Goal: Task Accomplishment & Management: Use online tool/utility

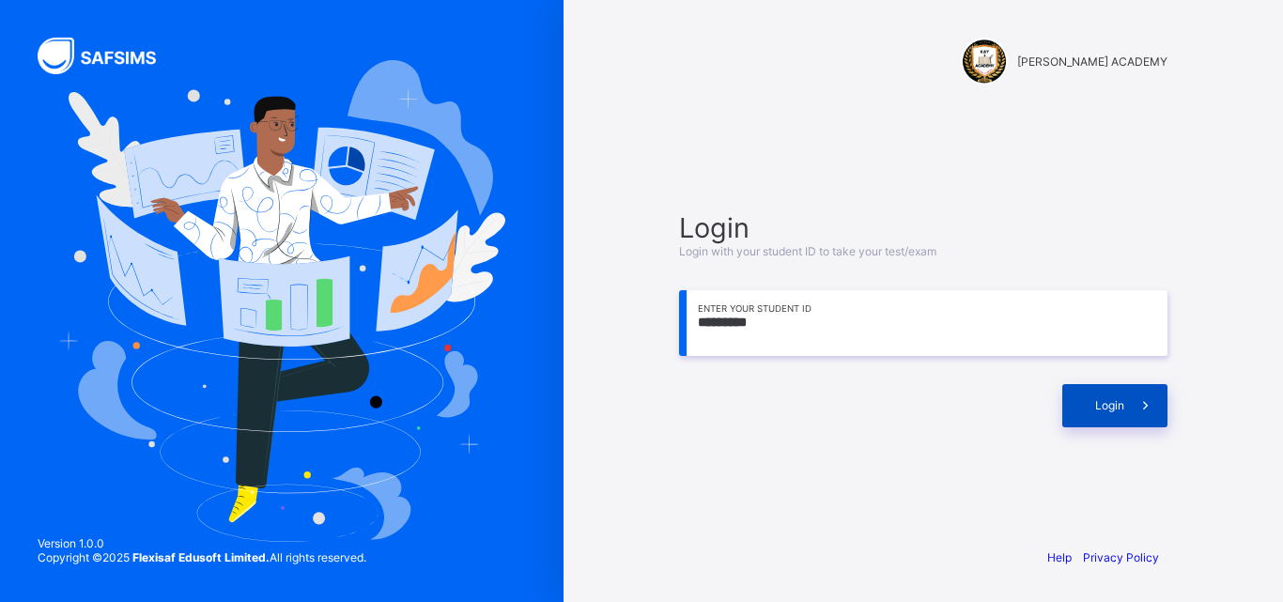
click at [1121, 400] on span "Login" at bounding box center [1109, 405] width 29 height 14
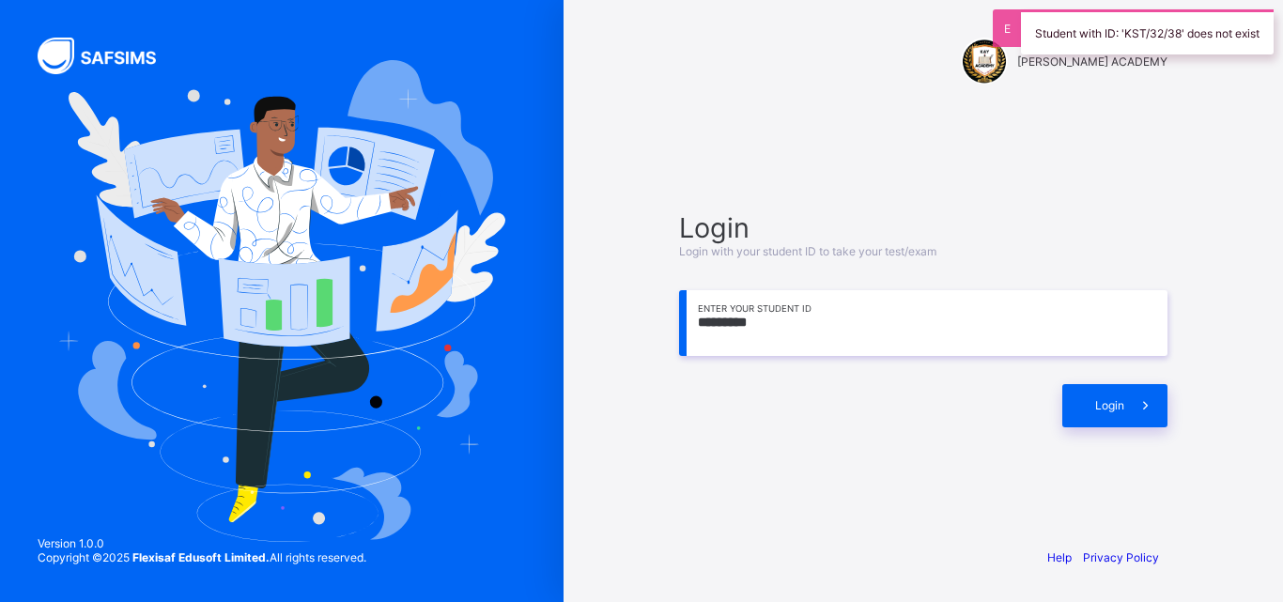
click at [752, 335] on input "*********" at bounding box center [923, 323] width 488 height 66
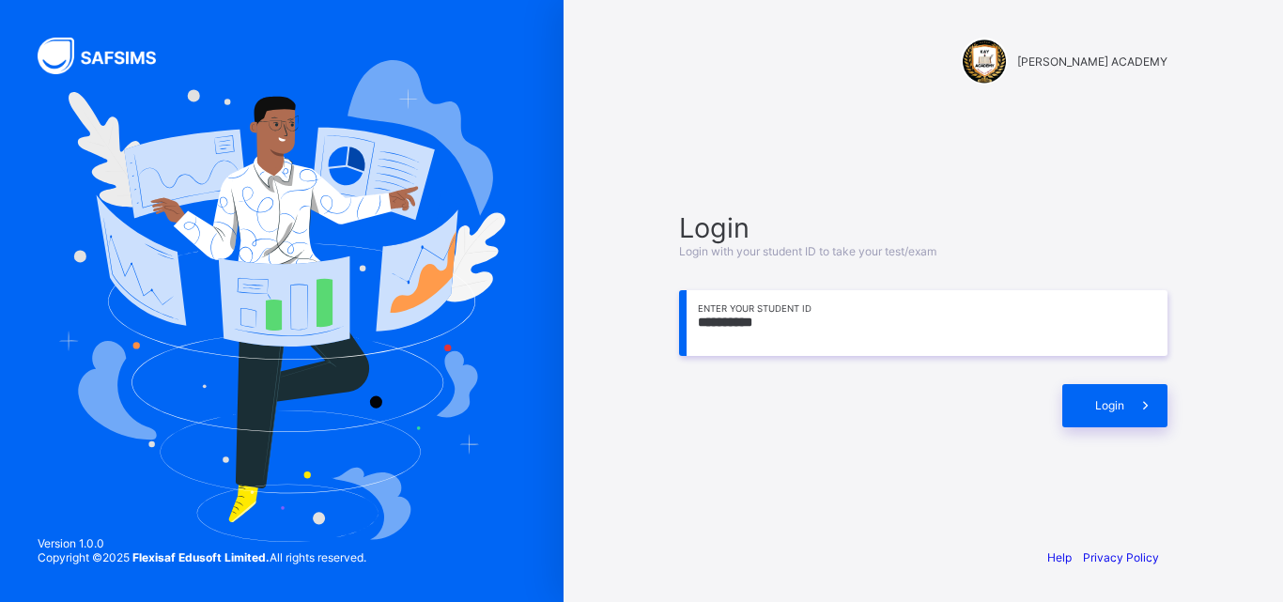
type input "**********"
click at [1107, 394] on div "Login" at bounding box center [1114, 405] width 105 height 43
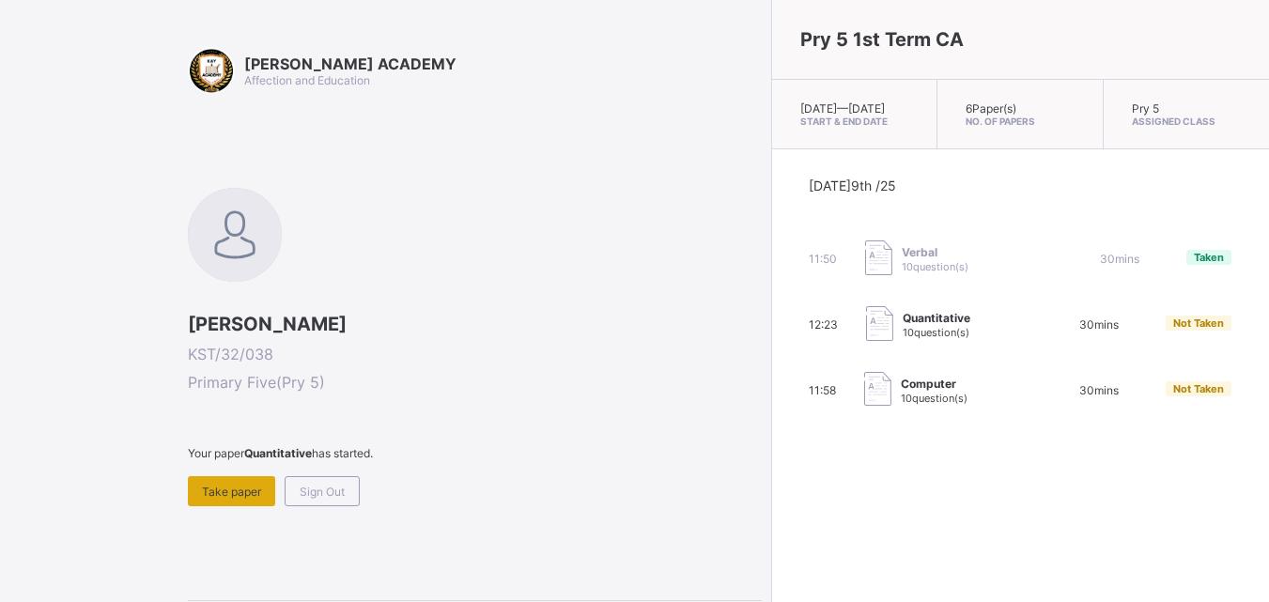
click at [210, 480] on div "Take paper" at bounding box center [231, 491] width 87 height 30
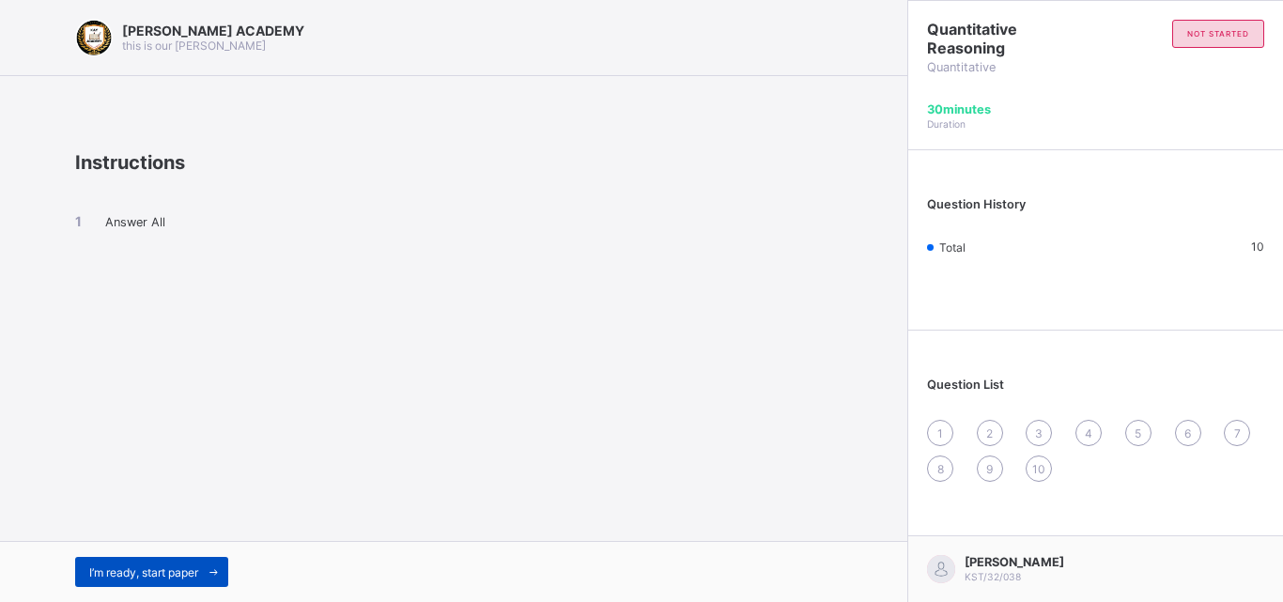
click at [140, 562] on div "I’m ready, start paper" at bounding box center [151, 572] width 153 height 30
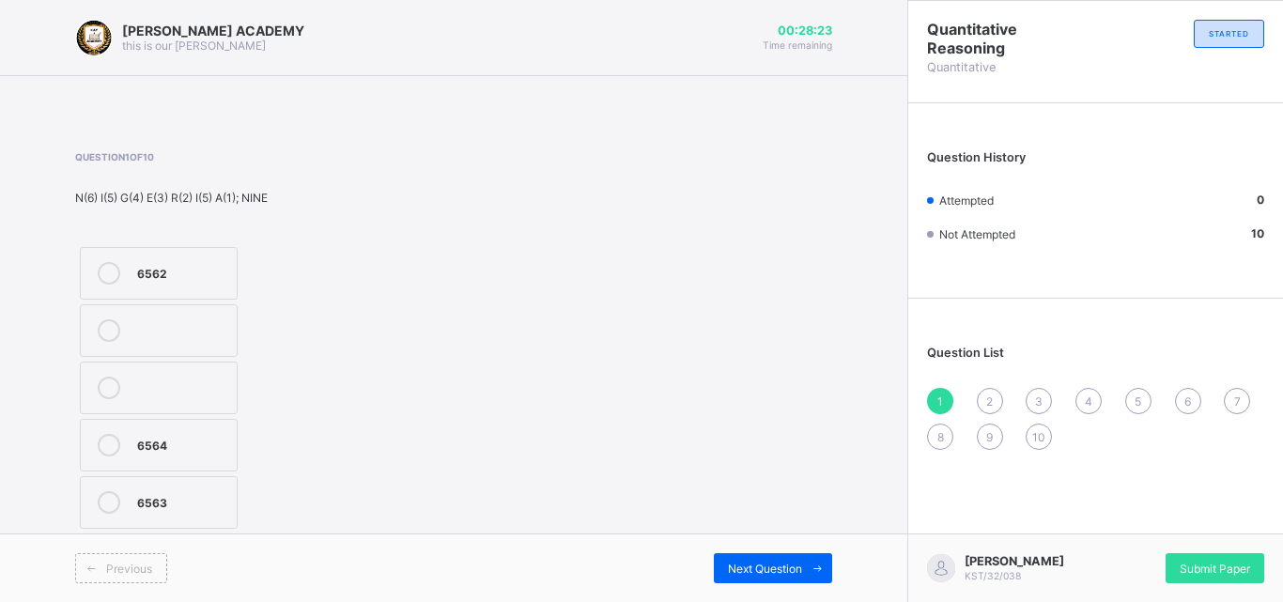
click at [173, 431] on label "6564" at bounding box center [159, 445] width 158 height 53
click at [778, 554] on div "Next Question" at bounding box center [773, 568] width 118 height 30
click at [164, 372] on label "65432" at bounding box center [160, 388] width 160 height 53
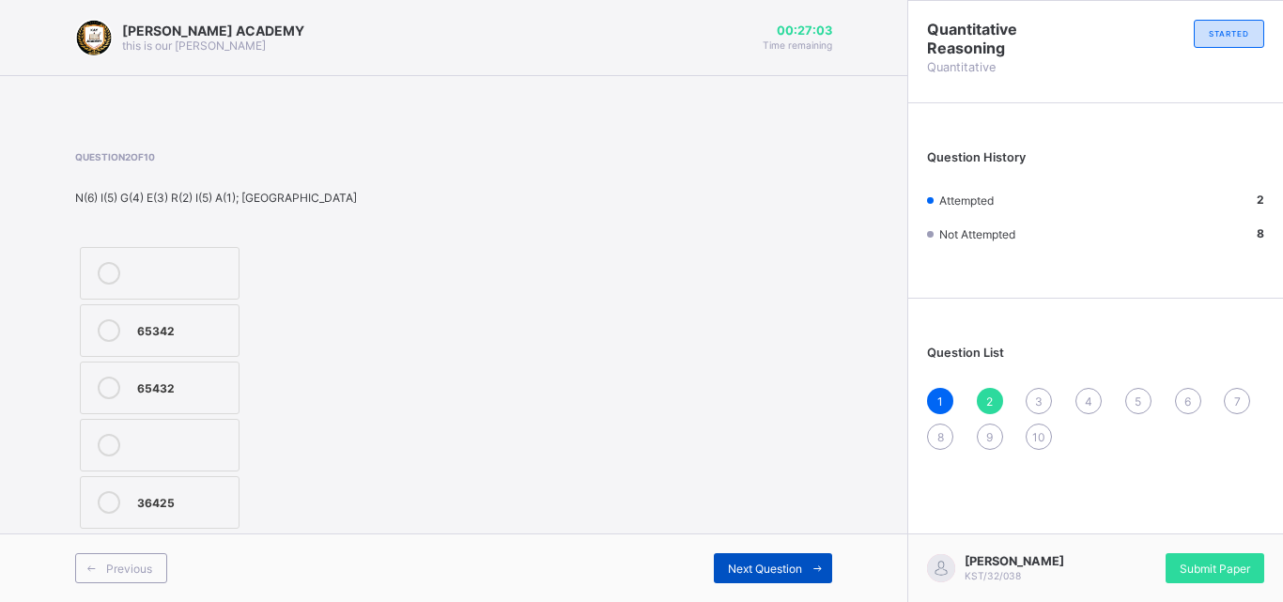
click at [757, 570] on span "Next Question" at bounding box center [765, 569] width 74 height 14
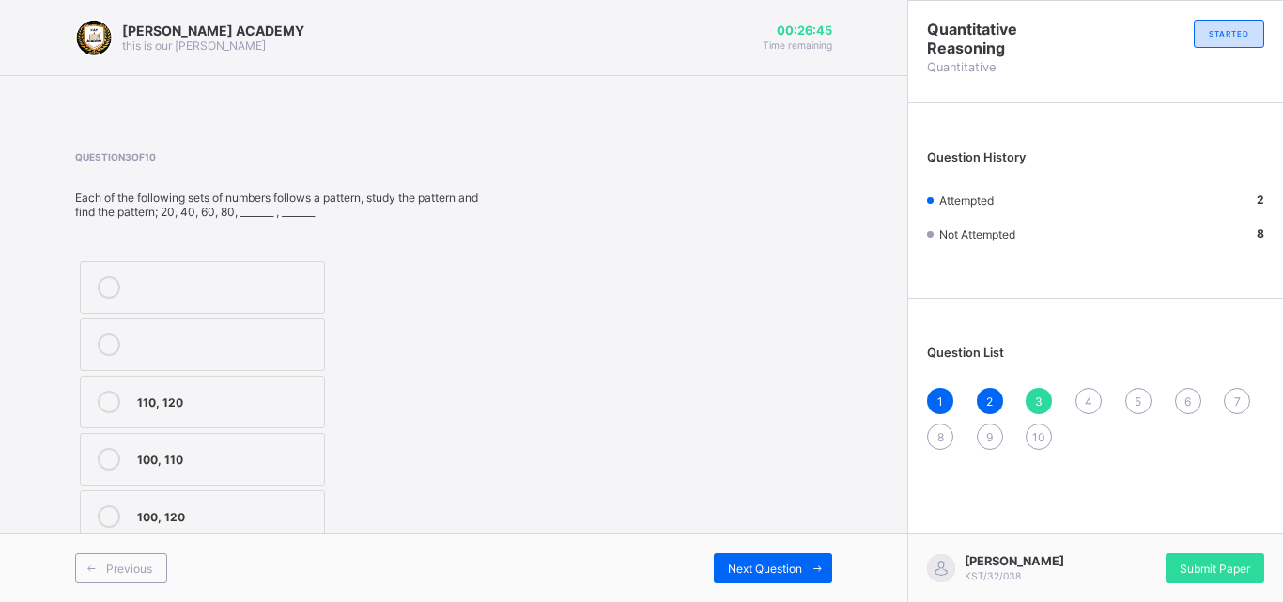
click at [231, 508] on div "100, 120" at bounding box center [225, 514] width 177 height 19
click at [762, 558] on div "Next Question" at bounding box center [773, 568] width 118 height 30
click at [240, 502] on label "119, 115" at bounding box center [202, 516] width 245 height 53
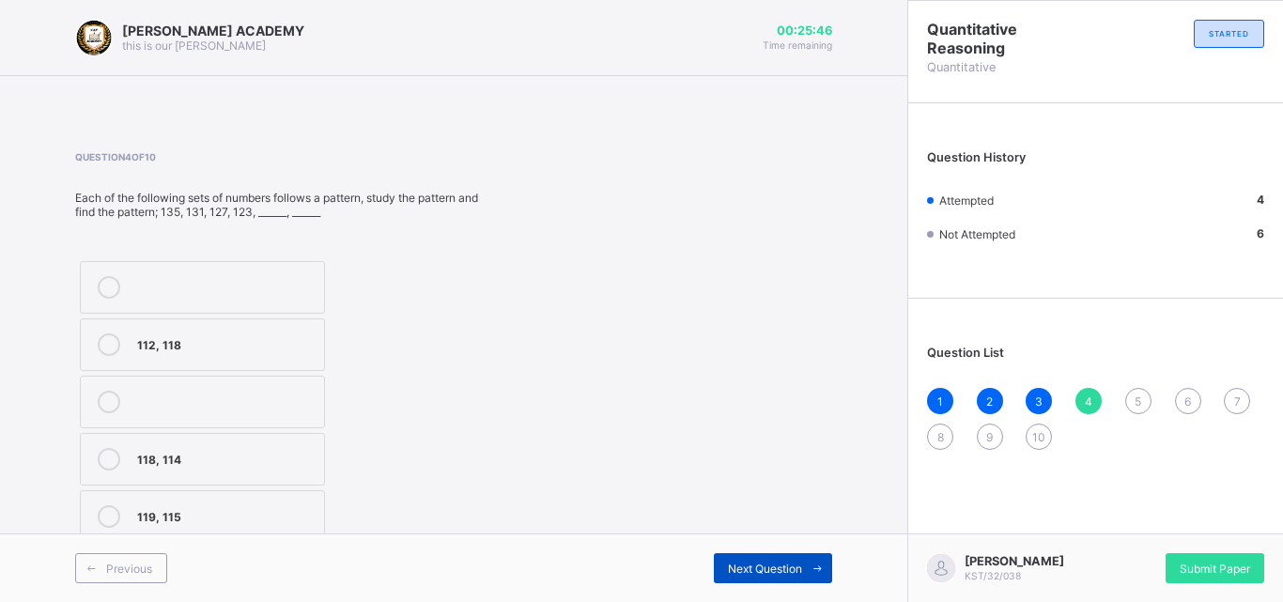
click at [793, 555] on div "Next Question" at bounding box center [773, 568] width 118 height 30
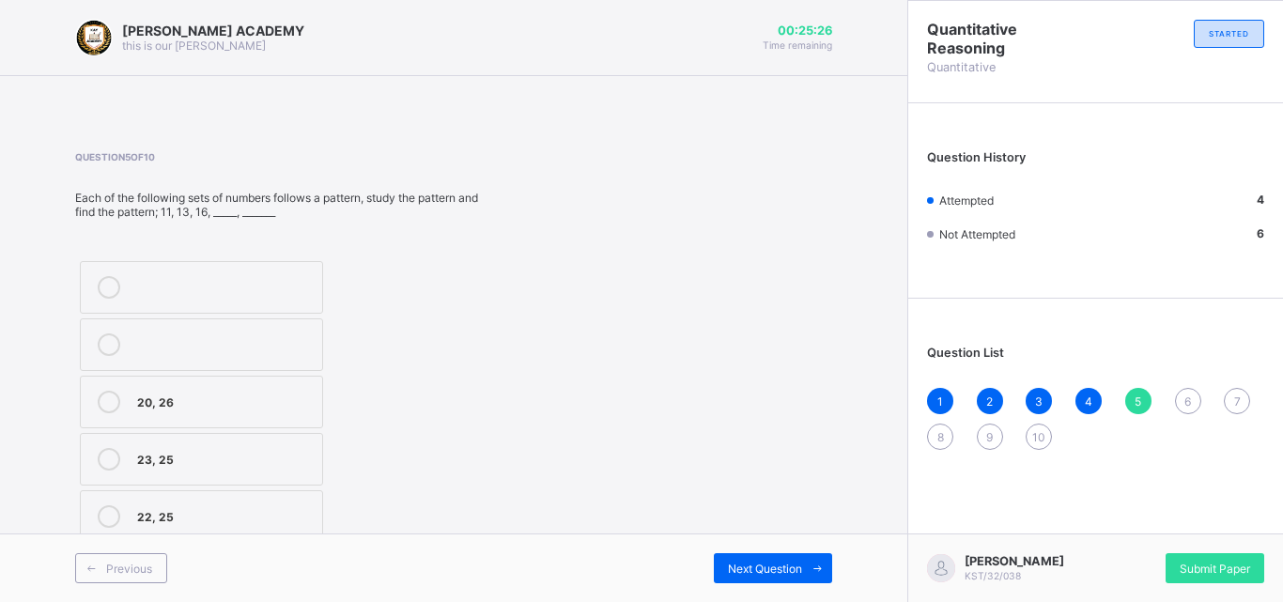
click at [257, 501] on label "22, 25" at bounding box center [201, 516] width 243 height 53
click at [764, 556] on div "Next Question" at bounding box center [773, 568] width 118 height 30
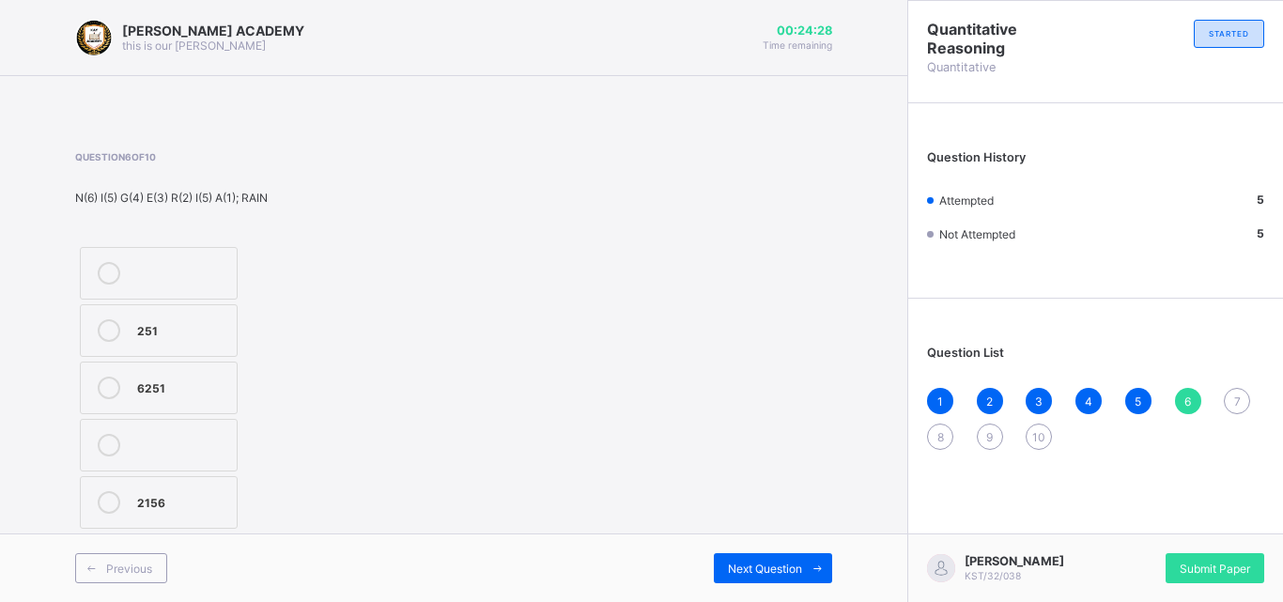
click at [182, 495] on div "2156" at bounding box center [182, 500] width 90 height 19
click at [765, 557] on div "Next Question" at bounding box center [773, 568] width 118 height 30
click at [164, 431] on label "123" at bounding box center [159, 445] width 158 height 53
click at [765, 553] on div "Next Question" at bounding box center [773, 568] width 118 height 30
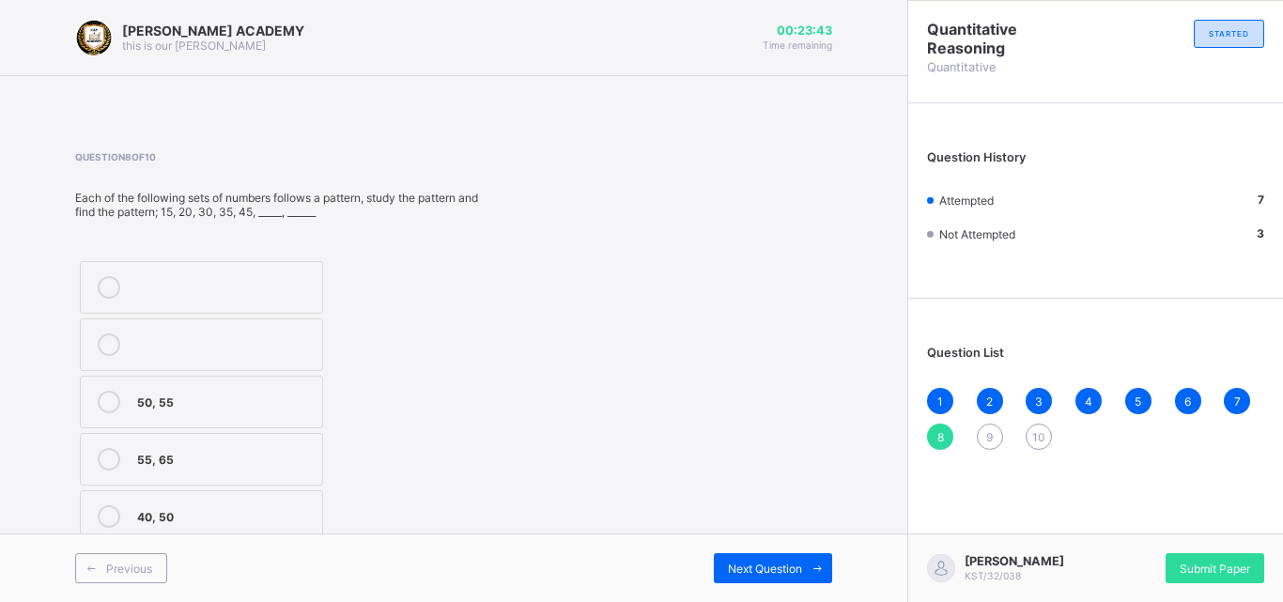
click at [265, 390] on label "50, 55" at bounding box center [201, 402] width 243 height 53
click at [765, 557] on div "Next Question" at bounding box center [773, 568] width 118 height 30
click at [256, 292] on div "160, 170" at bounding box center [225, 285] width 177 height 19
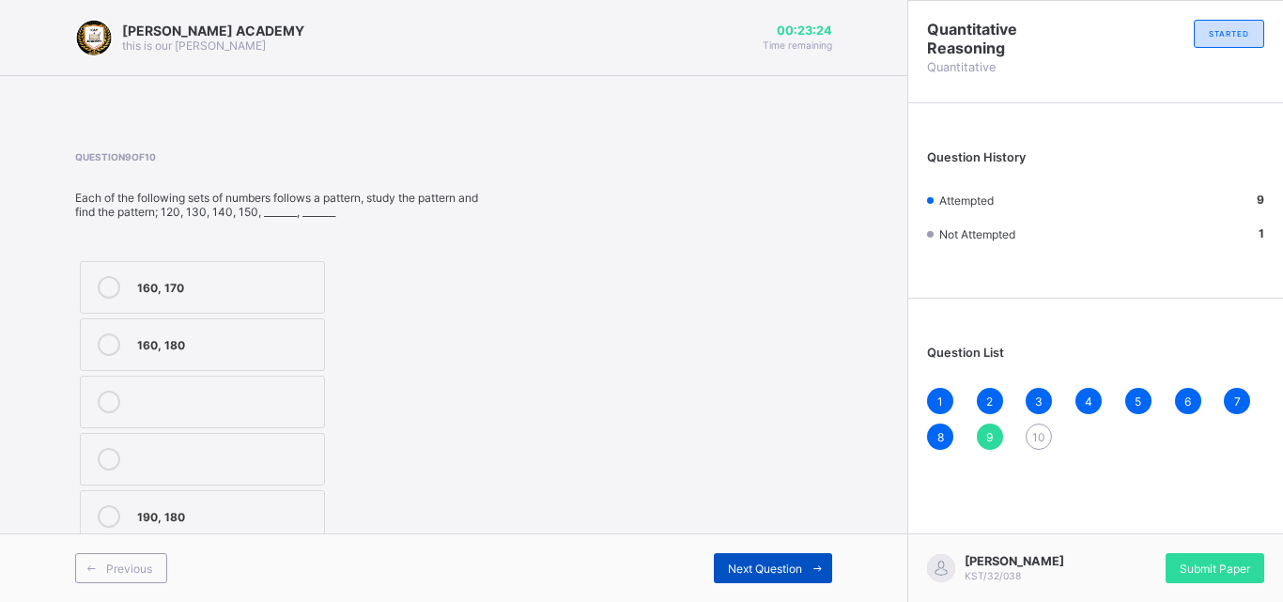
click at [756, 554] on div "Next Question" at bounding box center [773, 568] width 118 height 30
click at [279, 399] on div "120, 122" at bounding box center [225, 400] width 177 height 19
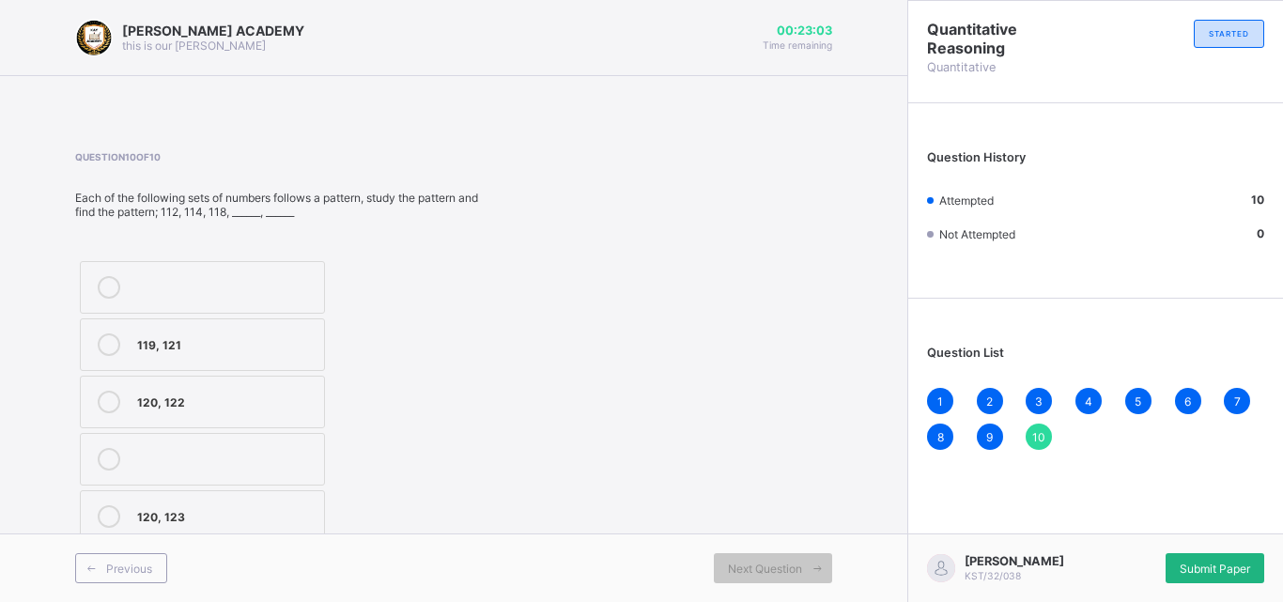
click at [1209, 555] on div "Submit Paper" at bounding box center [1214, 568] width 99 height 30
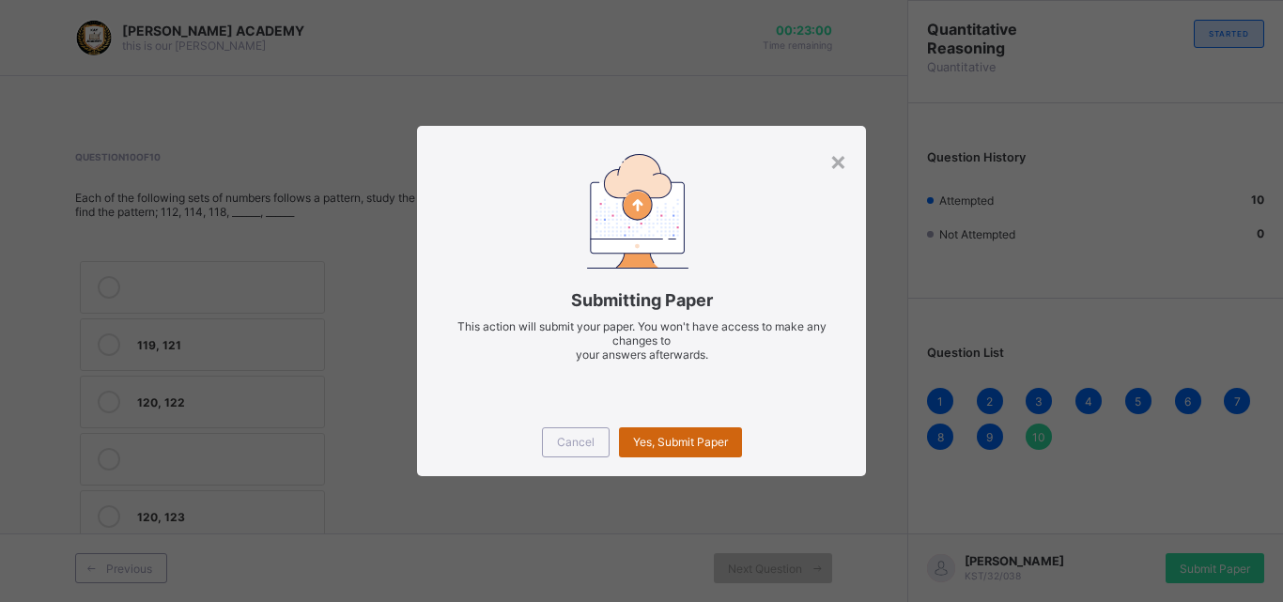
click at [688, 432] on div "Yes, Submit Paper" at bounding box center [680, 442] width 123 height 30
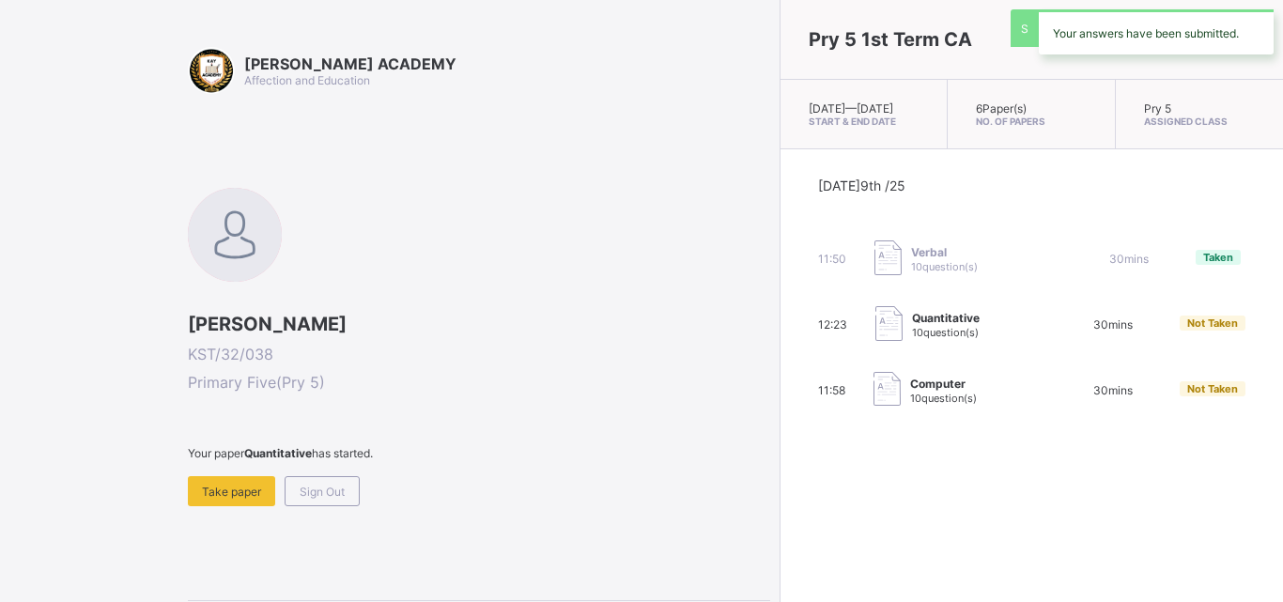
click at [780, 432] on div "[DATE] 9th /25 11:50 Verbal 10 question(s) 30 mins Taken 12:23 Quantitative 10 …" at bounding box center [1031, 292] width 502 height 287
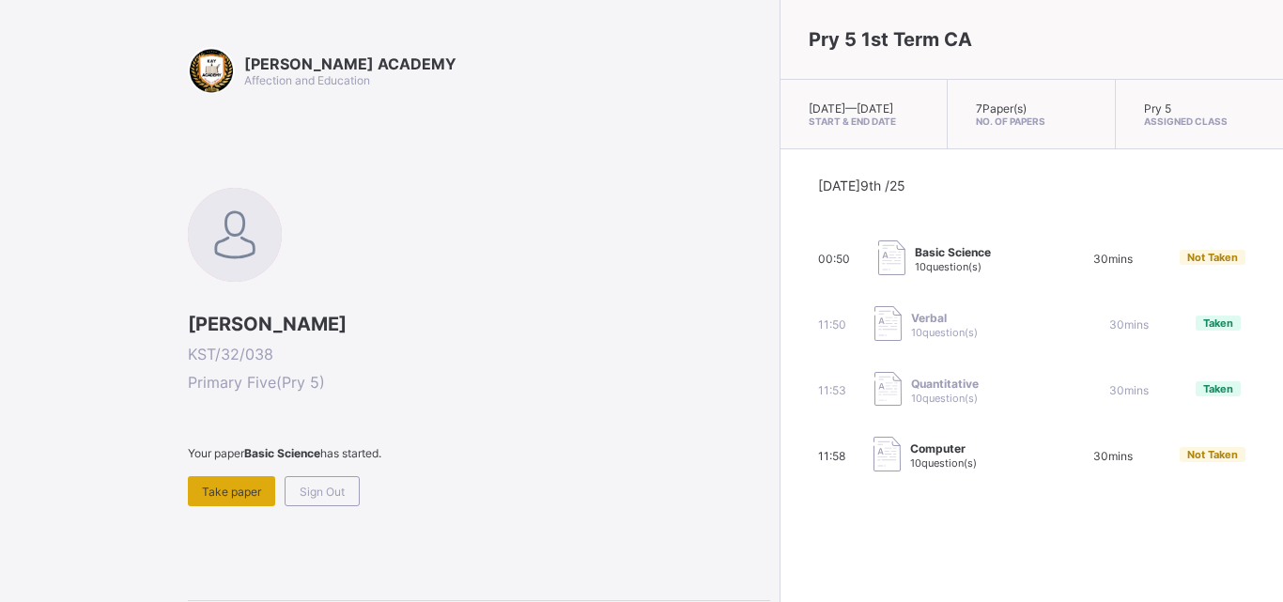
click at [236, 481] on div "Take paper" at bounding box center [231, 491] width 87 height 30
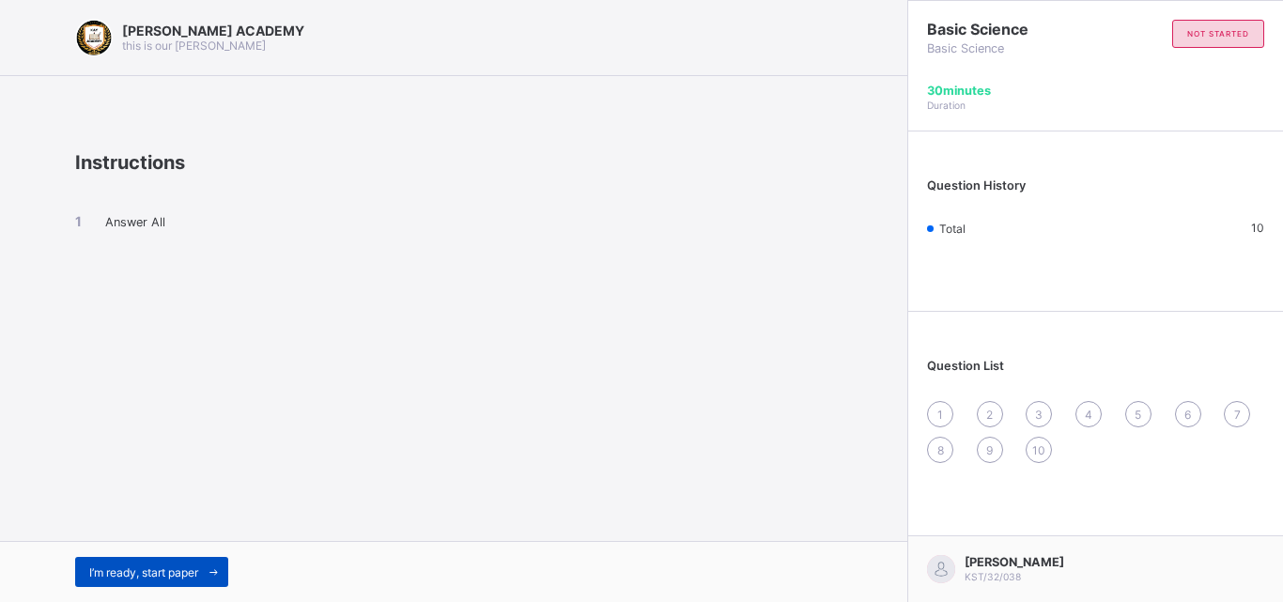
click at [154, 560] on div "I’m ready, start paper" at bounding box center [151, 572] width 153 height 30
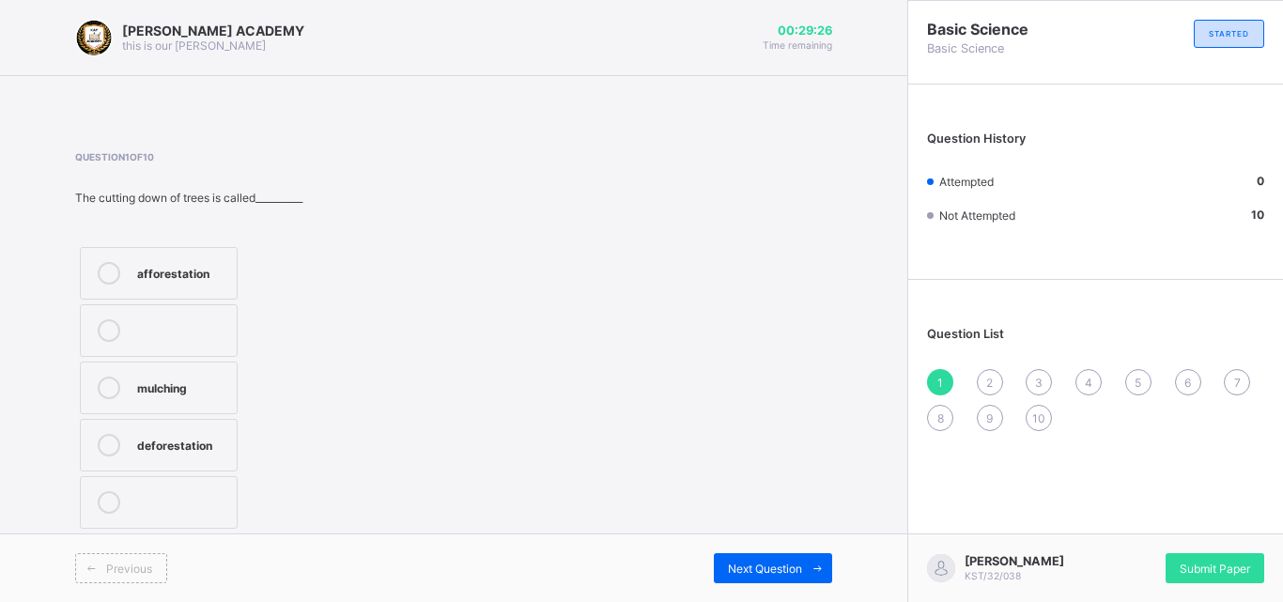
click at [190, 250] on label "afforestation" at bounding box center [159, 273] width 158 height 53
click at [749, 556] on div "Next Question" at bounding box center [773, 568] width 118 height 30
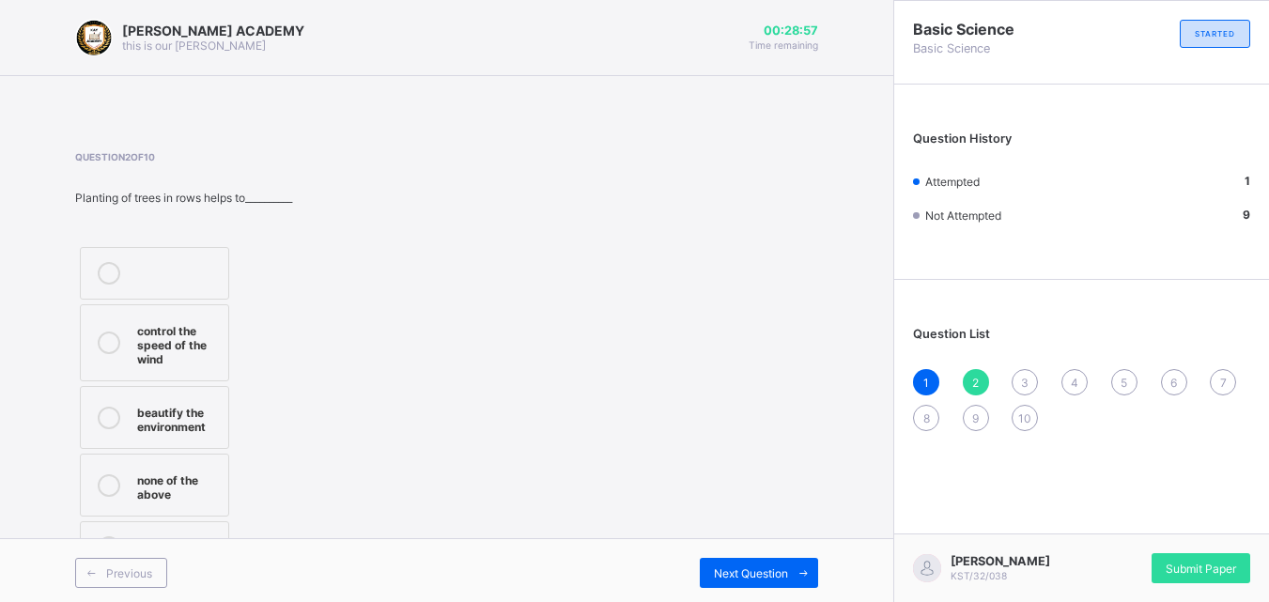
click at [154, 412] on div "beautify the environment" at bounding box center [178, 417] width 82 height 33
click at [758, 562] on div "Next Question" at bounding box center [759, 573] width 118 height 30
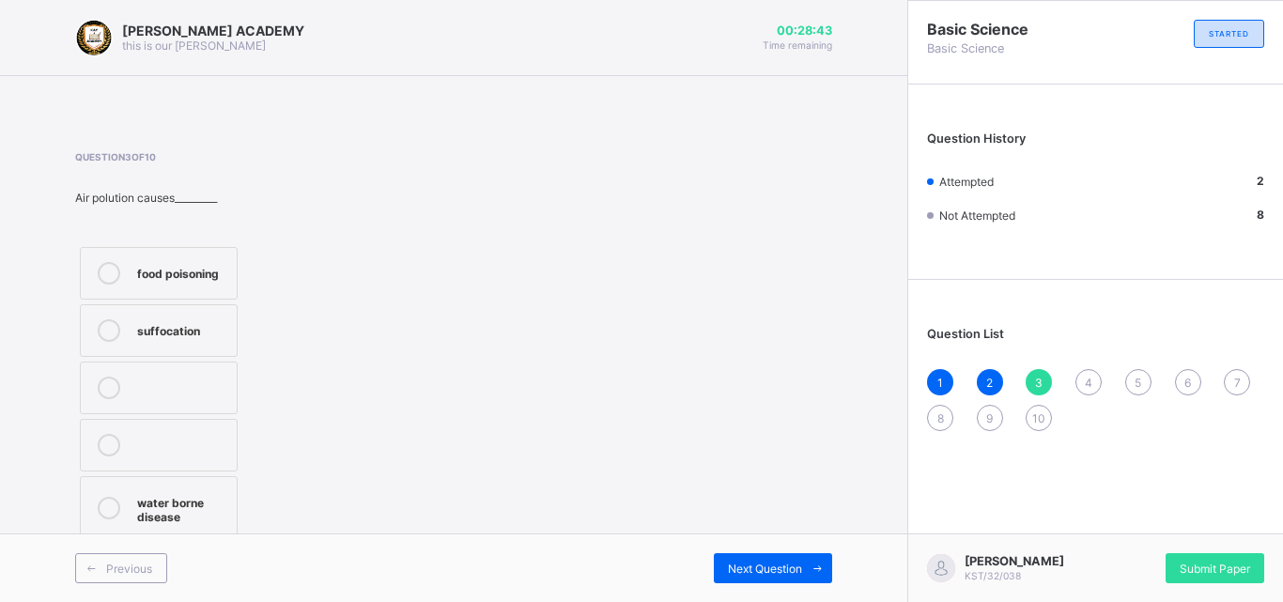
click at [156, 310] on label "suffocation" at bounding box center [159, 330] width 158 height 53
click at [766, 553] on div "Next Question" at bounding box center [773, 568] width 118 height 30
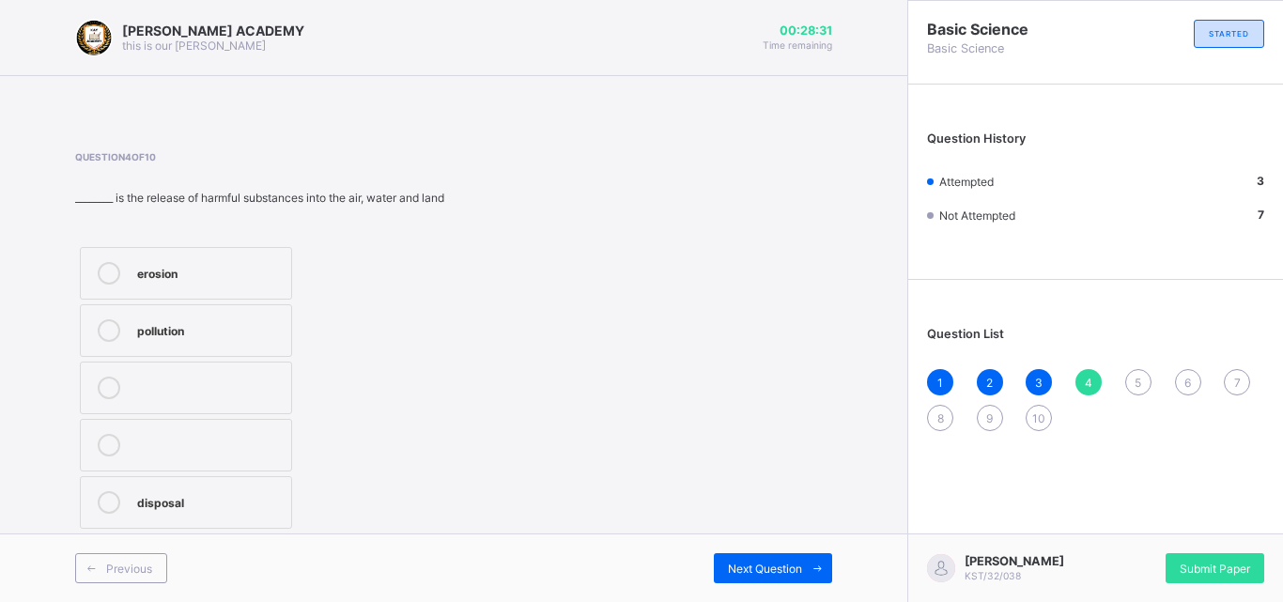
click at [231, 327] on div "pollution" at bounding box center [209, 328] width 145 height 19
click at [781, 556] on div "Next Question" at bounding box center [773, 568] width 118 height 30
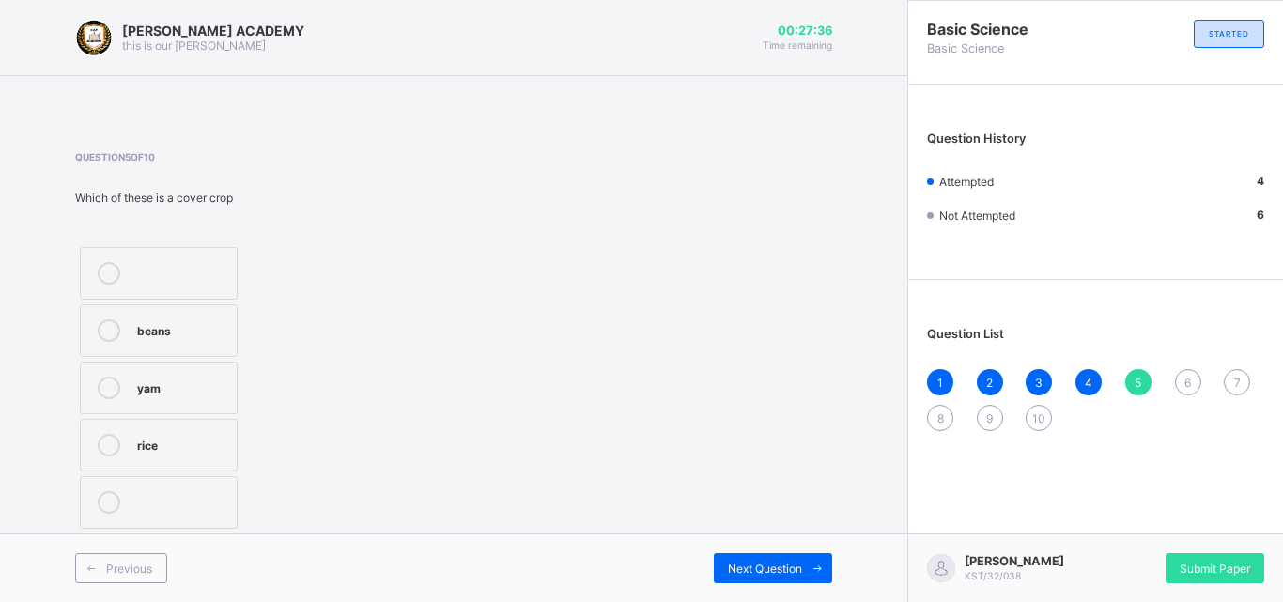
click at [190, 431] on label "rice" at bounding box center [159, 445] width 158 height 53
click at [770, 555] on div "Next Question" at bounding box center [773, 568] width 118 height 30
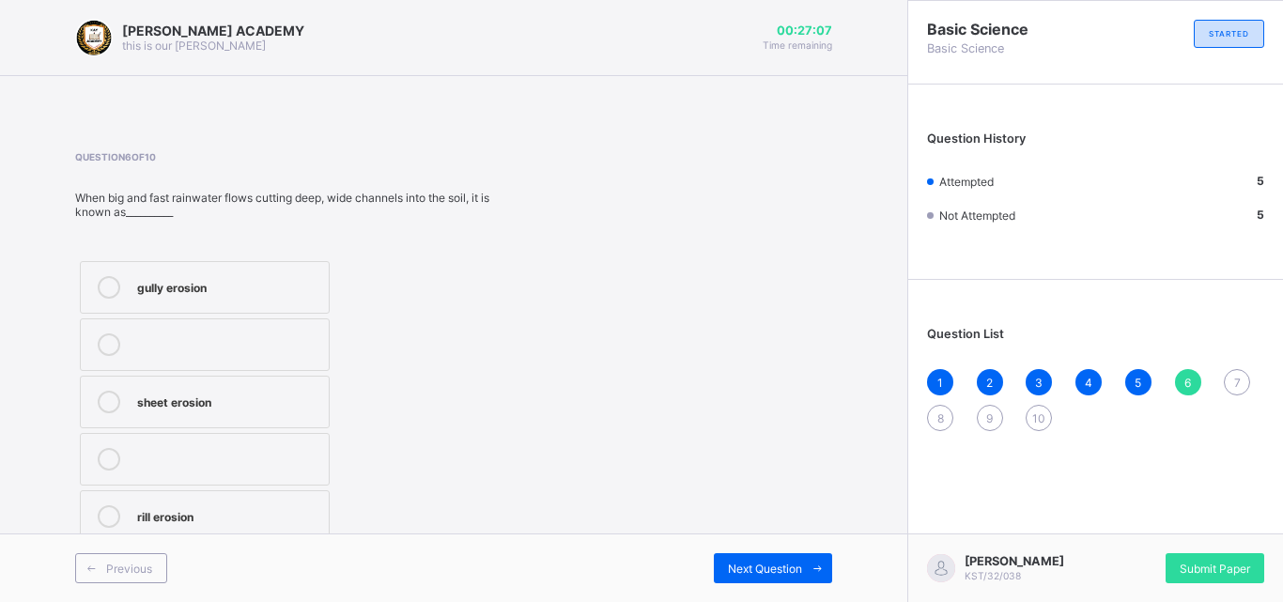
click at [272, 398] on div "sheet erosion" at bounding box center [228, 400] width 182 height 19
click at [738, 556] on div "Next Question" at bounding box center [773, 568] width 118 height 30
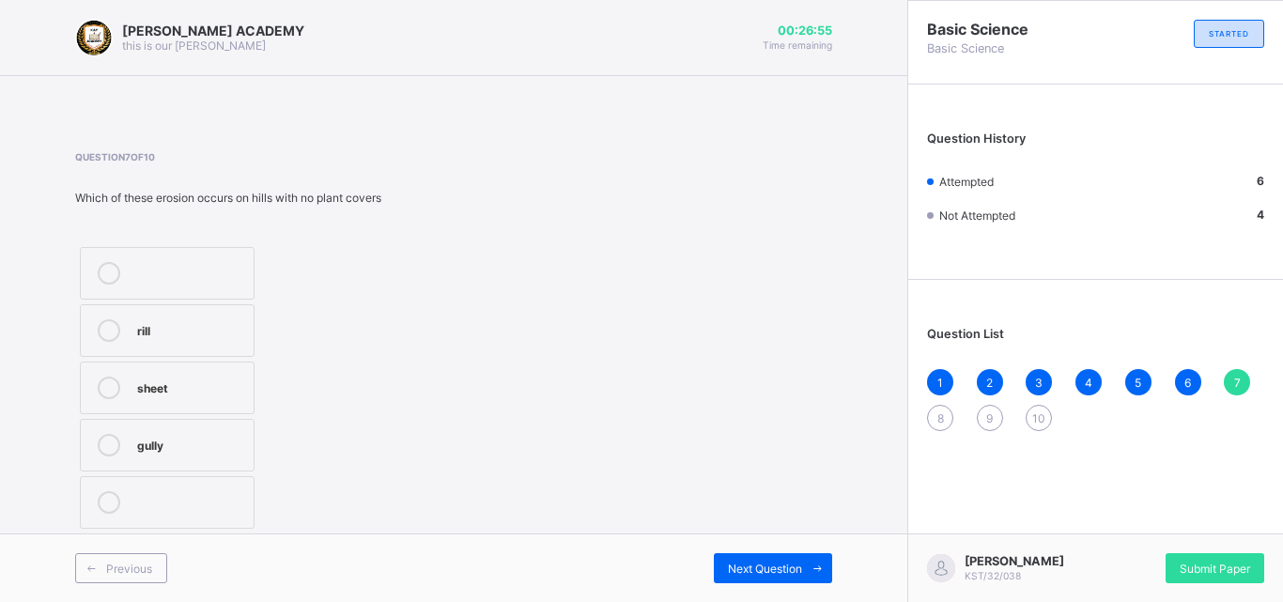
click at [207, 324] on div "rill" at bounding box center [190, 328] width 107 height 19
click at [737, 560] on div "Next Question" at bounding box center [773, 568] width 118 height 30
click at [228, 490] on label "pollutants" at bounding box center [181, 502] width 203 height 53
click at [774, 557] on div "Next Question" at bounding box center [773, 568] width 118 height 30
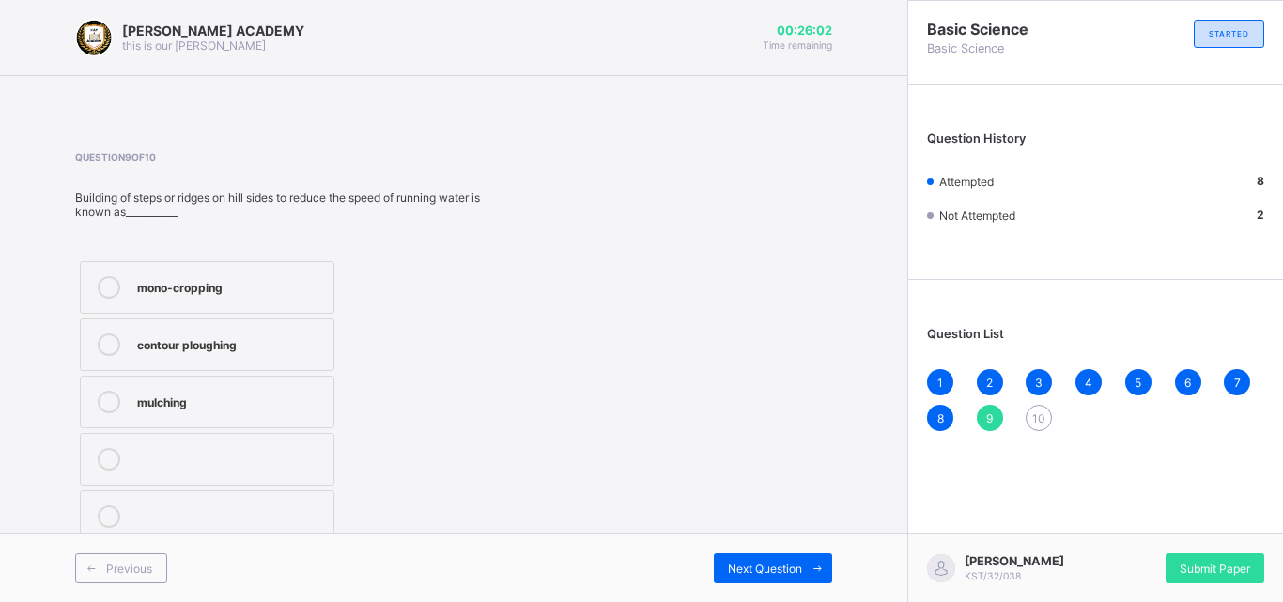
click at [238, 389] on label "mulching" at bounding box center [207, 402] width 254 height 53
click at [757, 557] on div "Next Question" at bounding box center [773, 568] width 118 height 30
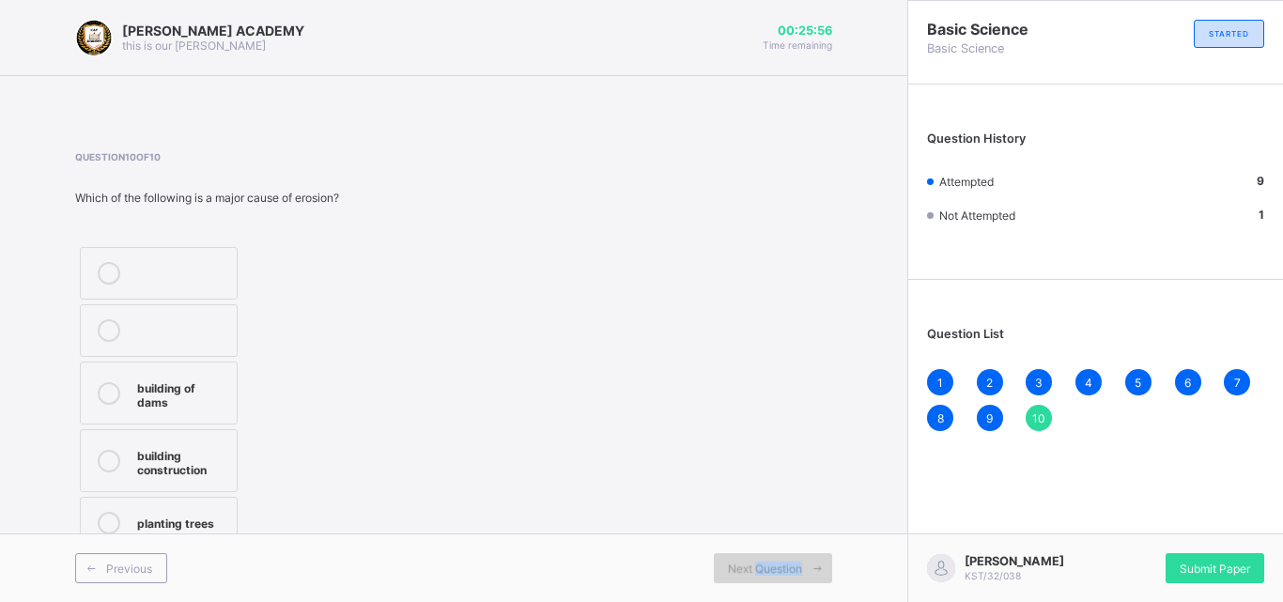
click at [757, 557] on div "Next Question" at bounding box center [773, 568] width 118 height 30
click at [196, 441] on label "building construction" at bounding box center [159, 460] width 158 height 63
click at [1221, 559] on div "Submit Paper" at bounding box center [1214, 568] width 99 height 30
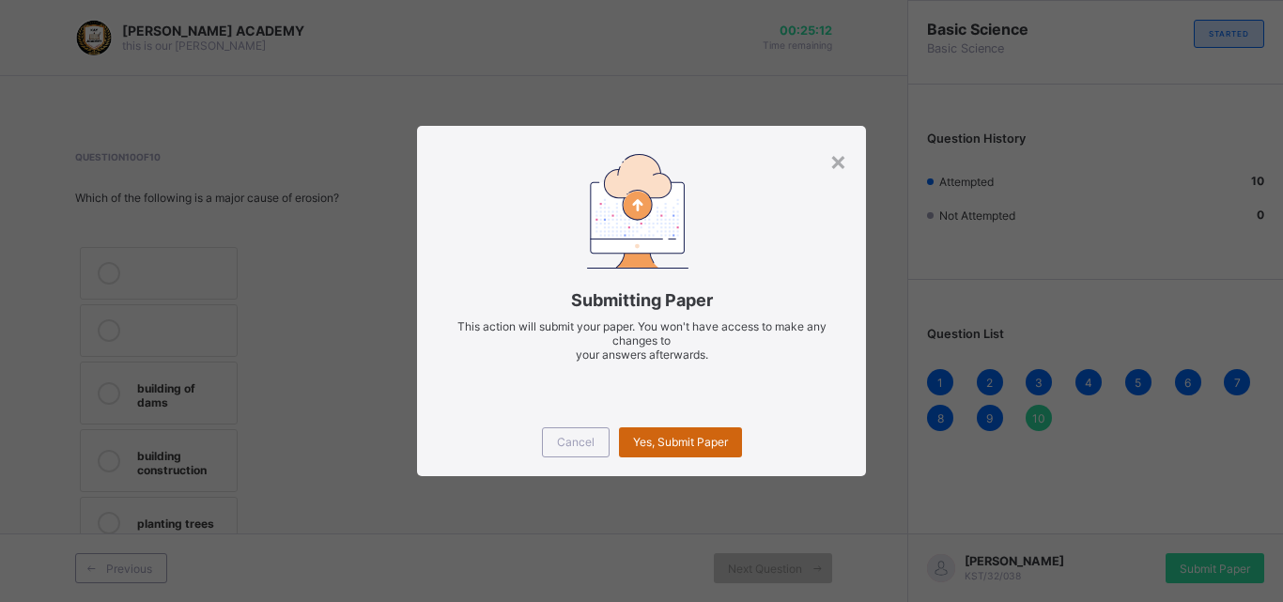
click at [696, 430] on div "Yes, Submit Paper" at bounding box center [680, 442] width 123 height 30
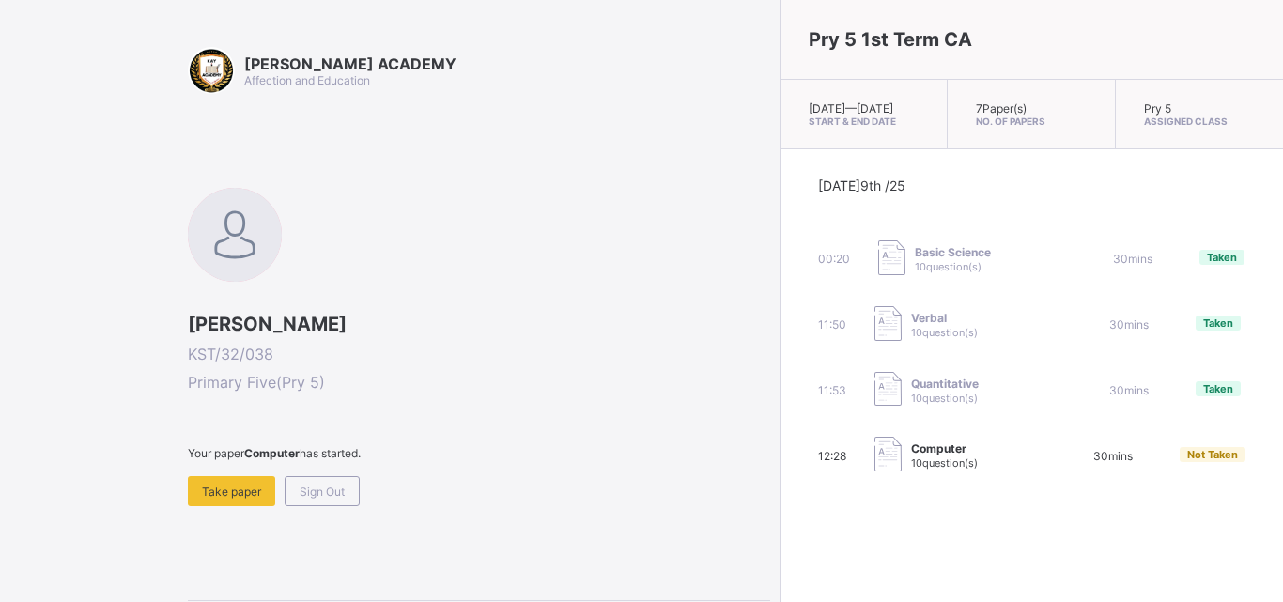
click at [245, 475] on span at bounding box center [479, 468] width 582 height 16
click at [219, 485] on span "Take paper" at bounding box center [231, 492] width 59 height 14
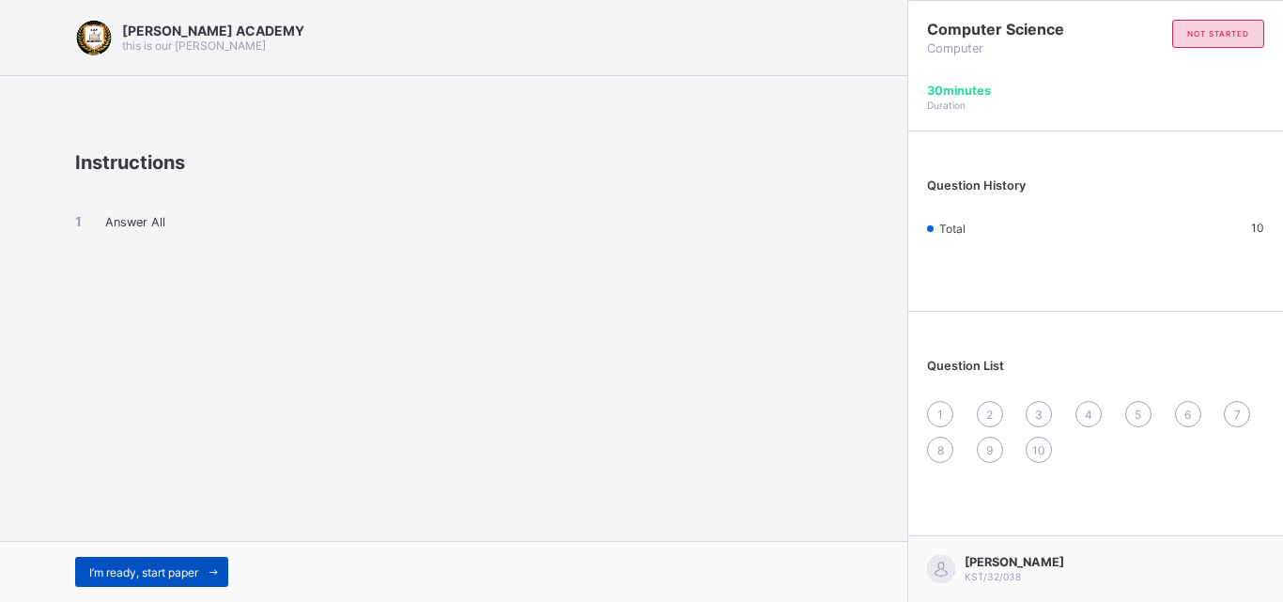
click at [152, 561] on div "I’m ready, start paper" at bounding box center [151, 572] width 153 height 30
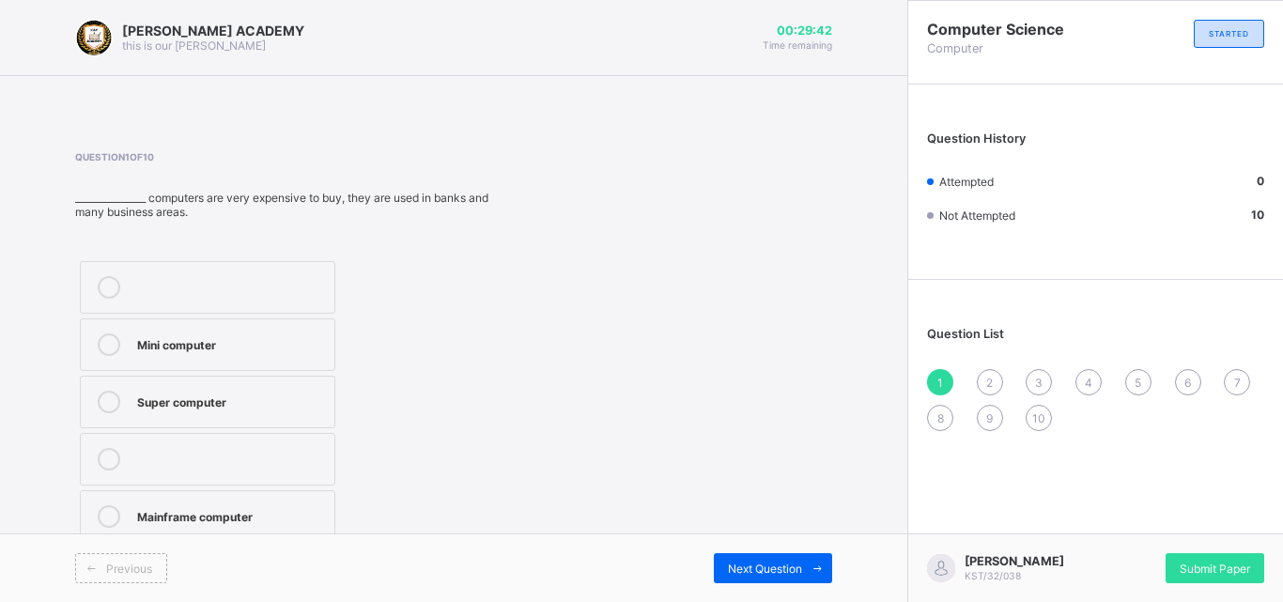
click at [208, 501] on label "Mainframe computer" at bounding box center [207, 516] width 255 height 53
click at [765, 559] on div "Next Question" at bounding box center [773, 568] width 118 height 30
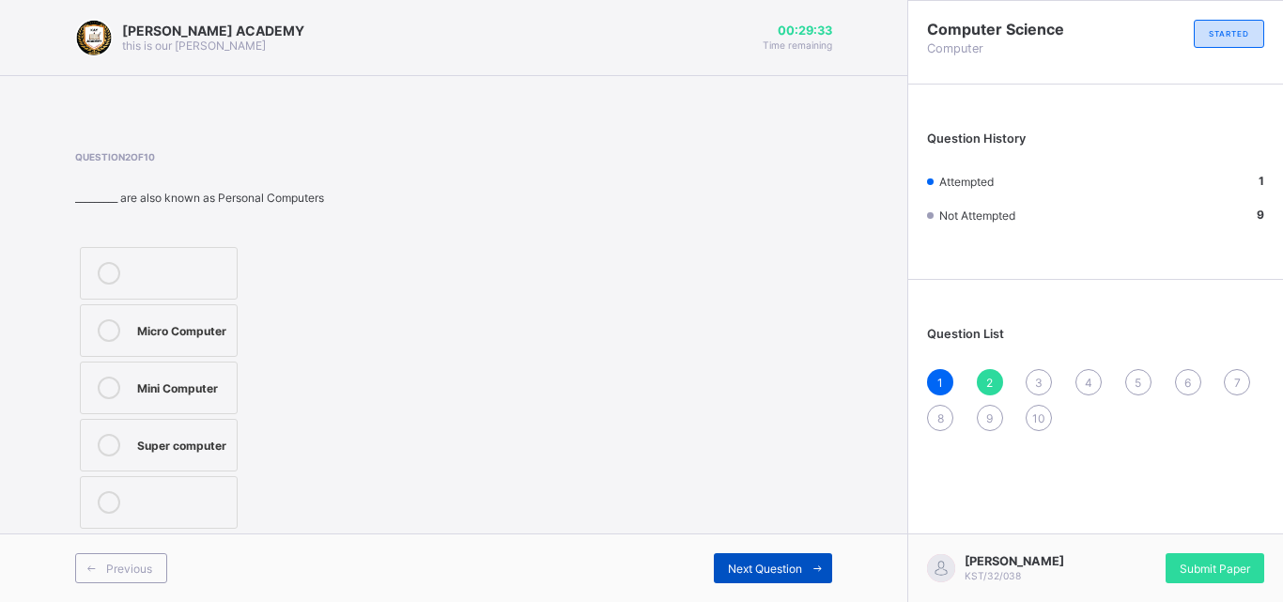
click at [765, 559] on div "Next Question" at bounding box center [773, 568] width 118 height 30
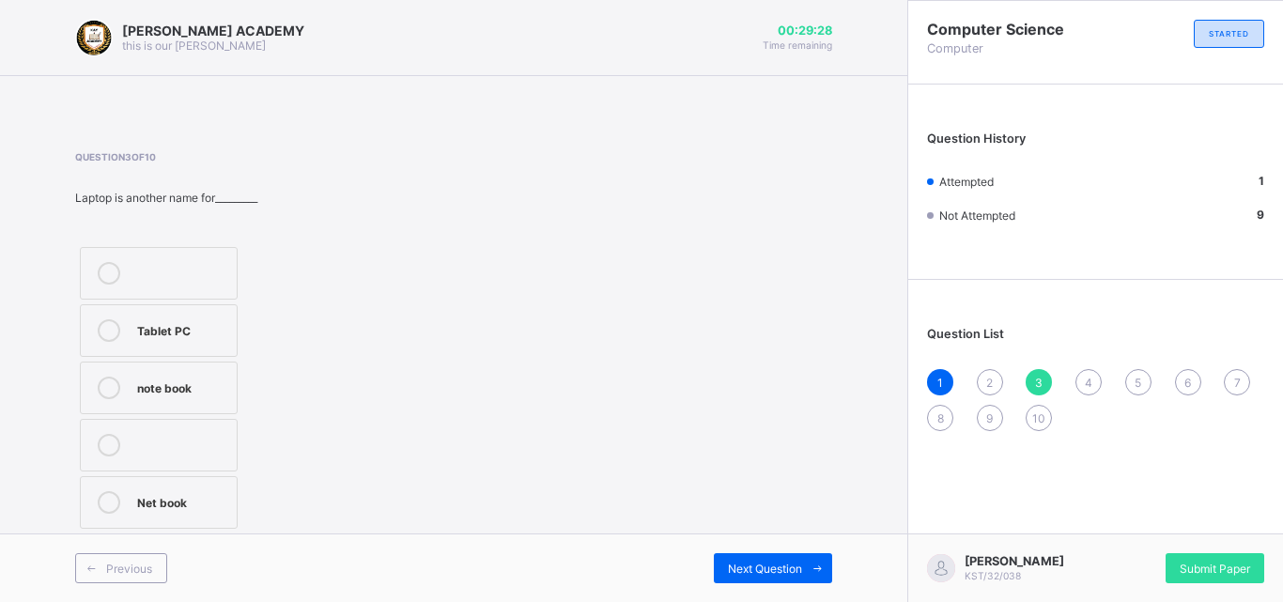
click at [988, 371] on div "2" at bounding box center [990, 382] width 26 height 26
click at [165, 322] on div "Micro Computer" at bounding box center [182, 328] width 90 height 19
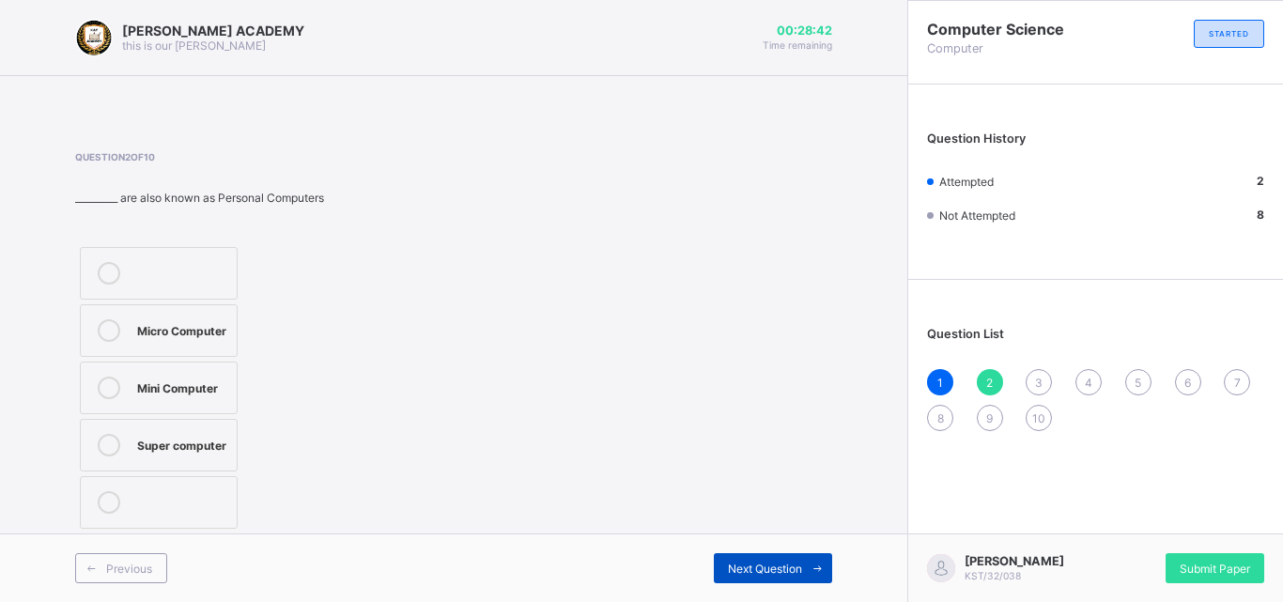
click at [749, 555] on div "Next Question" at bounding box center [773, 568] width 118 height 30
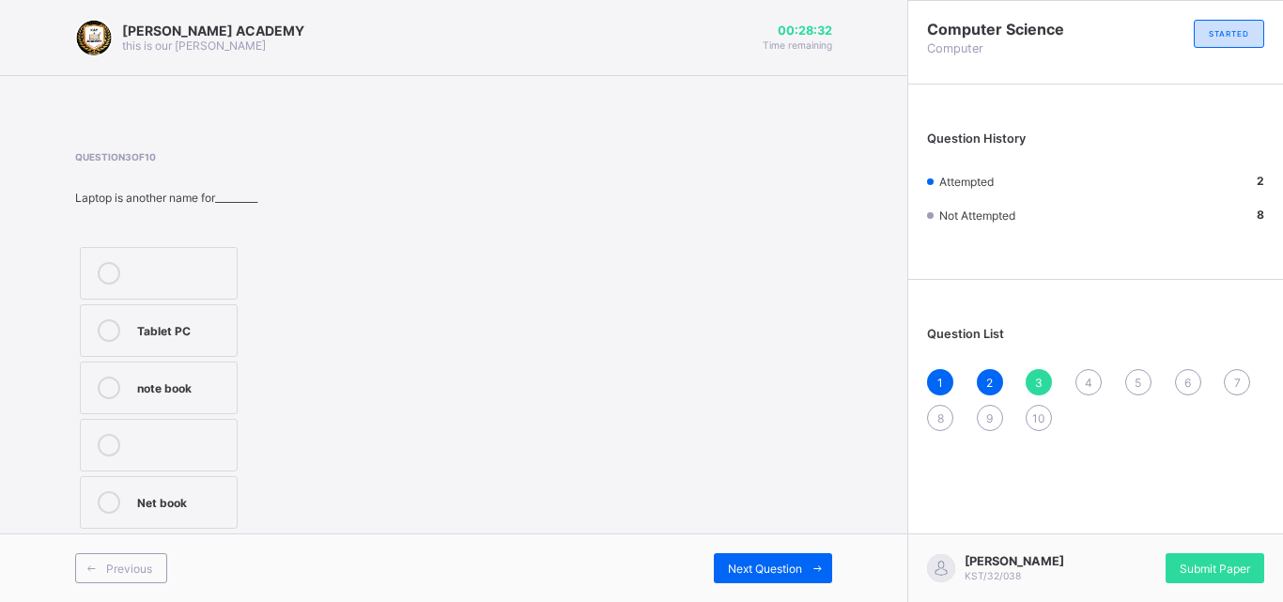
click at [175, 481] on label "Net book" at bounding box center [159, 502] width 158 height 53
click at [760, 559] on div "Next Question" at bounding box center [773, 568] width 118 height 30
click at [166, 435] on div "Laptop" at bounding box center [182, 443] width 90 height 19
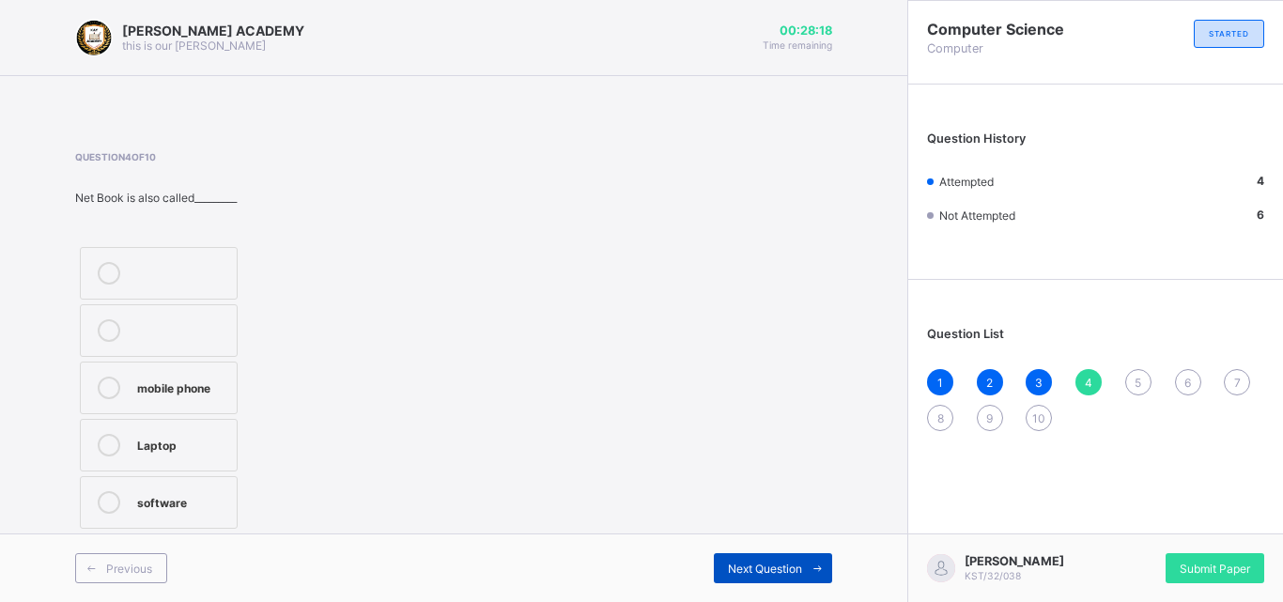
click at [758, 559] on div "Next Question" at bounding box center [773, 568] width 118 height 30
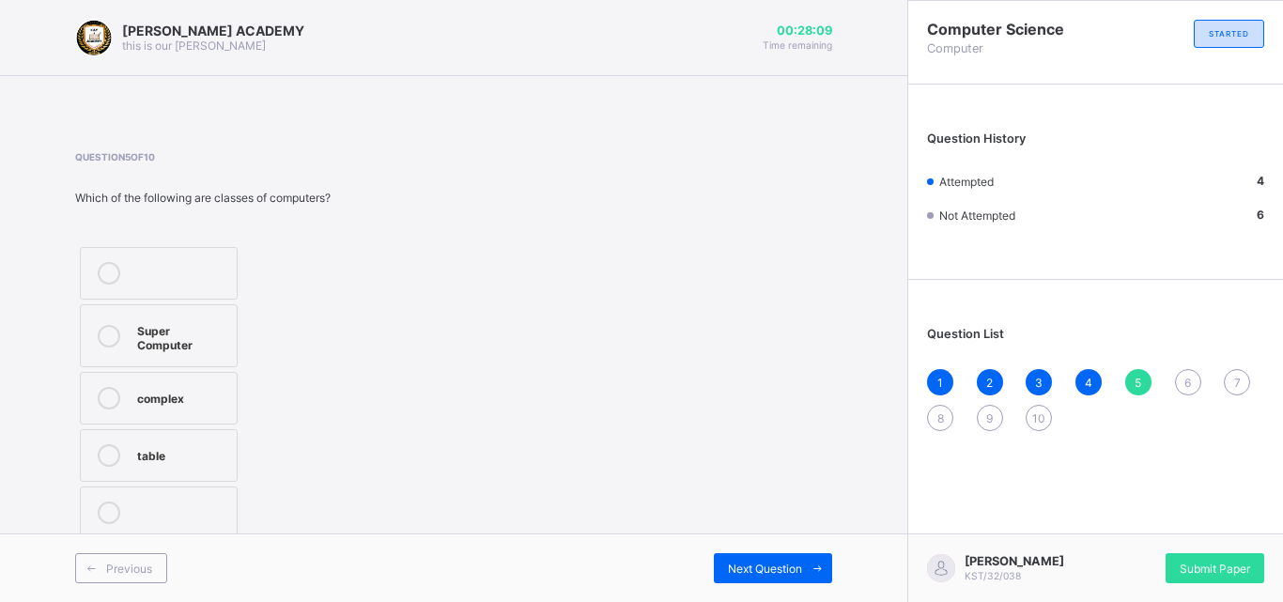
click at [158, 324] on div "Super Computer" at bounding box center [182, 335] width 90 height 33
click at [751, 555] on div "Next Question" at bounding box center [773, 568] width 118 height 30
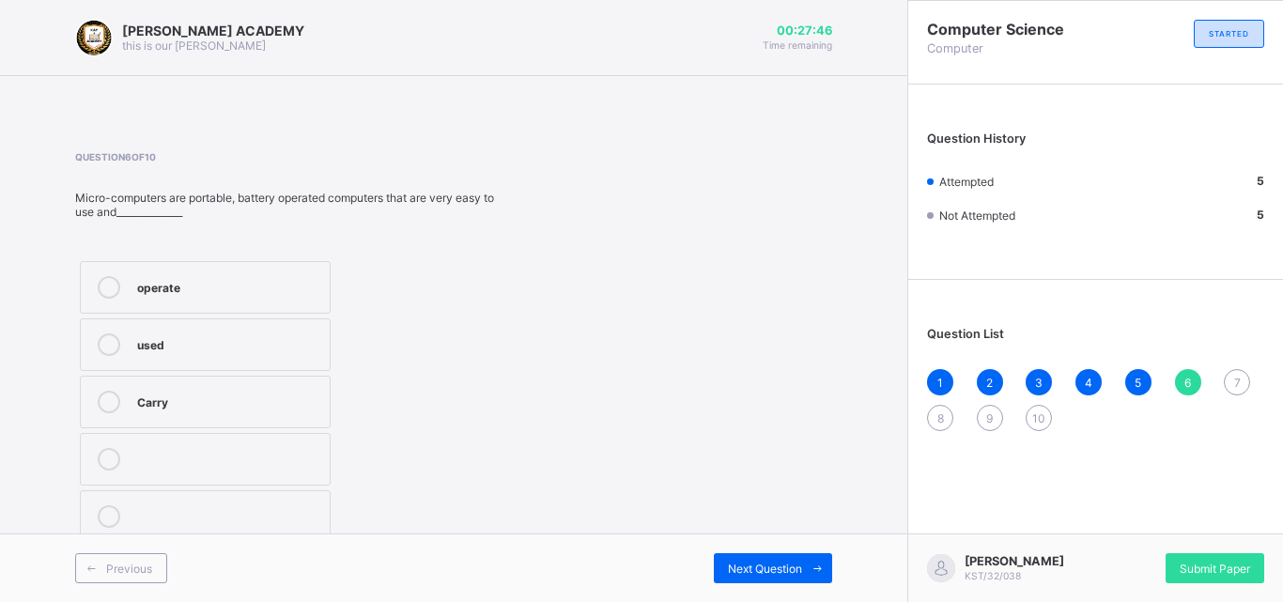
click at [193, 284] on div "operate" at bounding box center [228, 285] width 183 height 19
click at [751, 556] on div "Next Question" at bounding box center [773, 568] width 118 height 30
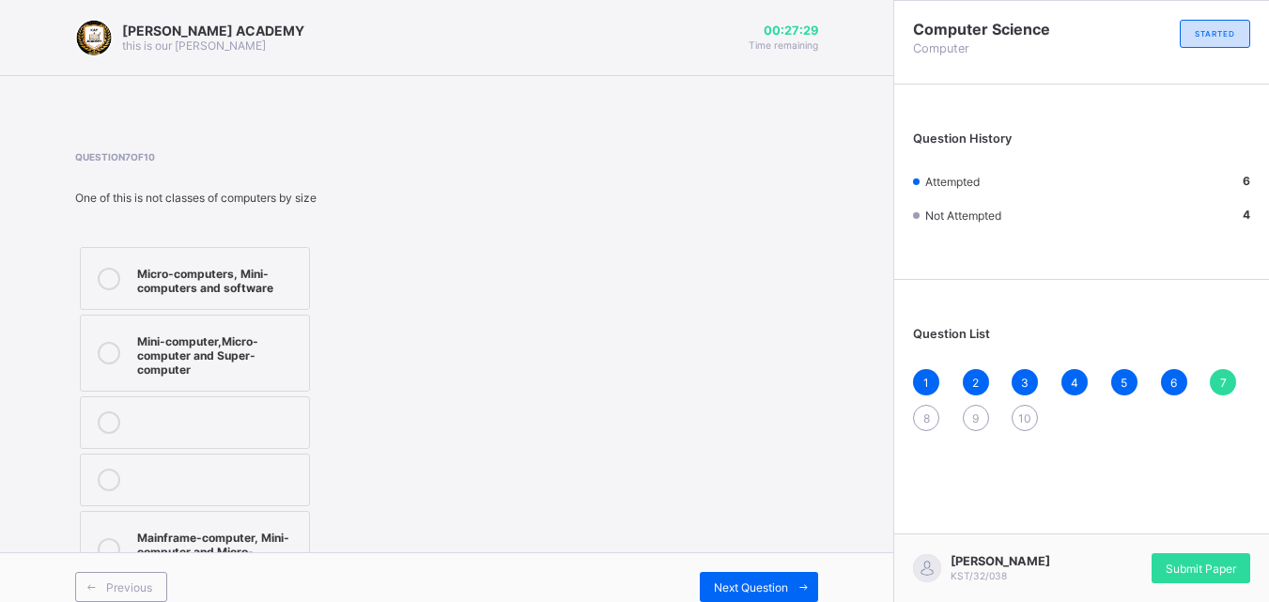
click at [255, 262] on div "Micro-computers, Mini-computers and software" at bounding box center [218, 278] width 162 height 33
click at [773, 577] on div "Next Question" at bounding box center [759, 587] width 118 height 30
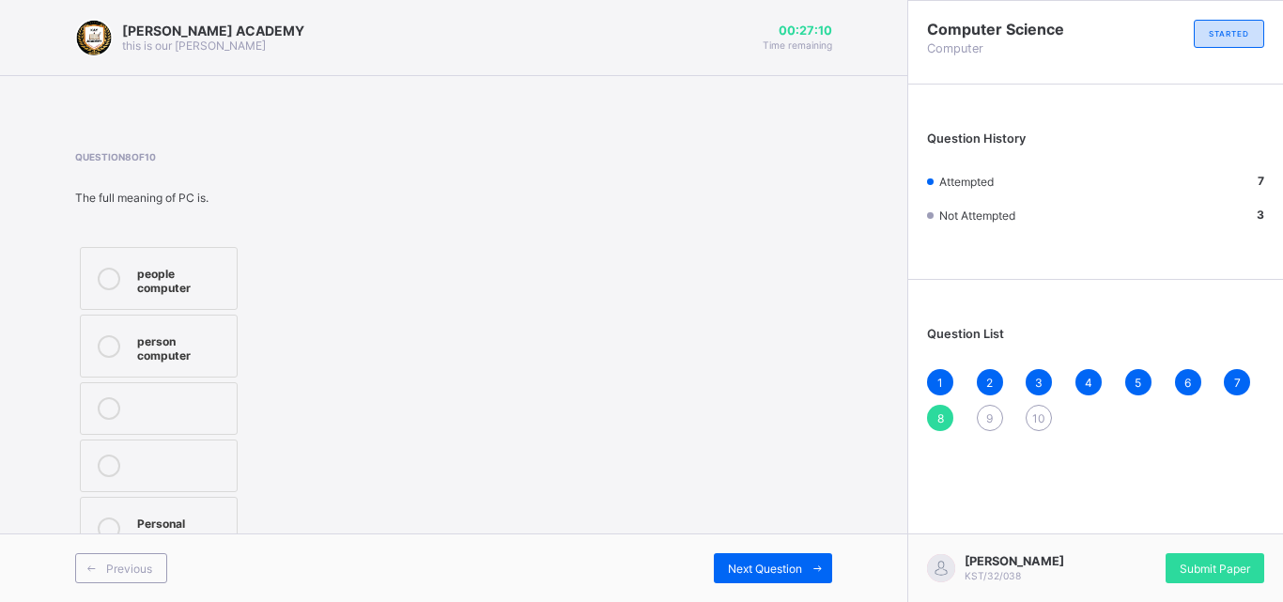
click at [146, 506] on label "Personal computer" at bounding box center [159, 528] width 158 height 63
click at [798, 557] on div "Next Question" at bounding box center [773, 568] width 118 height 30
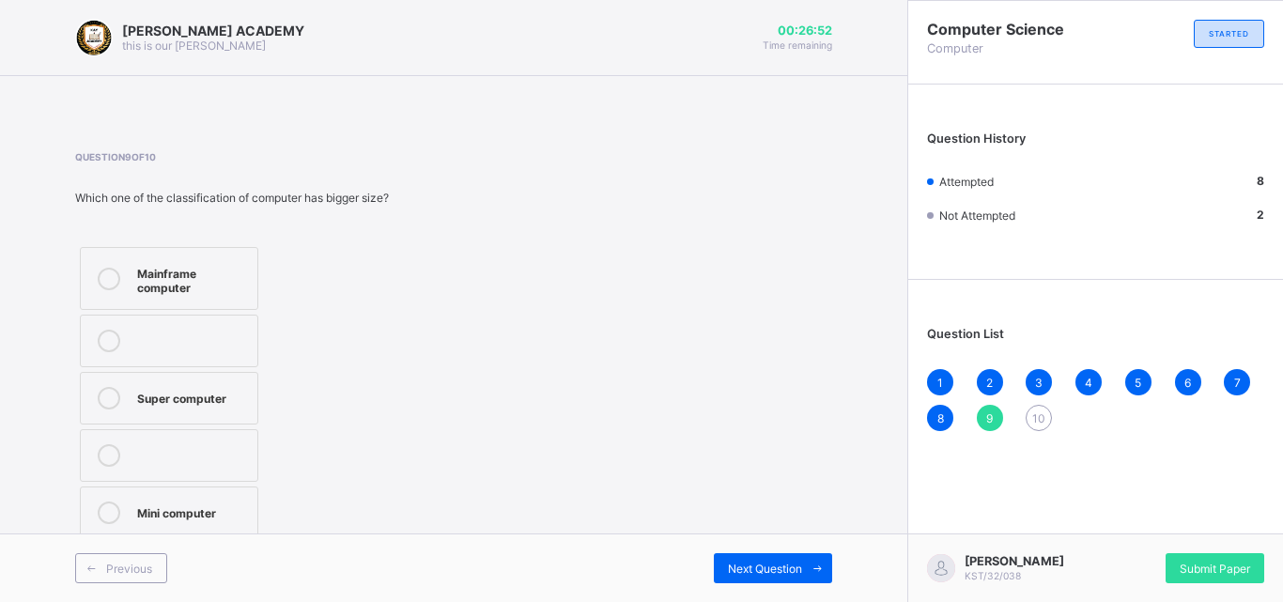
click at [189, 272] on div "Mainframe computer" at bounding box center [192, 278] width 111 height 33
click at [761, 556] on div "Next Question" at bounding box center [773, 568] width 118 height 30
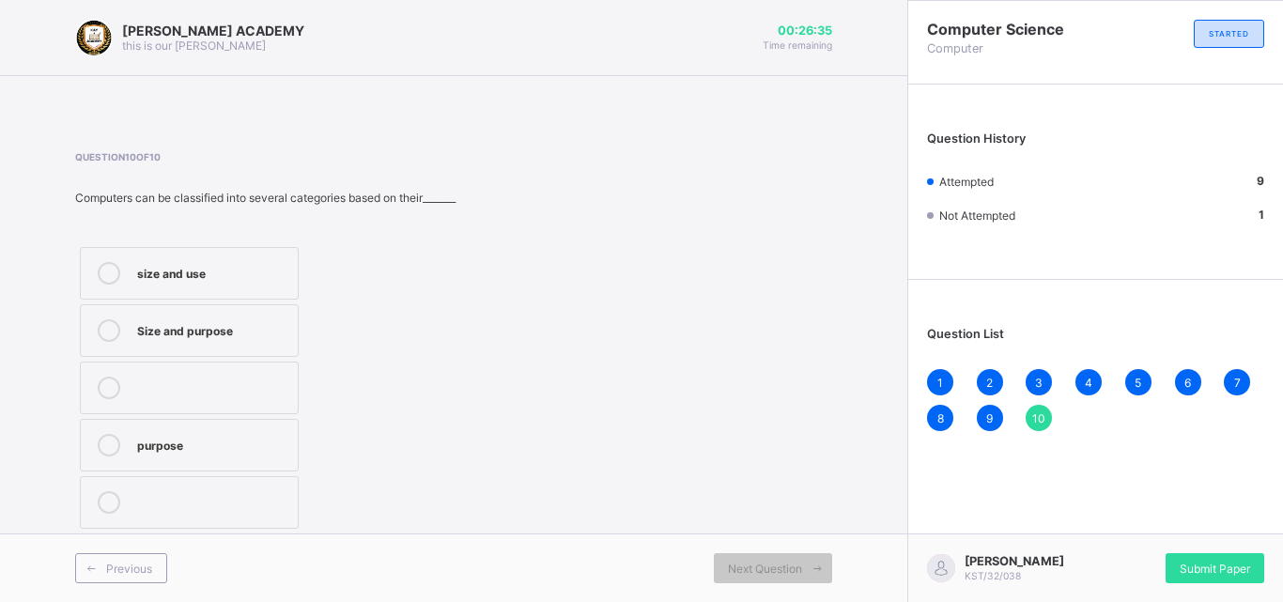
click at [221, 323] on div "Size and purpose" at bounding box center [212, 328] width 151 height 19
click at [1212, 554] on div "Submit Paper" at bounding box center [1214, 568] width 99 height 30
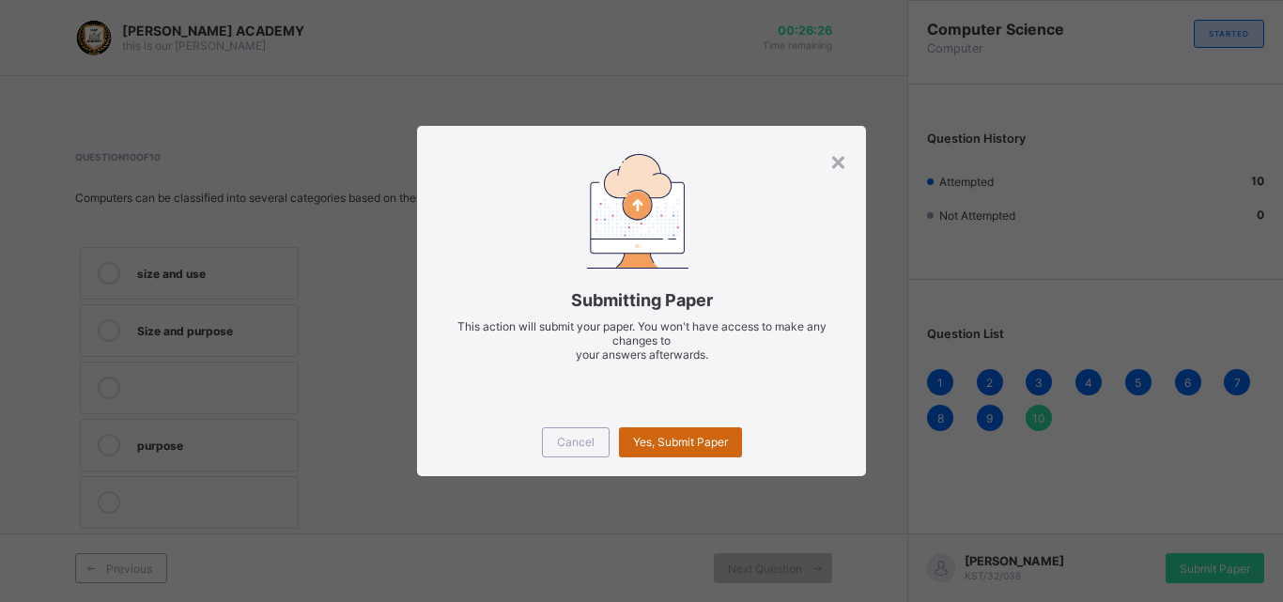
click at [697, 434] on div "Yes, Submit Paper" at bounding box center [680, 442] width 123 height 30
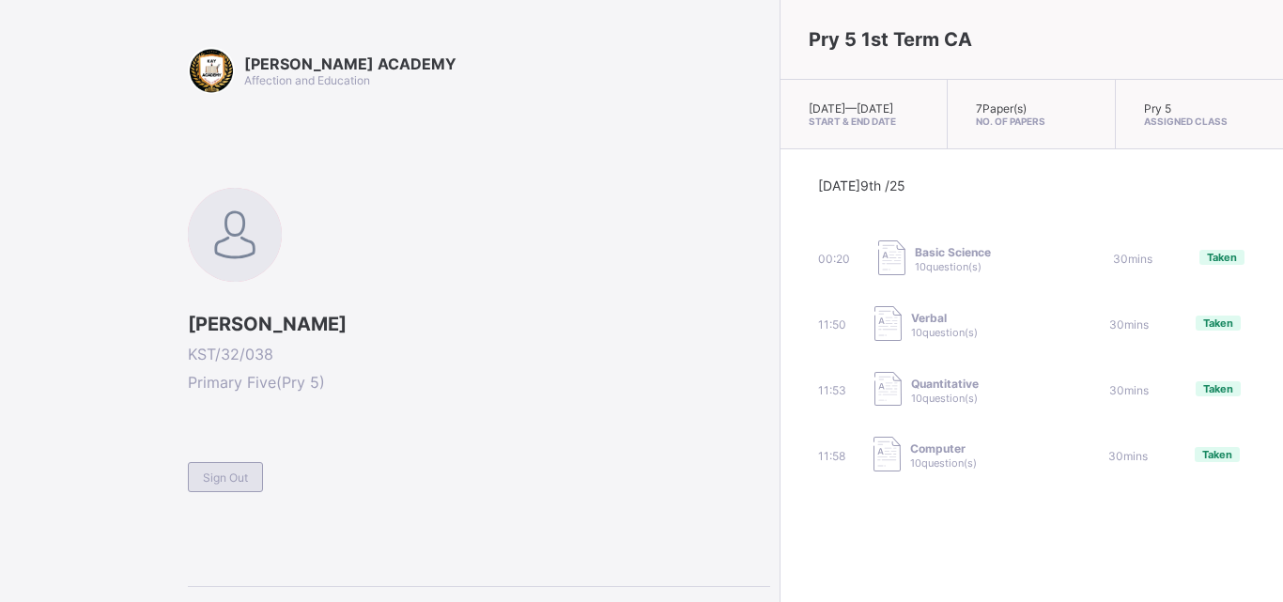
click at [226, 478] on span "Sign Out" at bounding box center [225, 477] width 45 height 14
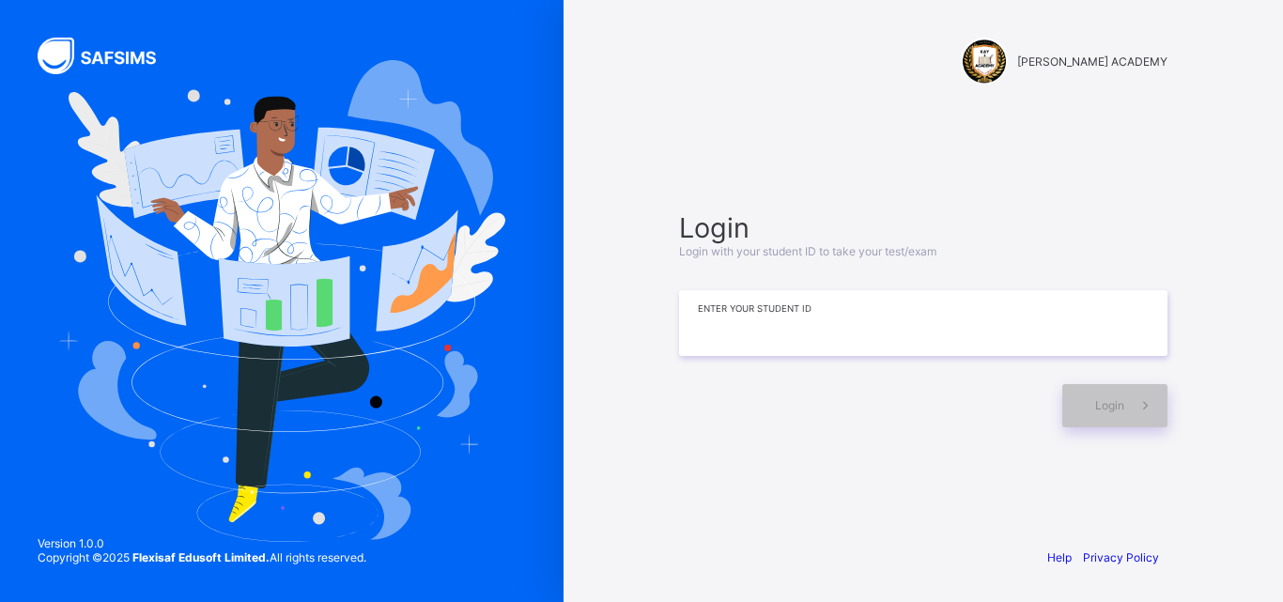
click at [694, 322] on input at bounding box center [923, 323] width 488 height 66
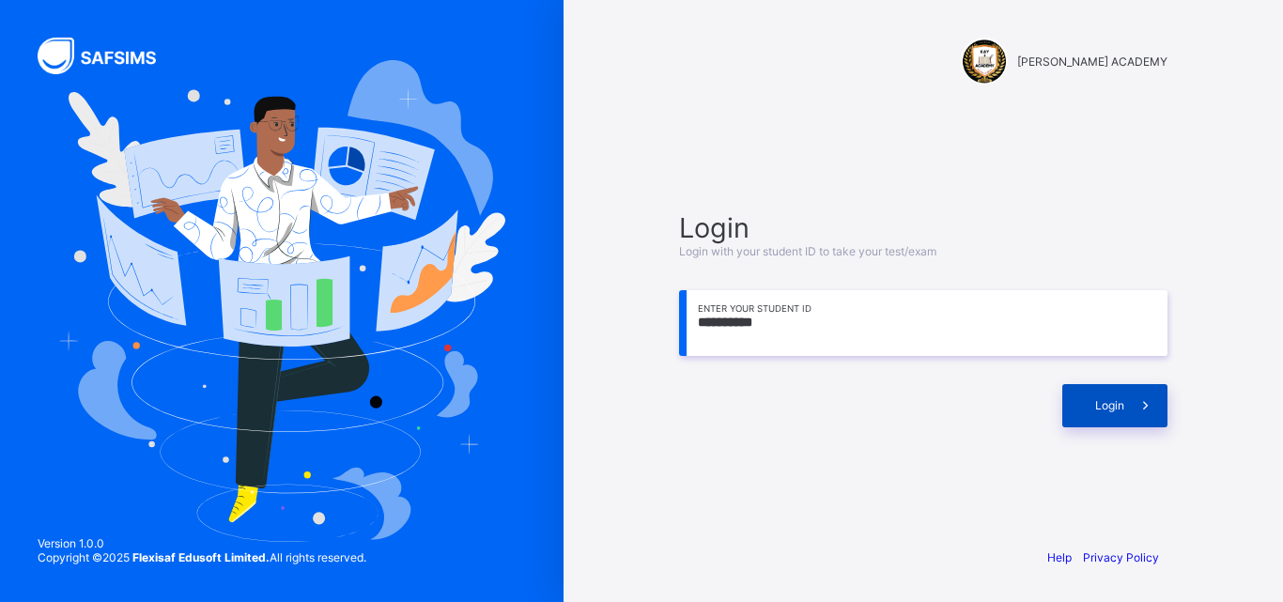
type input "**********"
click at [1101, 405] on span "Login" at bounding box center [1109, 405] width 29 height 14
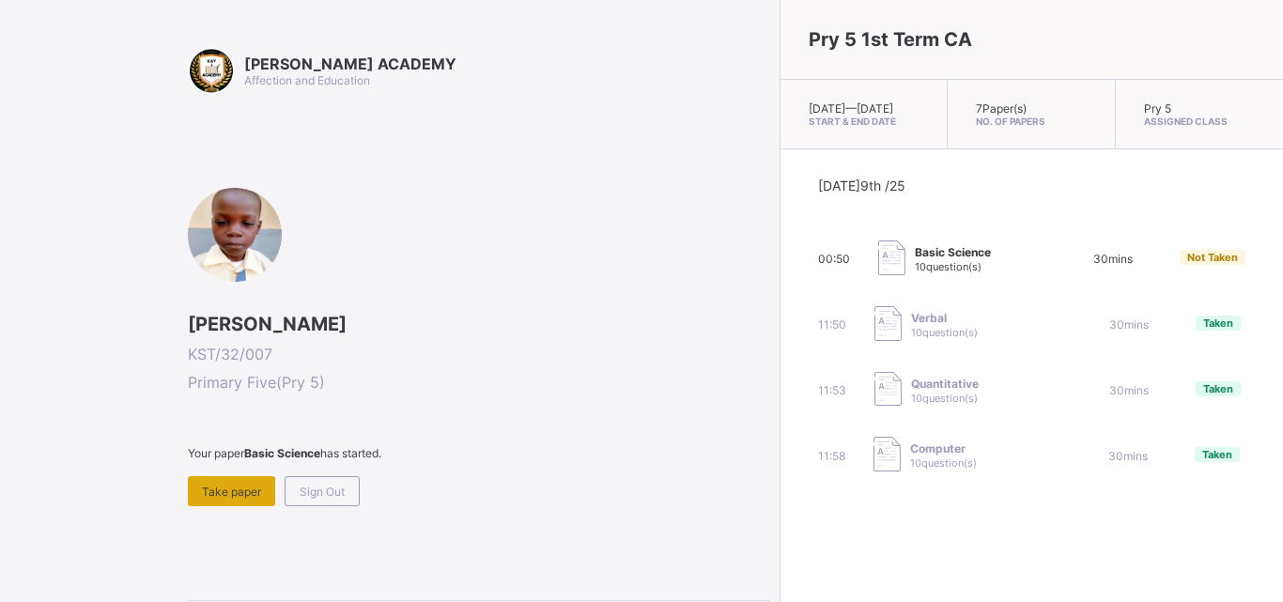
click at [239, 477] on div "Take paper" at bounding box center [231, 491] width 87 height 30
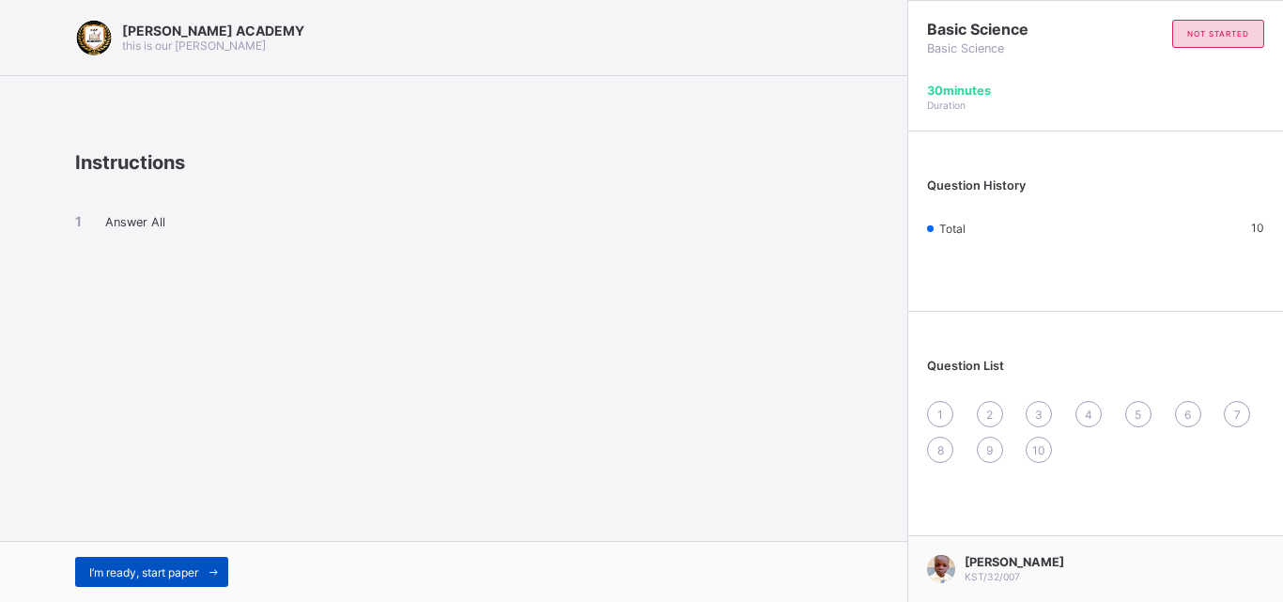
click at [124, 582] on div "I’m ready, start paper" at bounding box center [151, 572] width 153 height 30
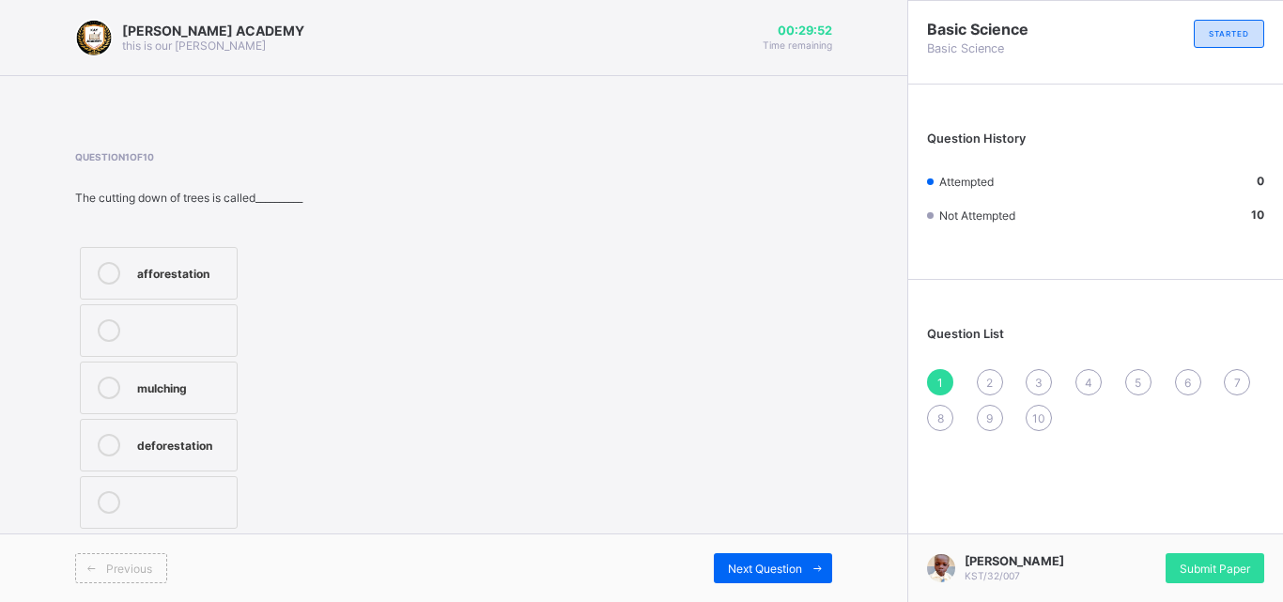
click at [139, 376] on label "mulching" at bounding box center [159, 388] width 158 height 53
click at [770, 555] on div "Next Question" at bounding box center [773, 568] width 118 height 30
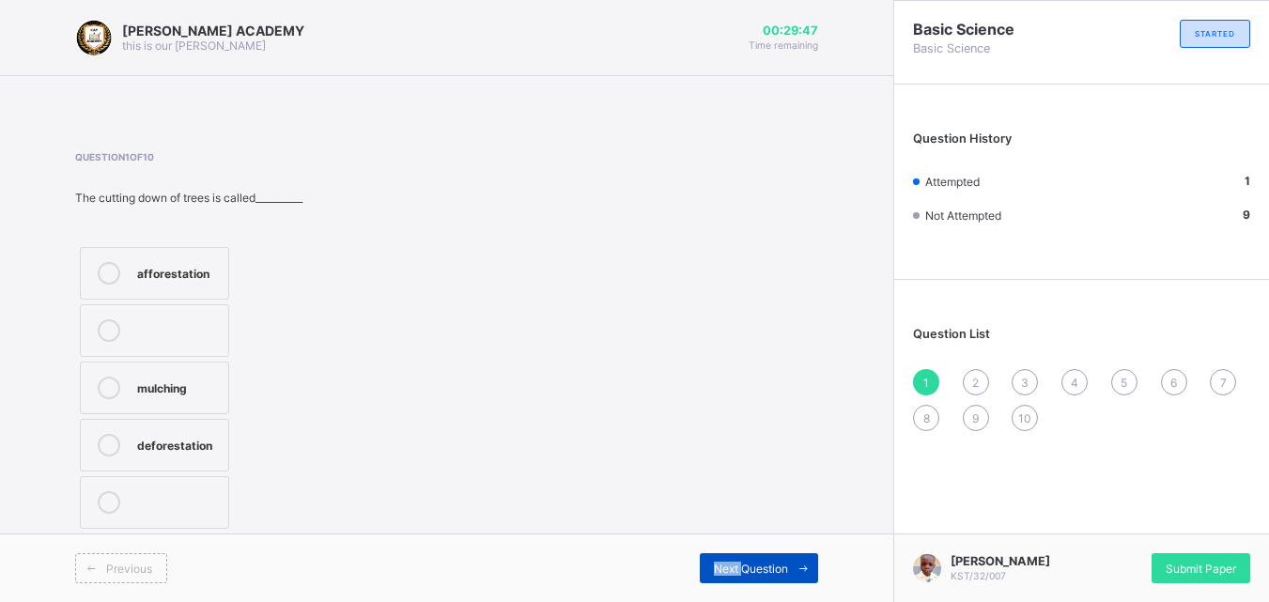
click at [770, 555] on div "Previous Next Question" at bounding box center [446, 567] width 893 height 69
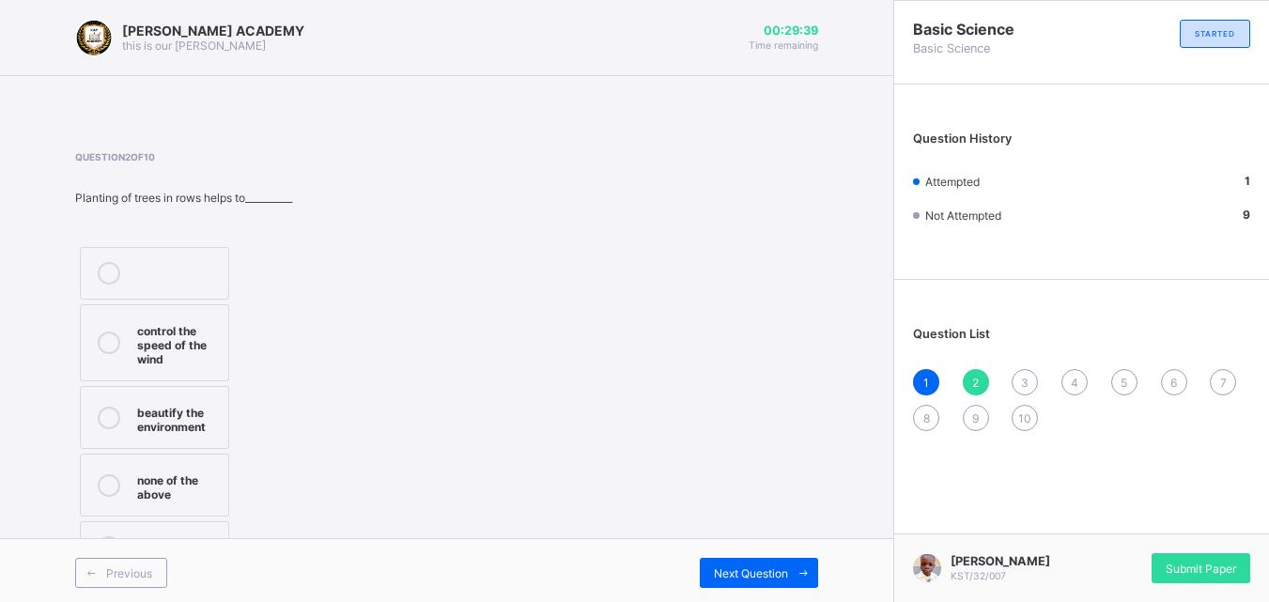
click at [175, 323] on div "control the speed of the wind" at bounding box center [178, 342] width 82 height 47
click at [303, 377] on div "control the speed of the wind beautify the environment none of the above" at bounding box center [207, 410] width 264 height 336
click at [730, 566] on span "Next Question" at bounding box center [751, 573] width 74 height 14
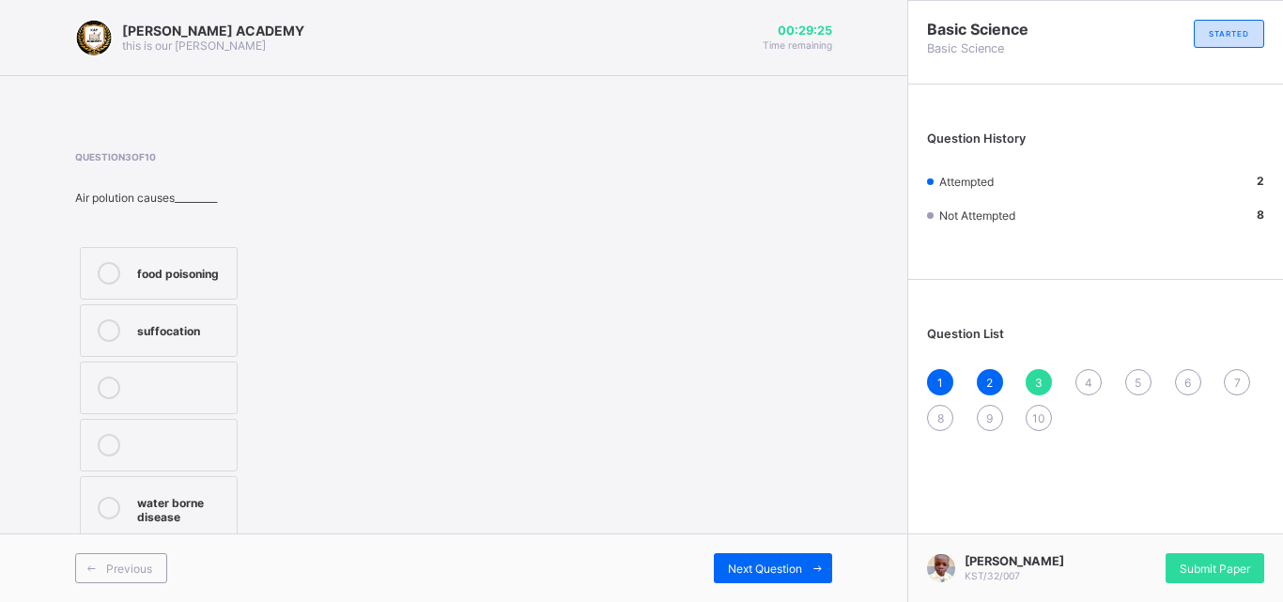
click at [151, 496] on div "water borne disease" at bounding box center [182, 507] width 90 height 33
click at [744, 549] on div "Previous Next Question" at bounding box center [453, 567] width 907 height 69
click at [745, 566] on span "Next Question" at bounding box center [765, 569] width 74 height 14
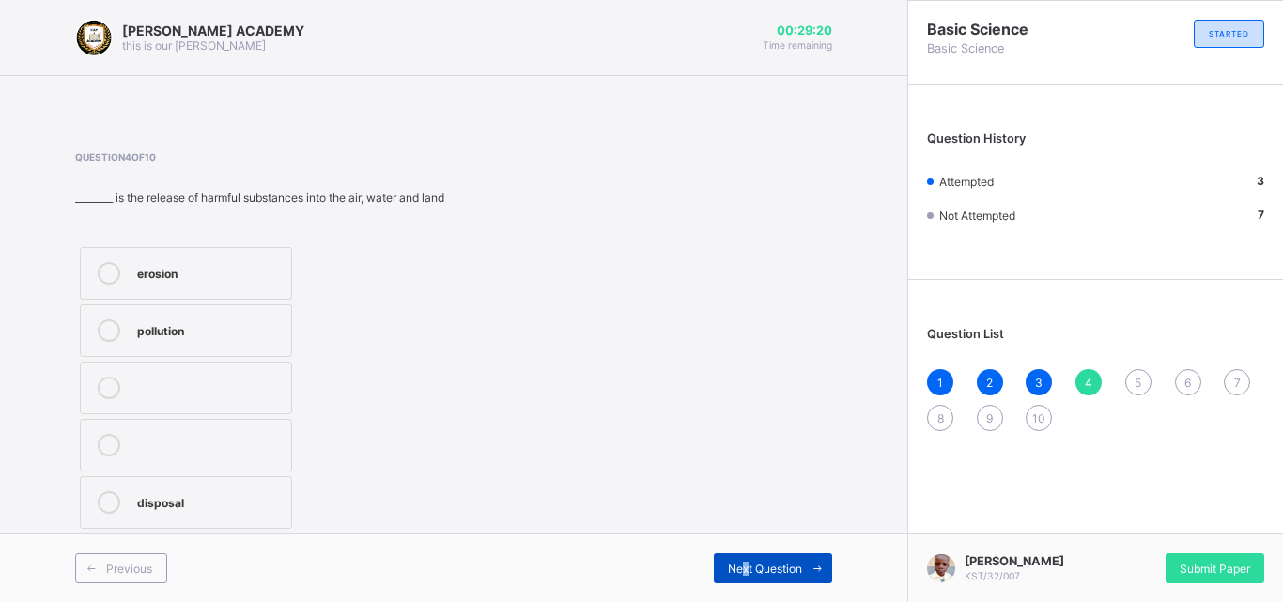
click at [745, 566] on span "Next Question" at bounding box center [765, 569] width 74 height 14
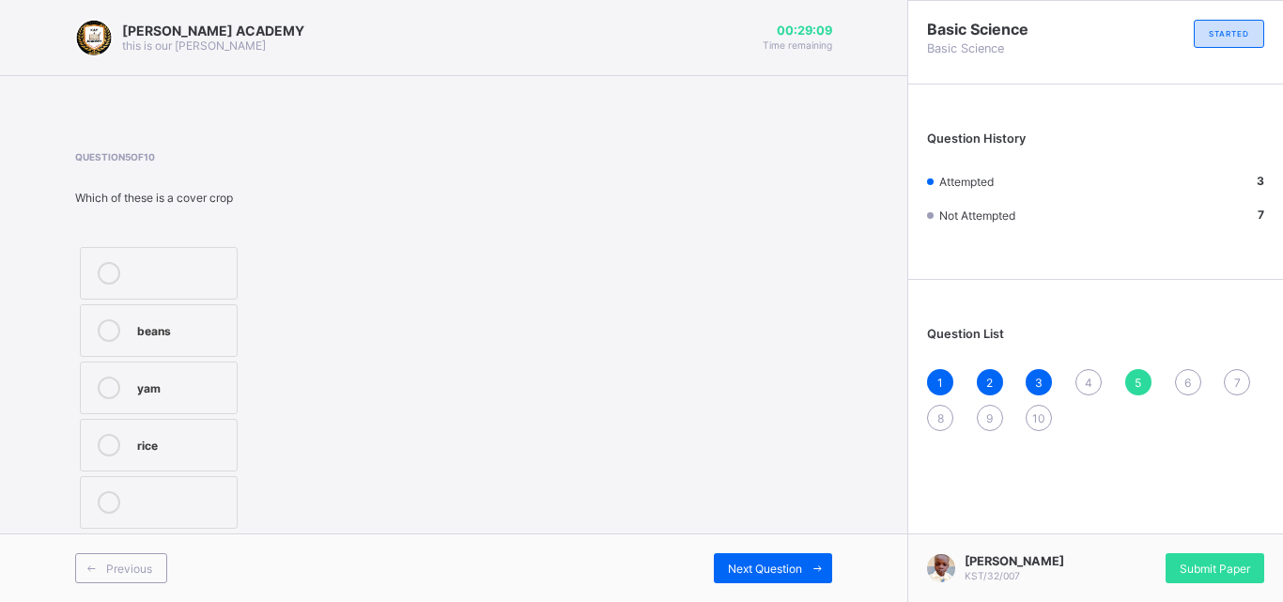
click at [179, 375] on label "yam" at bounding box center [159, 388] width 158 height 53
click at [709, 552] on div "Previous Next Question" at bounding box center [453, 567] width 907 height 69
click at [709, 553] on div "Next Question" at bounding box center [643, 568] width 378 height 30
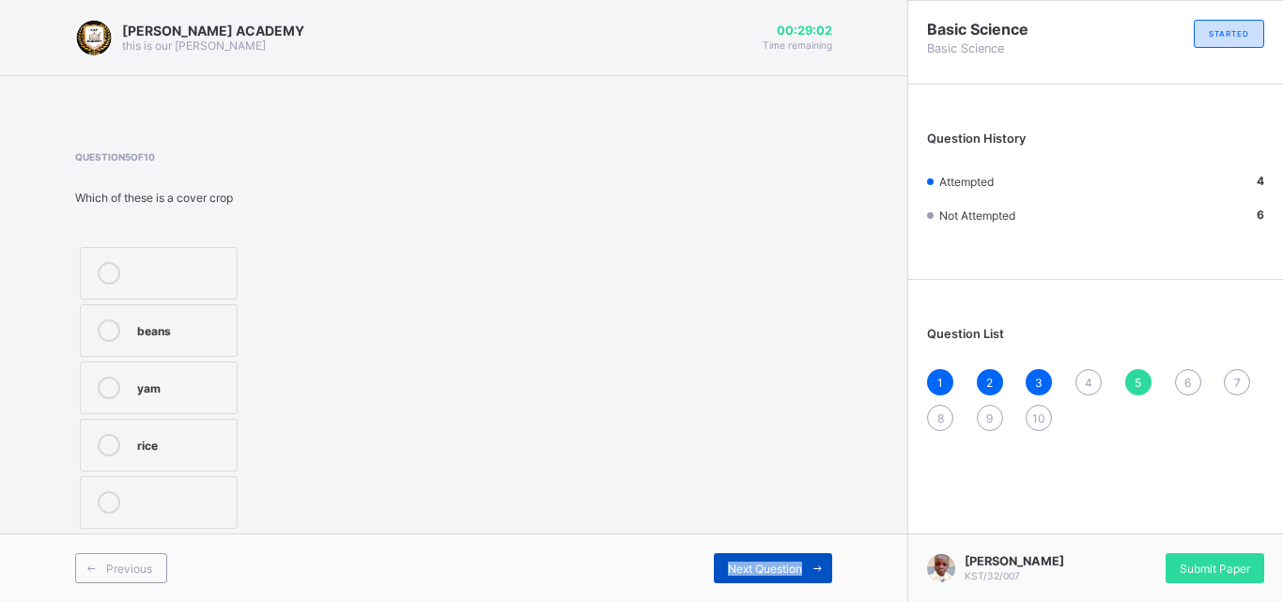
click at [762, 565] on span "Next Question" at bounding box center [765, 569] width 74 height 14
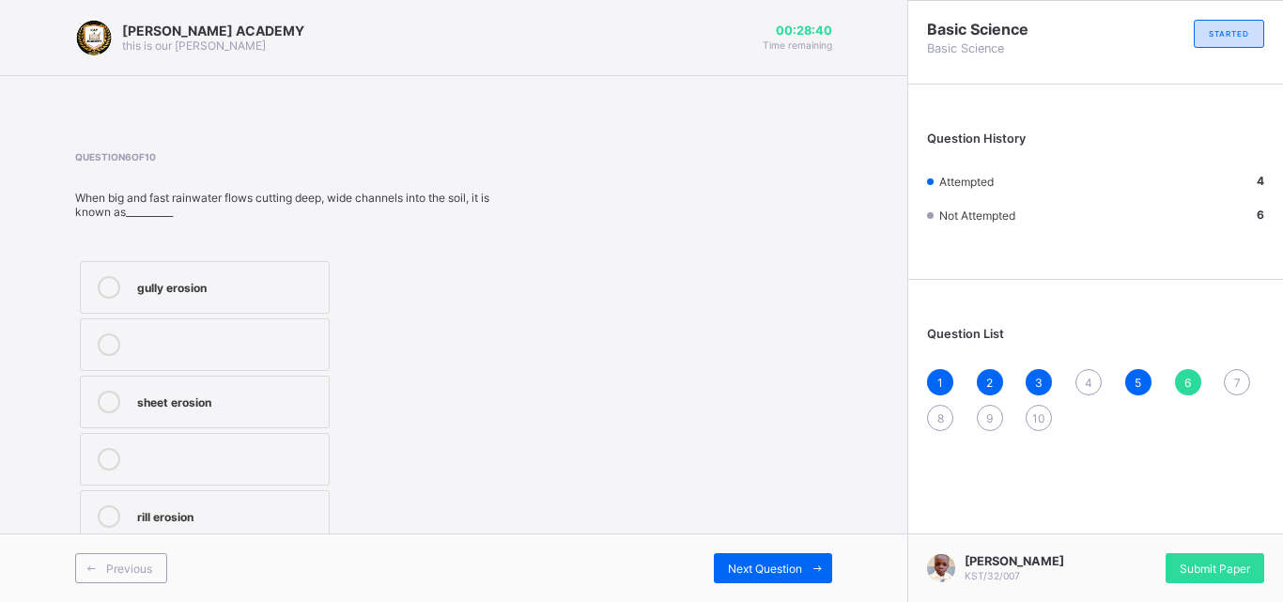
click at [257, 292] on div "gully erosion" at bounding box center [228, 285] width 182 height 19
click at [739, 557] on div "Next Question" at bounding box center [773, 568] width 118 height 30
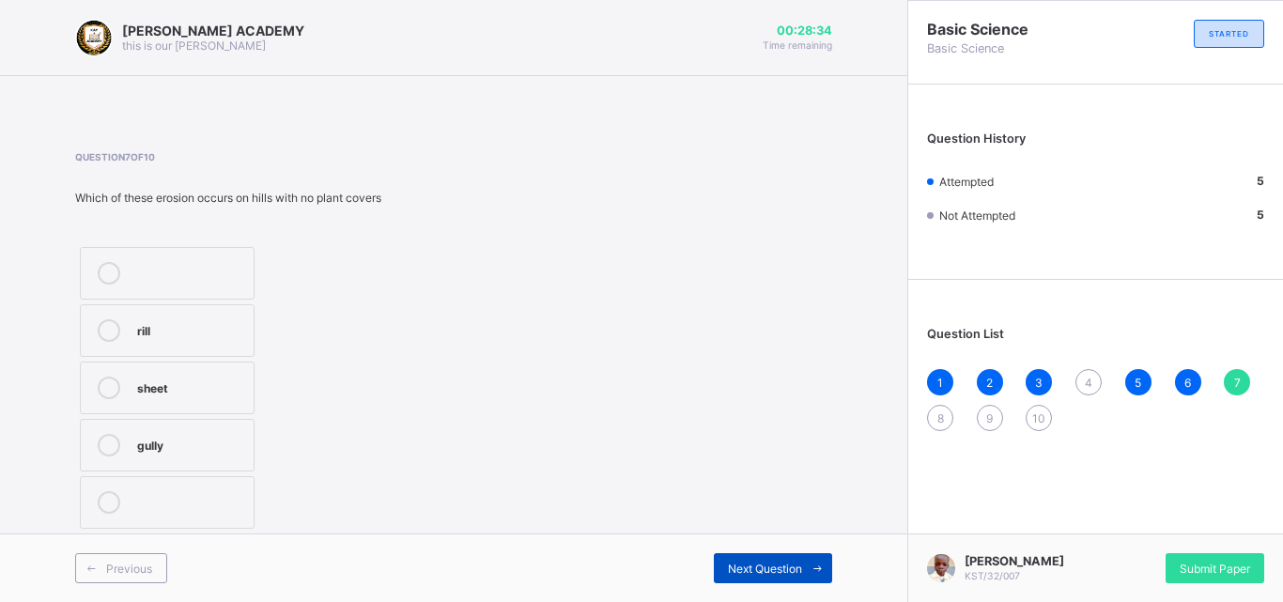
click at [758, 568] on span "Next Question" at bounding box center [765, 569] width 74 height 14
click at [757, 560] on div "Next Question" at bounding box center [773, 568] width 118 height 30
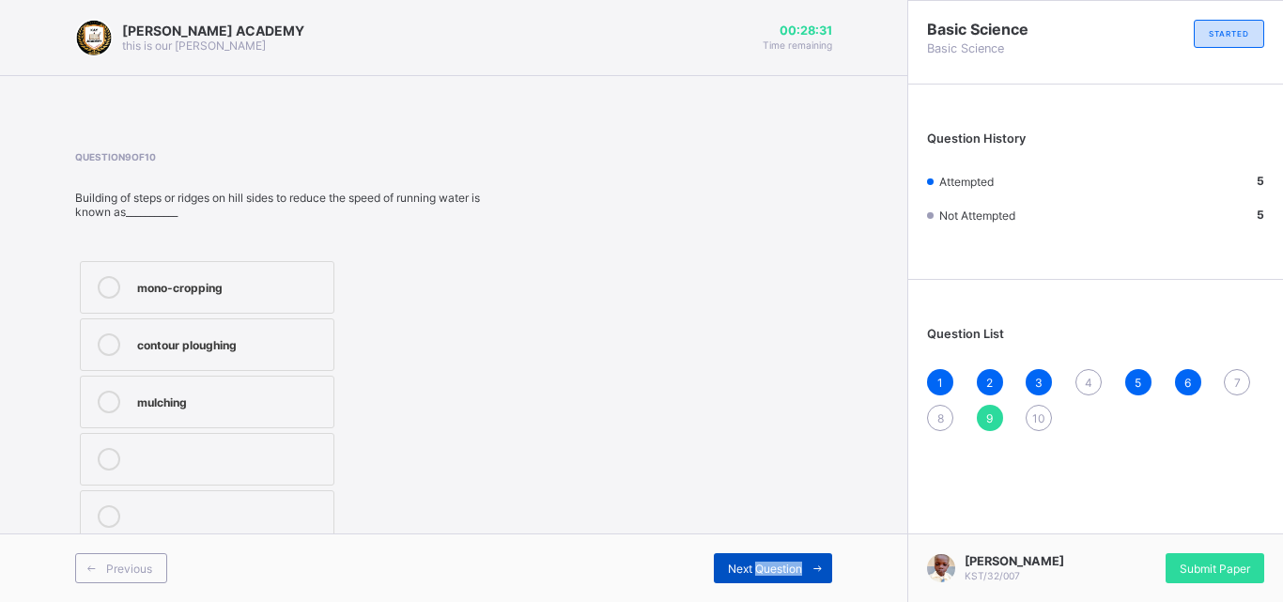
click at [757, 560] on div "Next Question" at bounding box center [773, 568] width 118 height 30
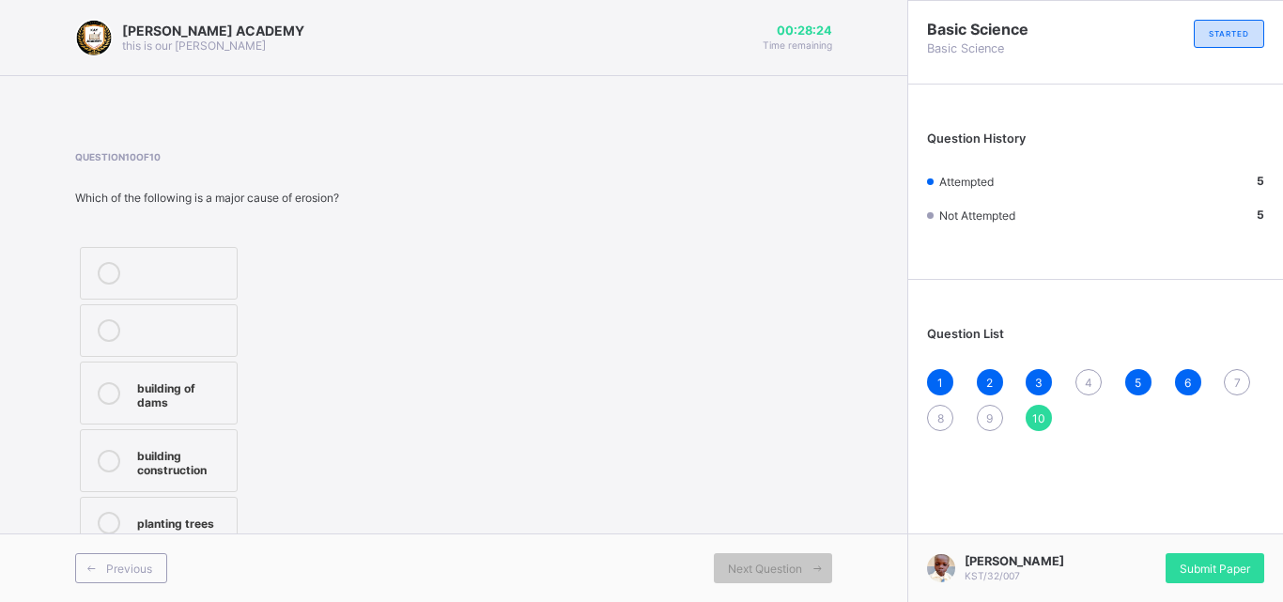
click at [162, 449] on div "building construction" at bounding box center [182, 460] width 90 height 33
click at [1085, 380] on span "4" at bounding box center [1089, 383] width 8 height 14
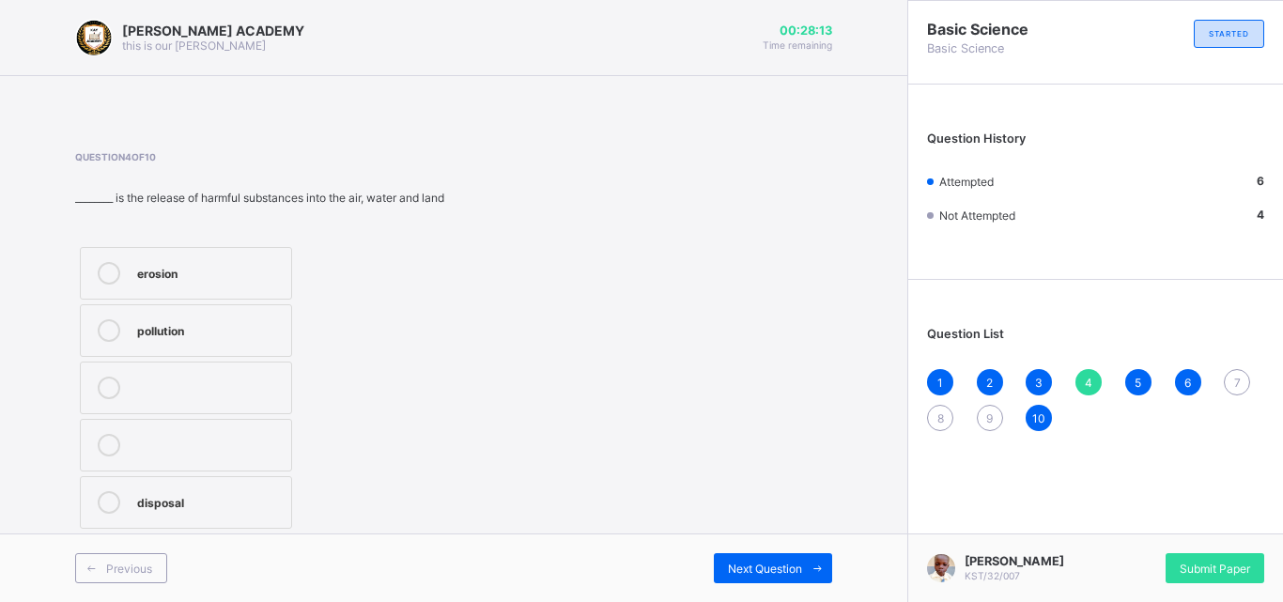
click at [218, 331] on div "pollution" at bounding box center [209, 328] width 145 height 19
click at [747, 557] on div "Next Question" at bounding box center [773, 568] width 118 height 30
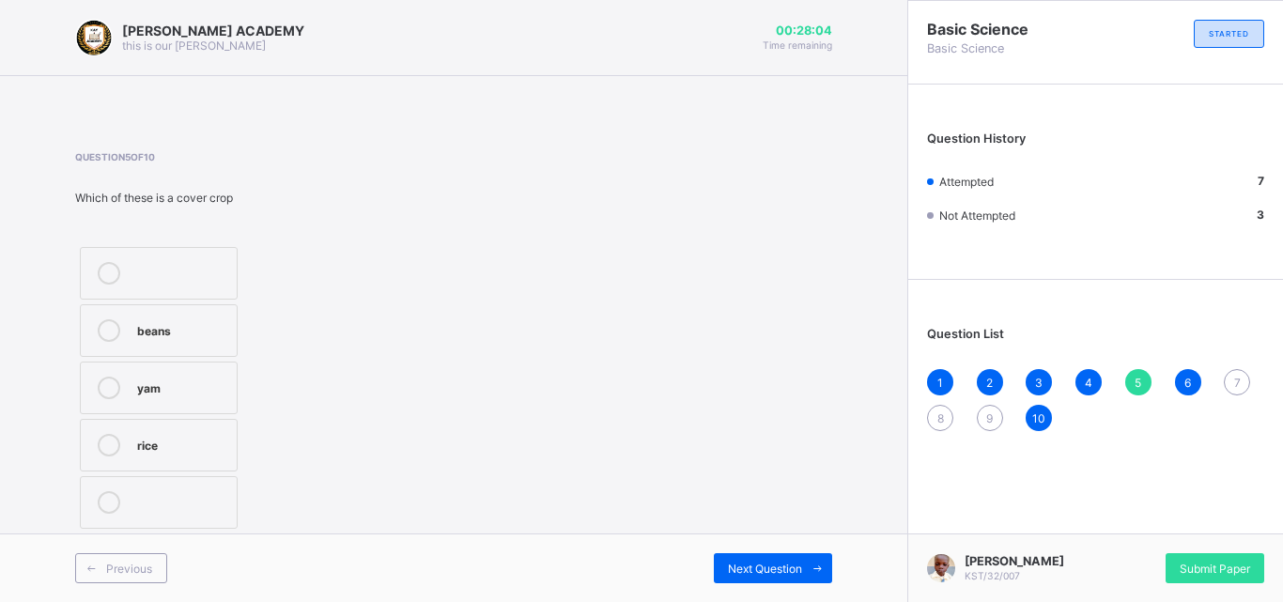
click at [1230, 377] on div "7" at bounding box center [1237, 382] width 26 height 26
drag, startPoint x: 252, startPoint y: 382, endPoint x: 218, endPoint y: 373, distance: 35.1
click at [218, 373] on label "sheet" at bounding box center [167, 388] width 175 height 53
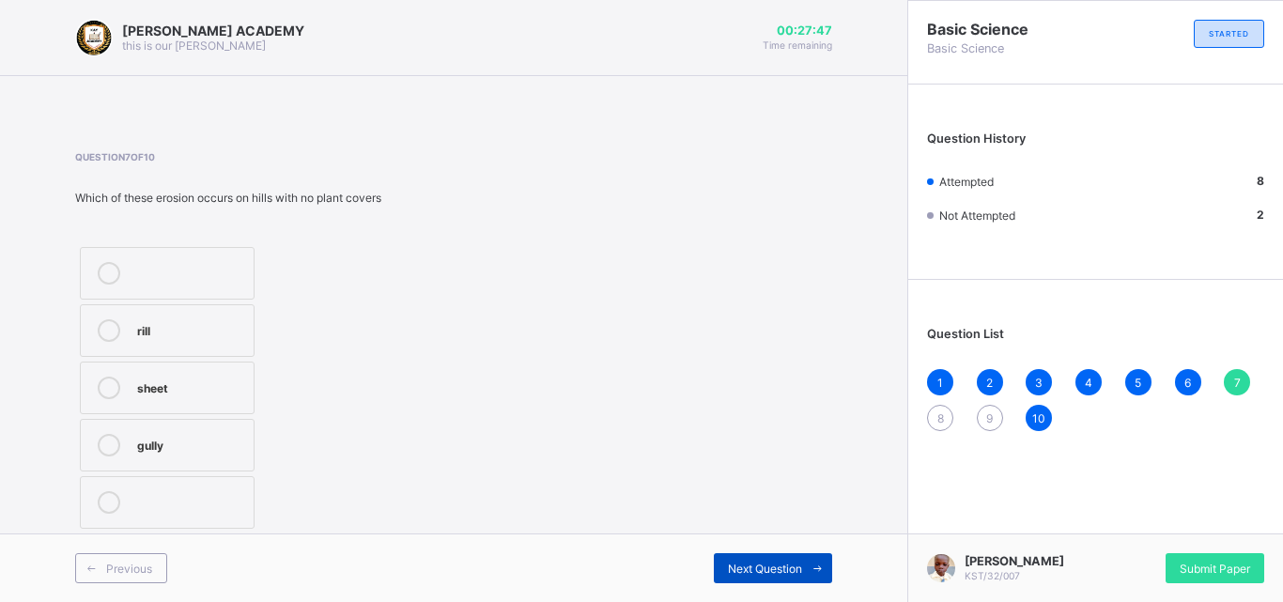
click at [764, 563] on span "Next Question" at bounding box center [765, 569] width 74 height 14
click at [987, 411] on span "9" at bounding box center [989, 418] width 7 height 14
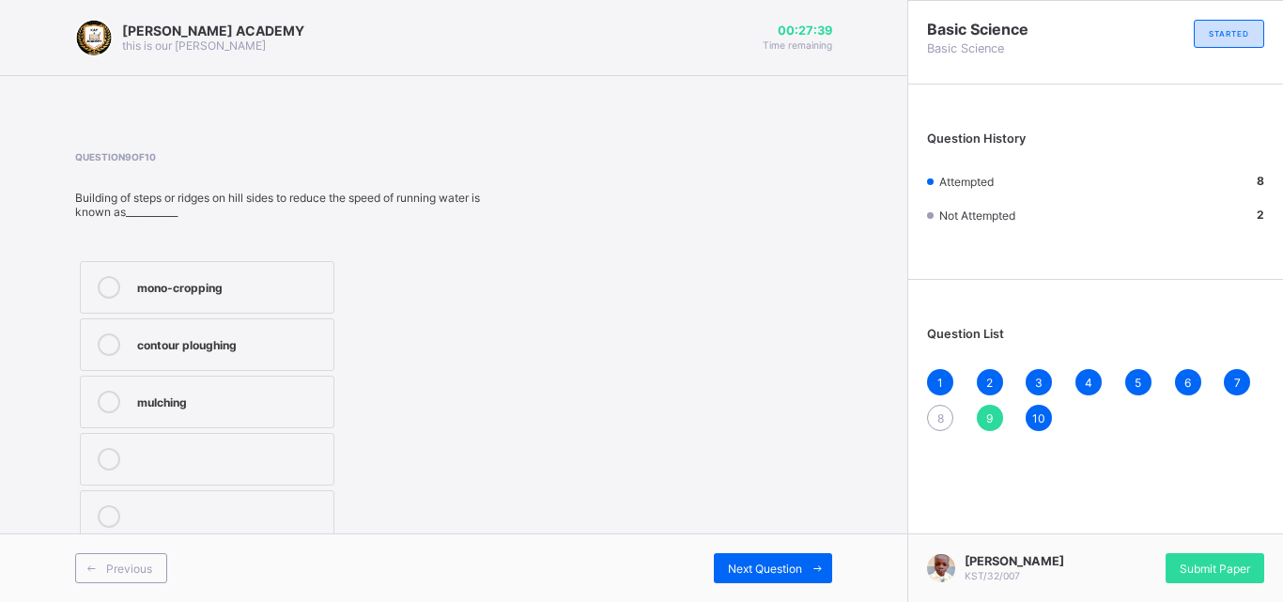
click at [942, 411] on span "8" at bounding box center [940, 418] width 7 height 14
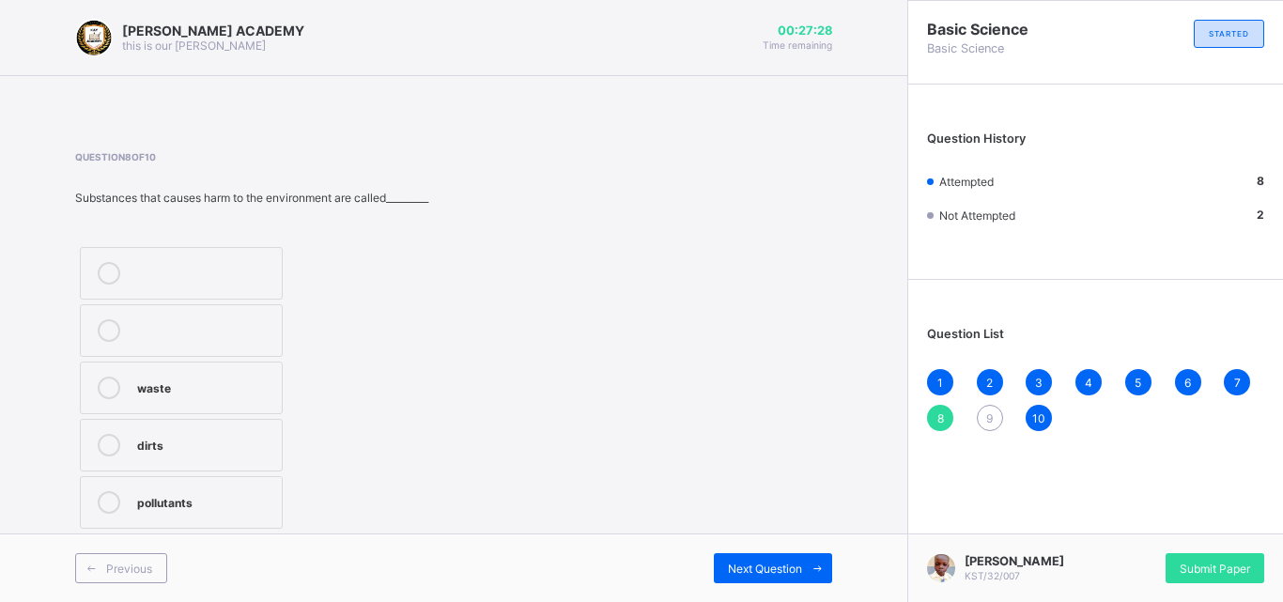
click at [136, 509] on label "pollutants" at bounding box center [181, 502] width 203 height 53
click at [759, 565] on span "Next Question" at bounding box center [765, 569] width 74 height 14
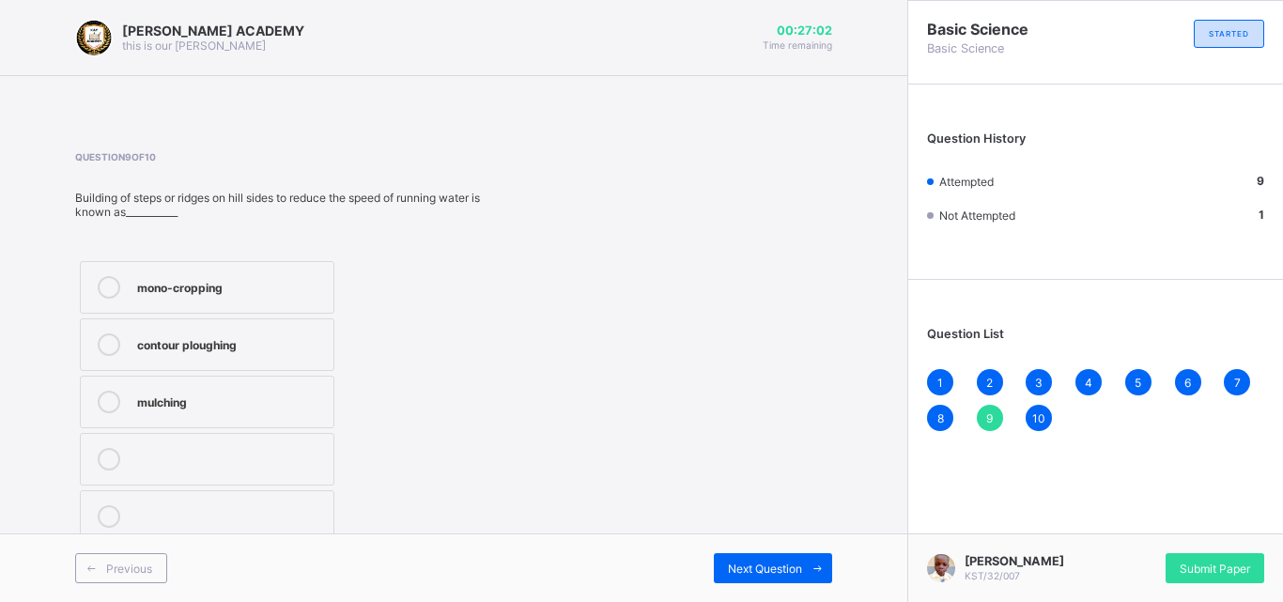
click at [183, 285] on div "mono-cropping" at bounding box center [230, 285] width 187 height 19
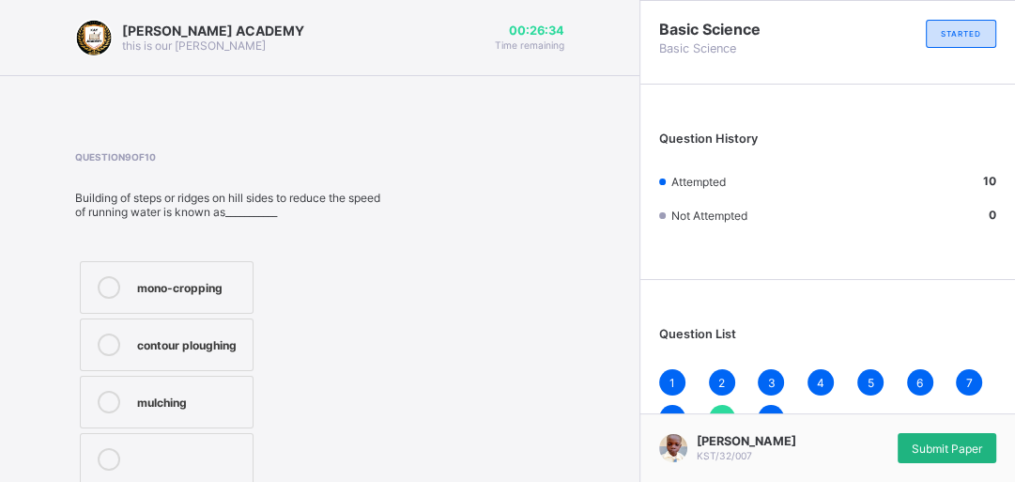
click at [912, 436] on div "Submit Paper" at bounding box center [947, 448] width 99 height 30
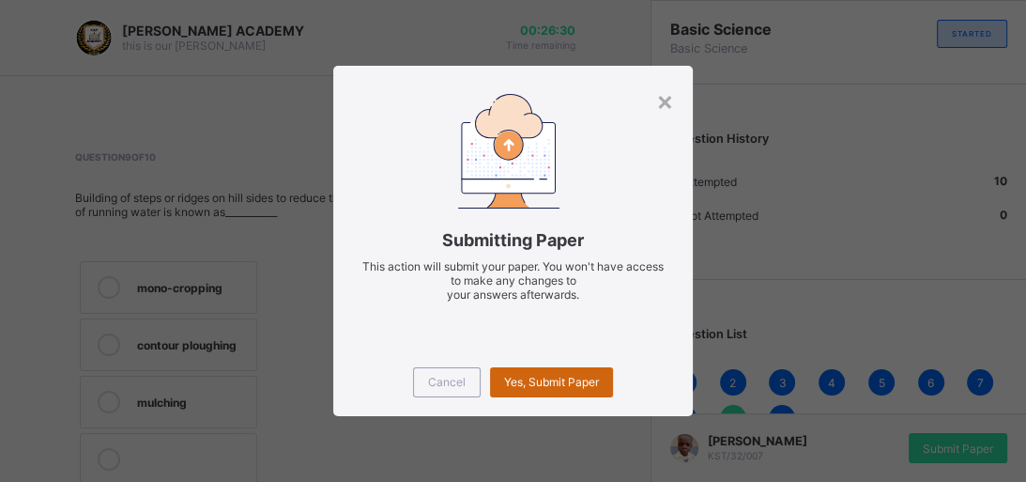
click at [559, 373] on div "Yes, Submit Paper" at bounding box center [551, 382] width 123 height 30
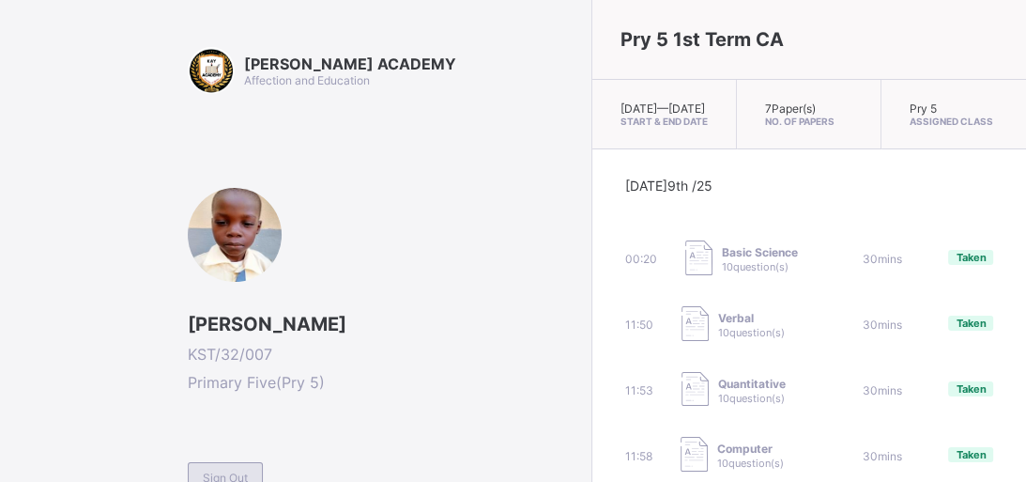
click at [227, 463] on div "Sign Out" at bounding box center [225, 477] width 75 height 30
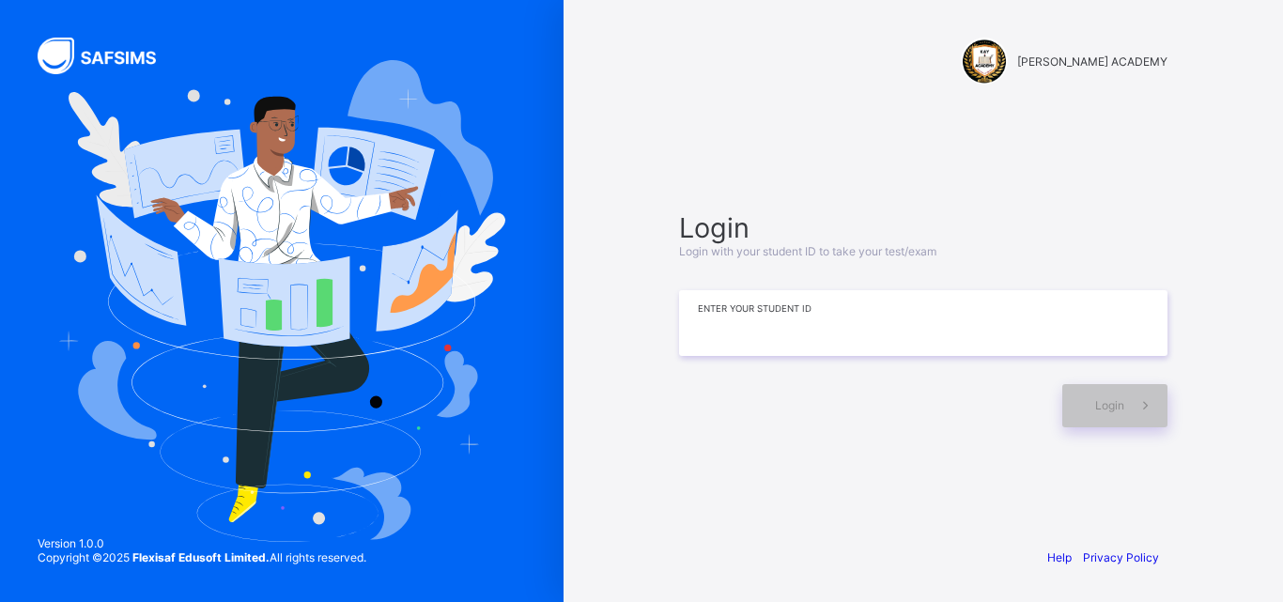
click at [887, 319] on input at bounding box center [923, 323] width 488 height 66
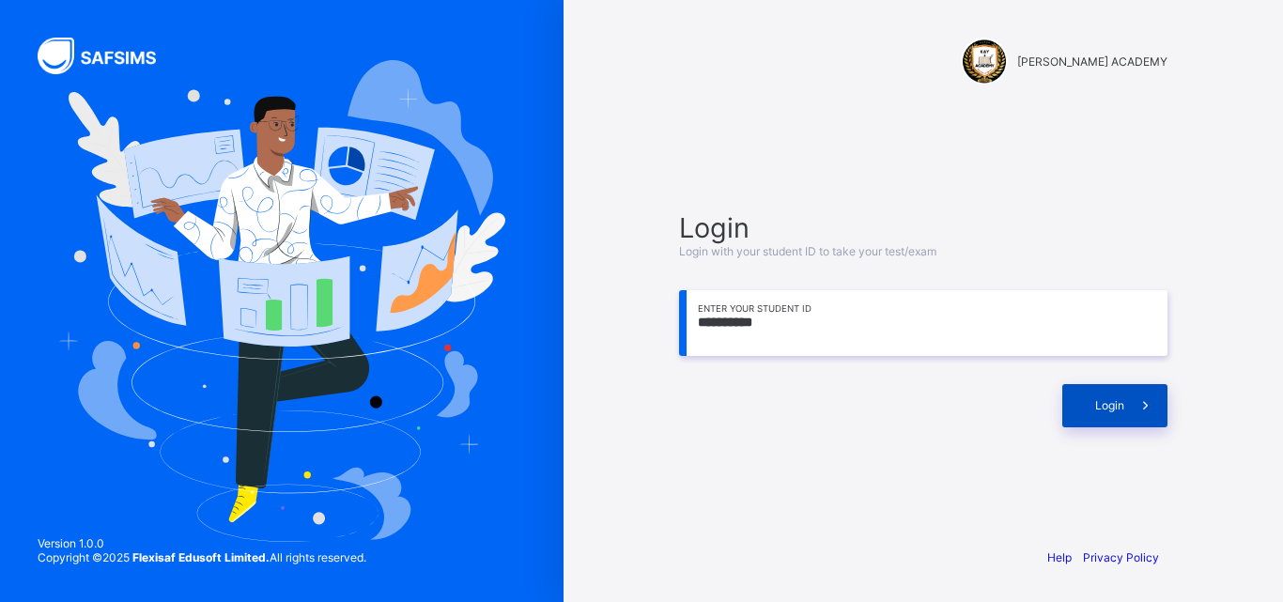
type input "**********"
click at [1089, 395] on div "Login" at bounding box center [1114, 405] width 105 height 43
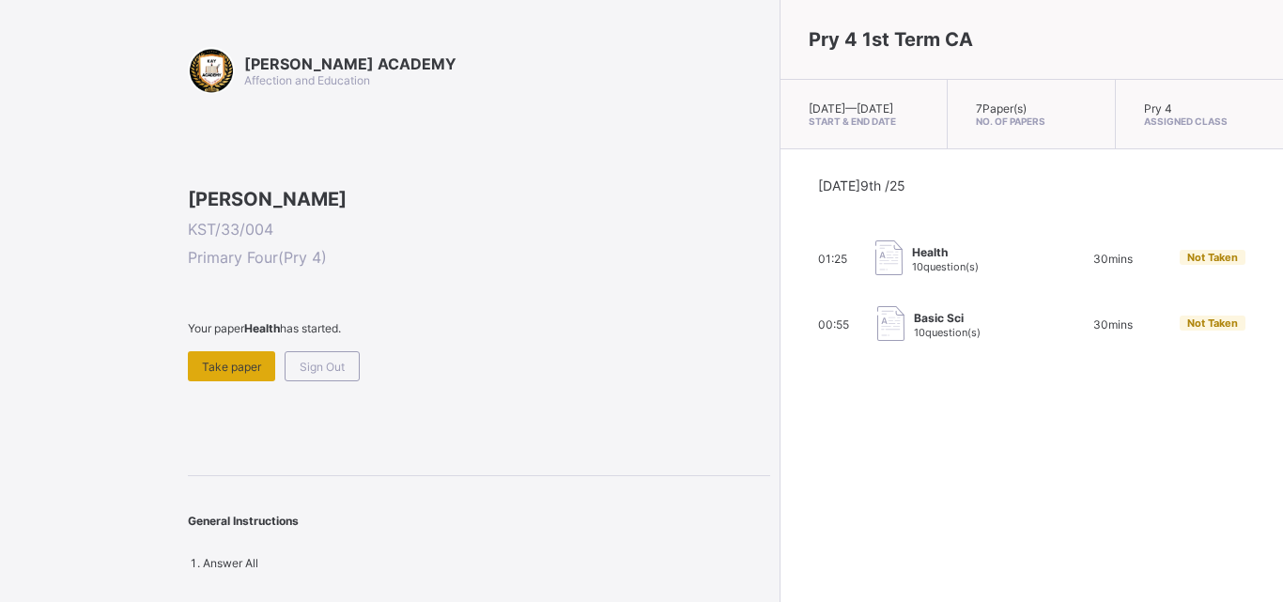
click at [252, 374] on span "Take paper" at bounding box center [231, 367] width 59 height 14
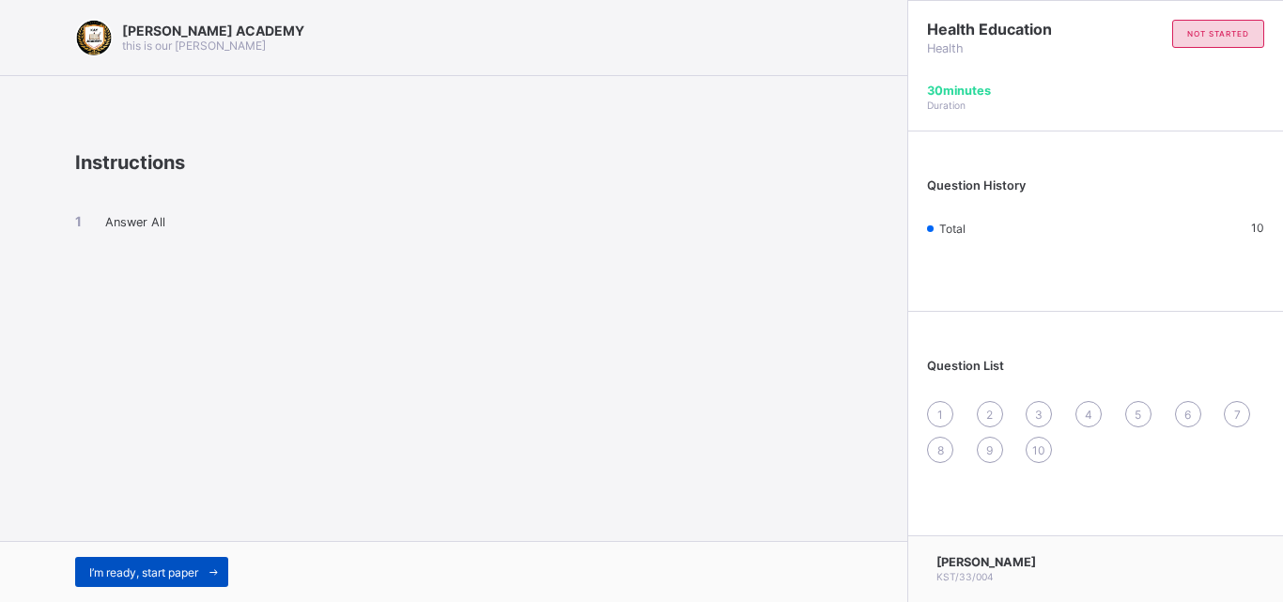
click at [175, 567] on span "I’m ready, start paper" at bounding box center [143, 572] width 109 height 14
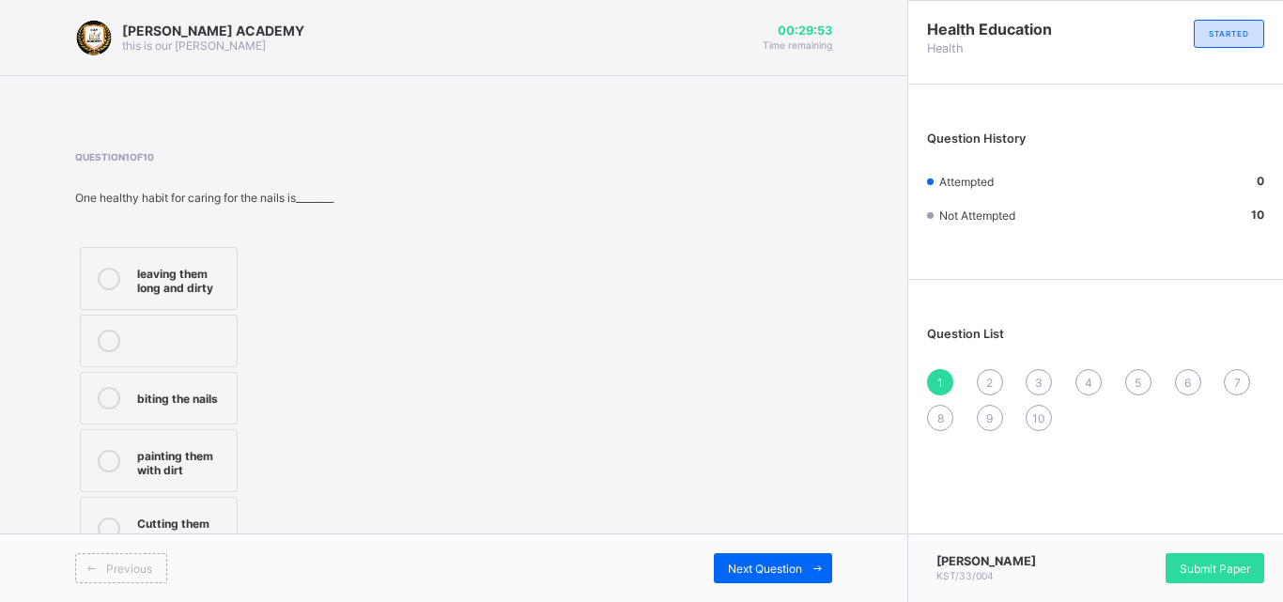
drag, startPoint x: 103, startPoint y: 470, endPoint x: 102, endPoint y: 451, distance: 19.7
click at [102, 451] on icon at bounding box center [109, 461] width 23 height 23
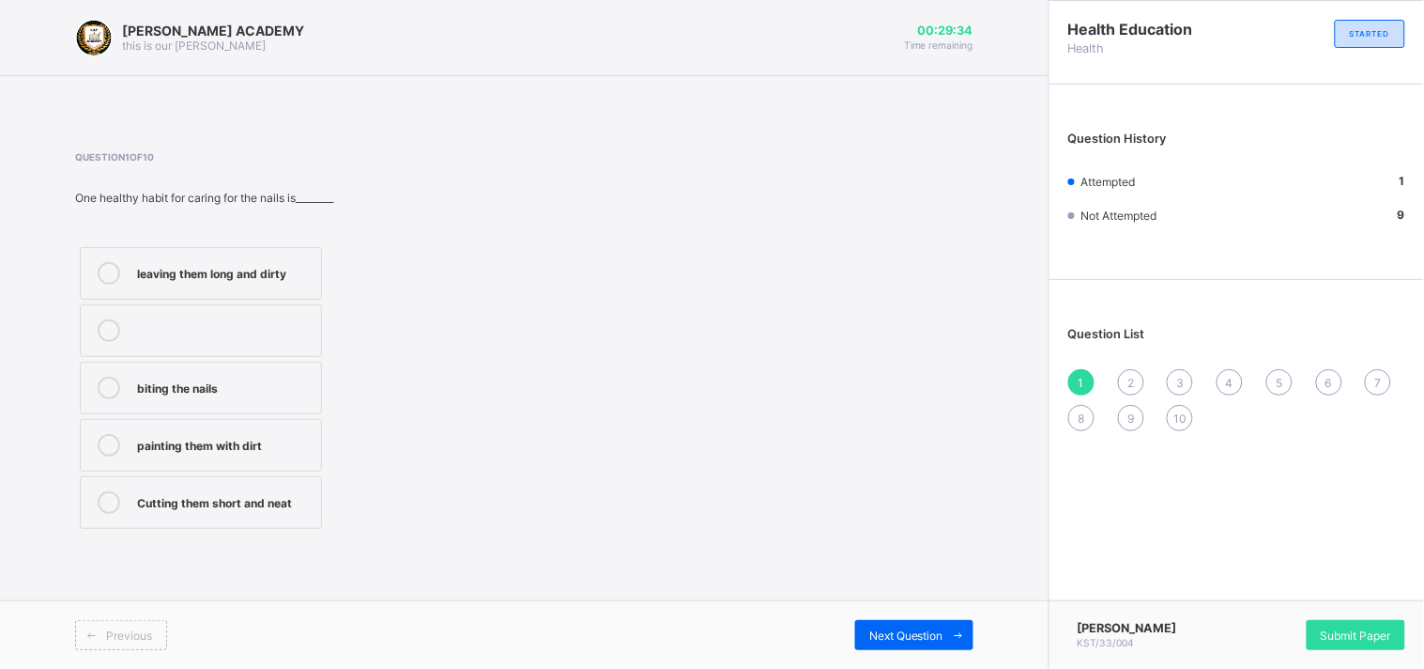
click at [191, 502] on div "Cutting them short and neat" at bounding box center [224, 500] width 175 height 19
click at [901, 601] on span "Next Question" at bounding box center [907, 635] width 74 height 14
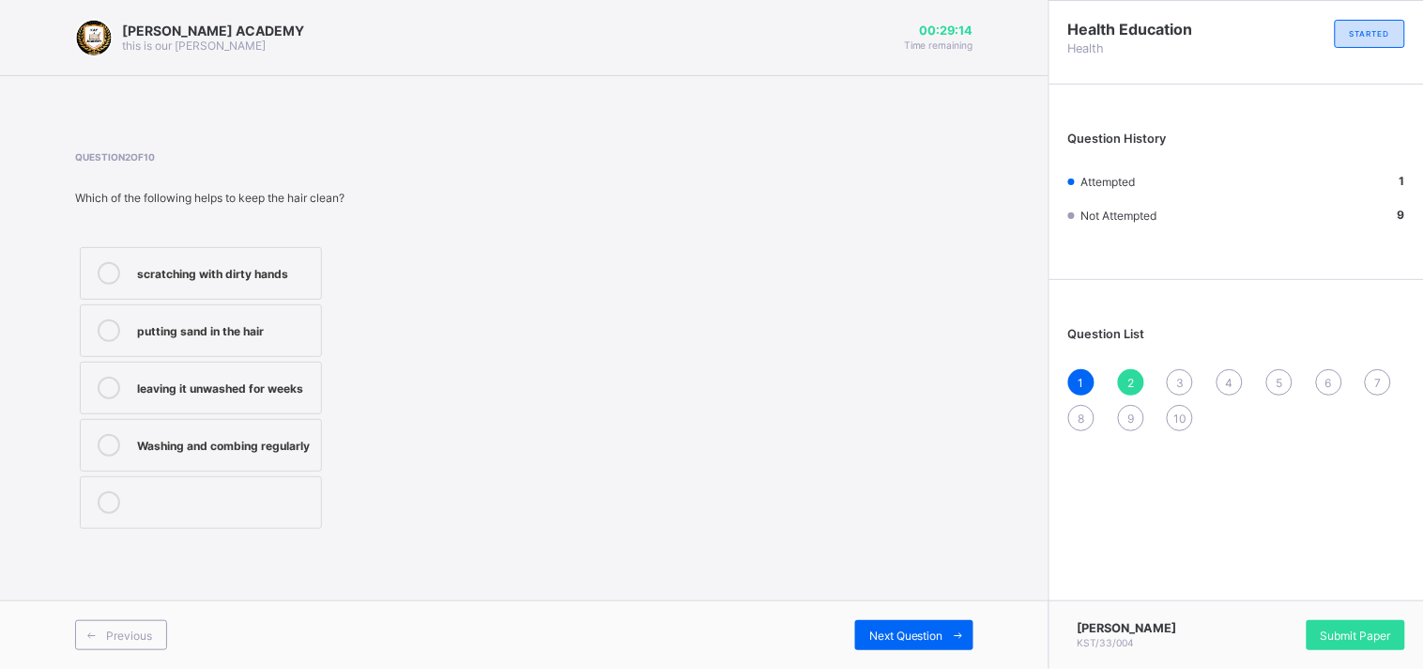
click at [133, 425] on label "Washing and combing regularly" at bounding box center [201, 445] width 242 height 53
click at [867, 601] on div "Next Question" at bounding box center [914, 635] width 118 height 30
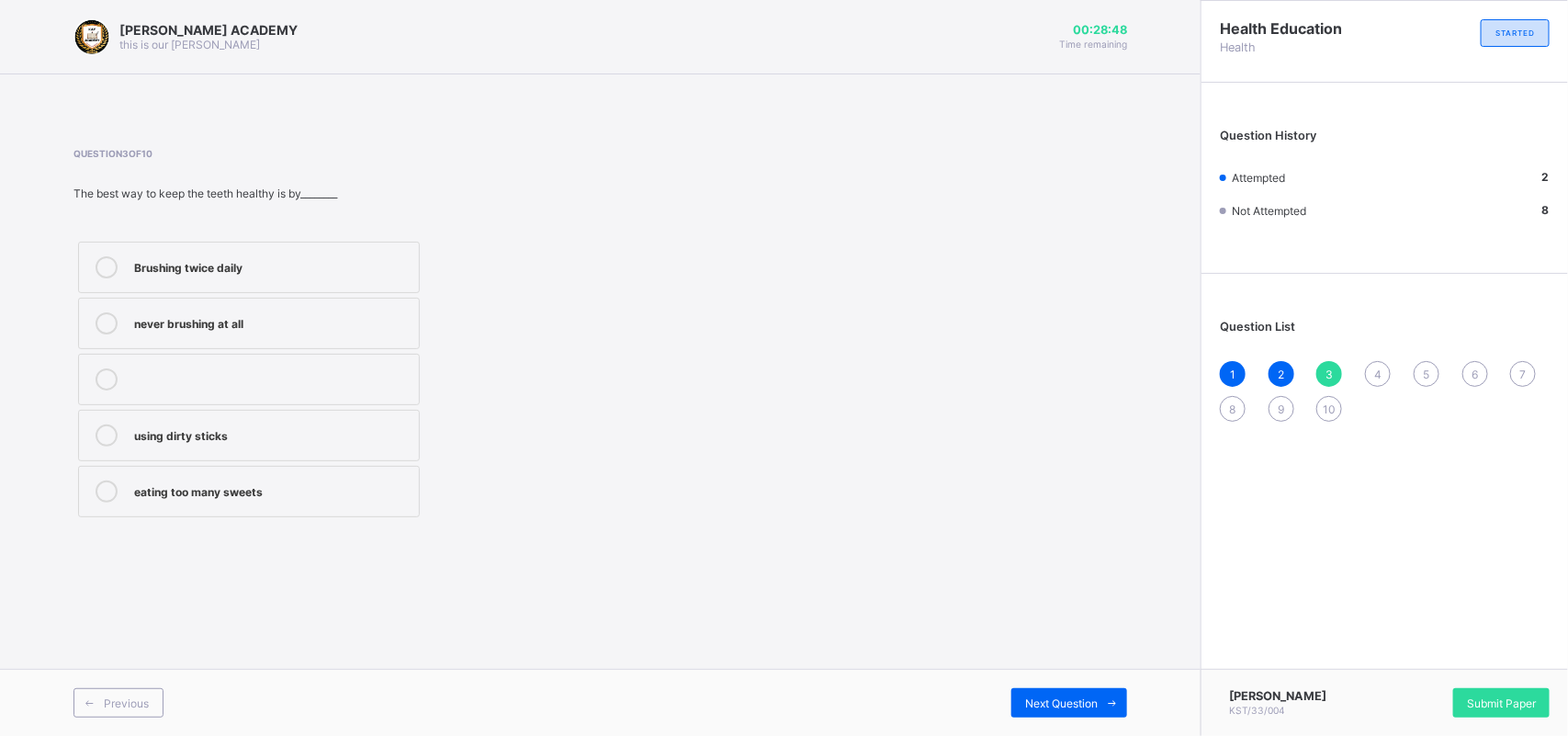
click at [255, 258] on div "Brushing twice daily" at bounding box center [272, 265] width 276 height 19
click at [1062, 588] on div "Next Question" at bounding box center [1069, 703] width 115 height 29
click at [414, 580] on div "[PERSON_NAME] ACADEMY this is our [PERSON_NAME] 00:28:40 Time remaining Questio…" at bounding box center [600, 368] width 1200 height 736
click at [231, 331] on div "How to take care for our body" at bounding box center [272, 323] width 276 height 23
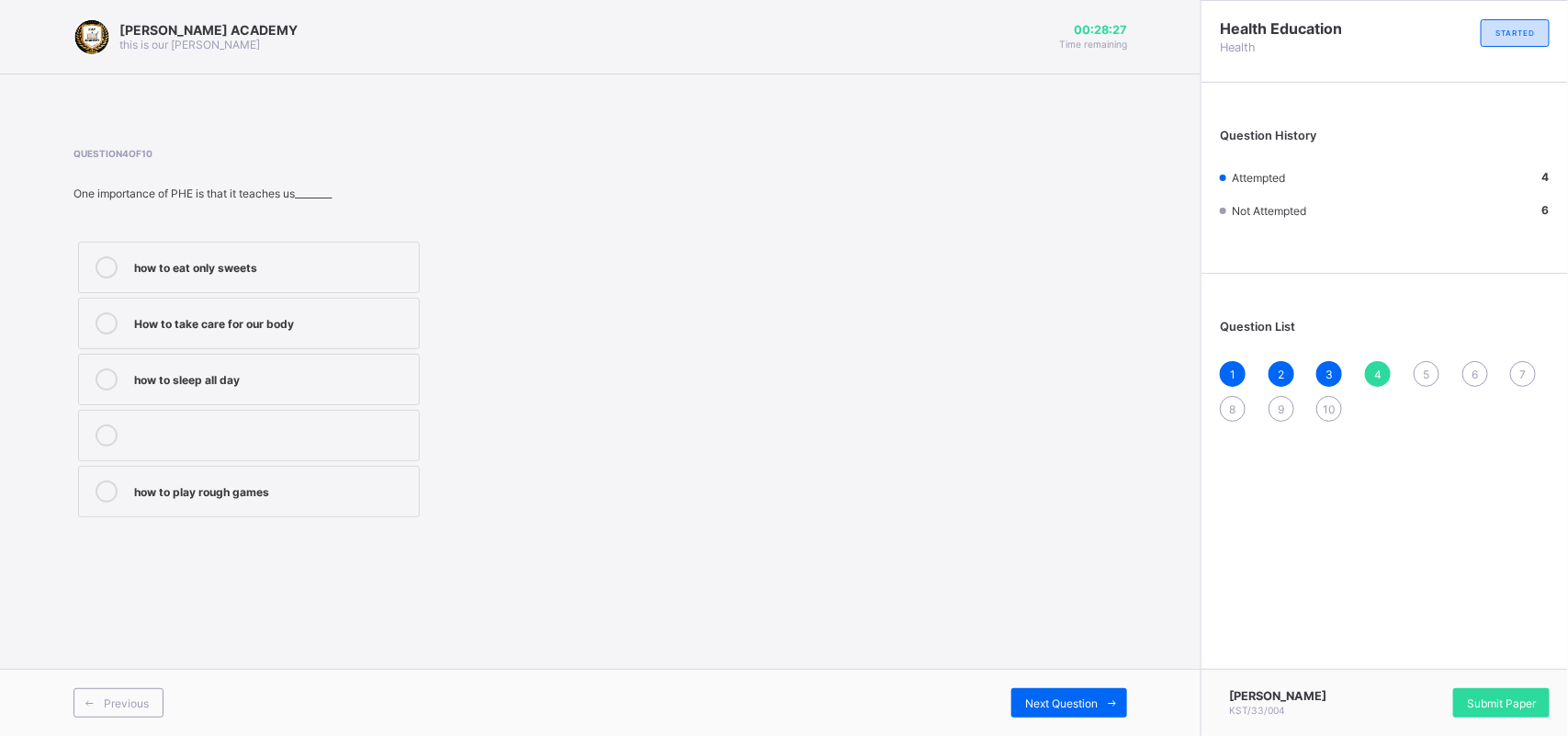
click at [726, 355] on div "Question 4 of 10 One importance of PHE is that it teaches us________ how to eat…" at bounding box center [600, 335] width 1053 height 374
drag, startPoint x: 726, startPoint y: 355, endPoint x: 1096, endPoint y: 704, distance: 508.6
click at [1096, 588] on div "[PERSON_NAME] ACADEMY this is our [PERSON_NAME] 00:28:25 Time remaining Questio…" at bounding box center [600, 368] width 1200 height 736
click at [1096, 588] on span "Next Question" at bounding box center [1061, 704] width 72 height 14
click at [223, 253] on label "Keep fit and healthy" at bounding box center [248, 267] width 341 height 52
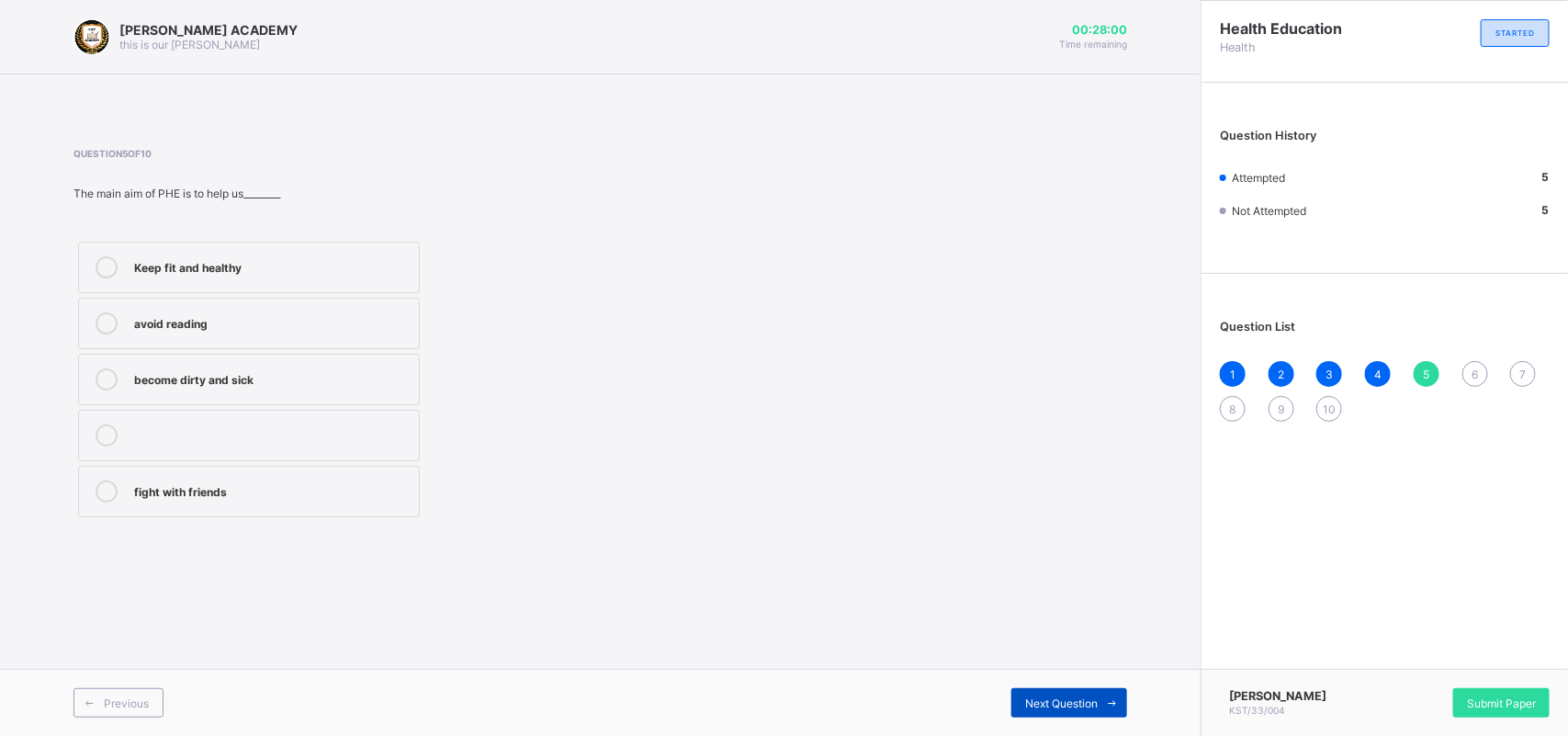
click at [1070, 588] on span "Next Question" at bounding box center [1061, 704] width 72 height 14
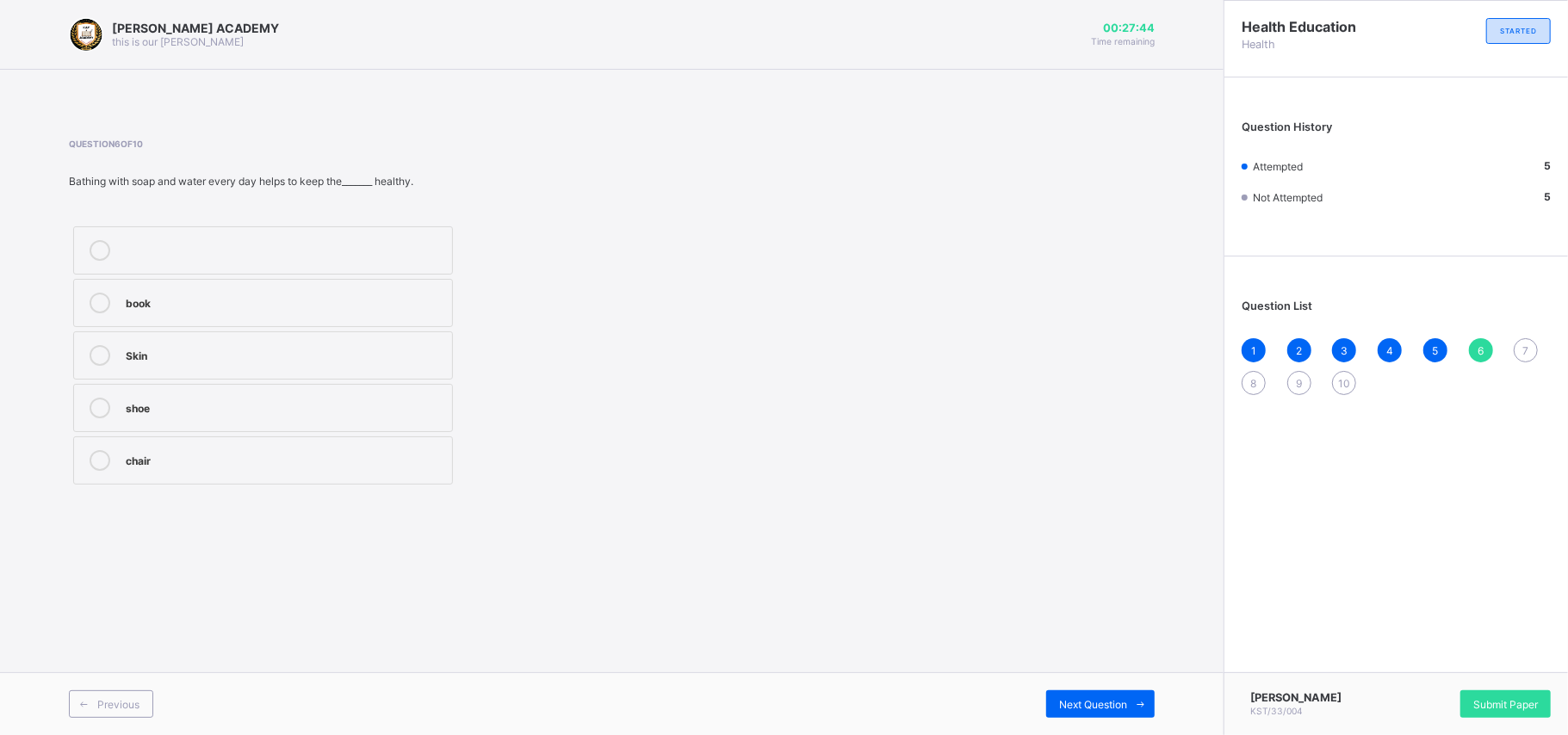
click at [108, 411] on icon at bounding box center [100, 408] width 21 height 21
click at [147, 356] on div "Skin" at bounding box center [284, 354] width 317 height 17
click at [1081, 551] on div "Next Question" at bounding box center [1100, 704] width 108 height 27
click at [190, 470] on div "Spread of germs and diseases" at bounding box center [284, 460] width 317 height 21
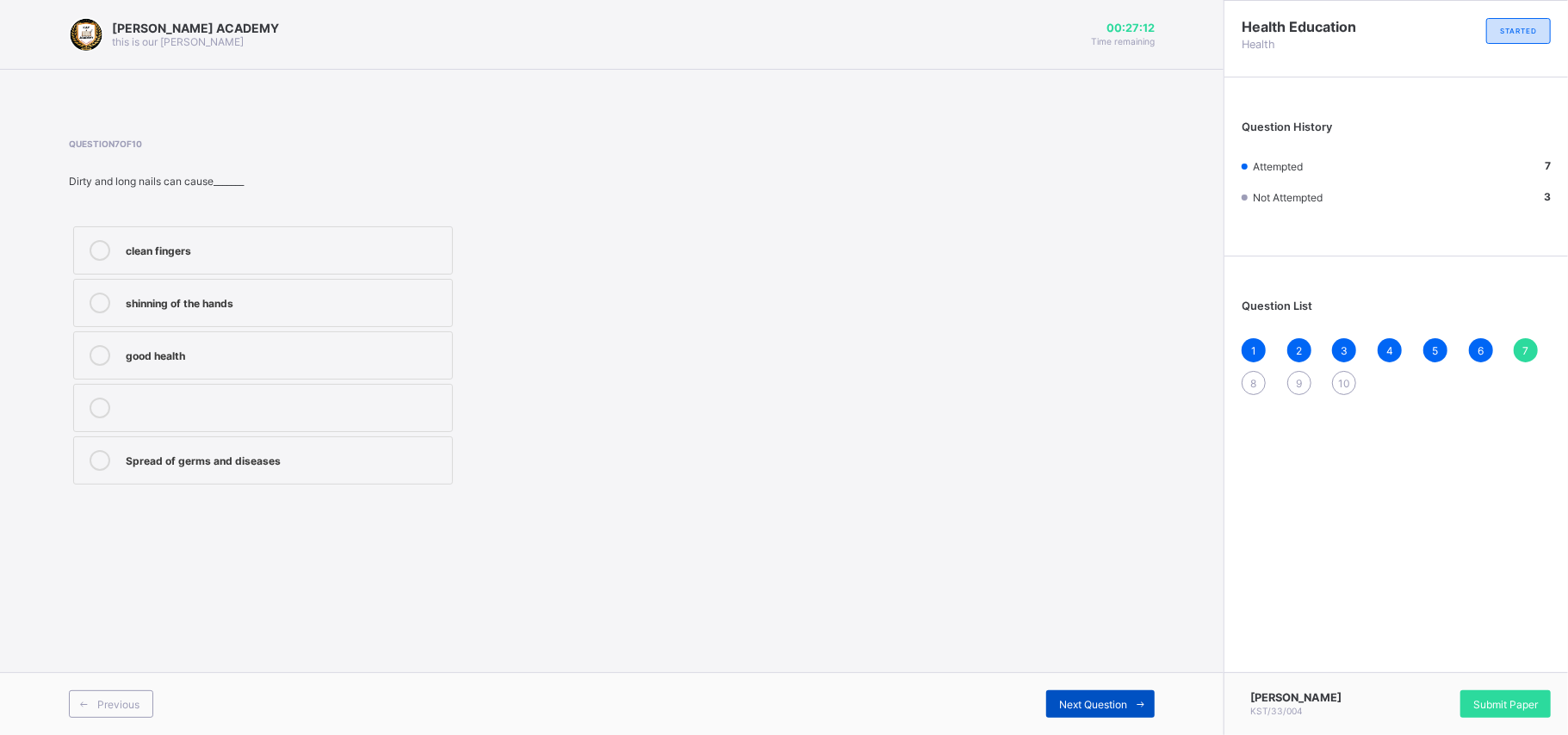
click at [1089, 551] on span "Next Question" at bounding box center [1093, 705] width 68 height 13
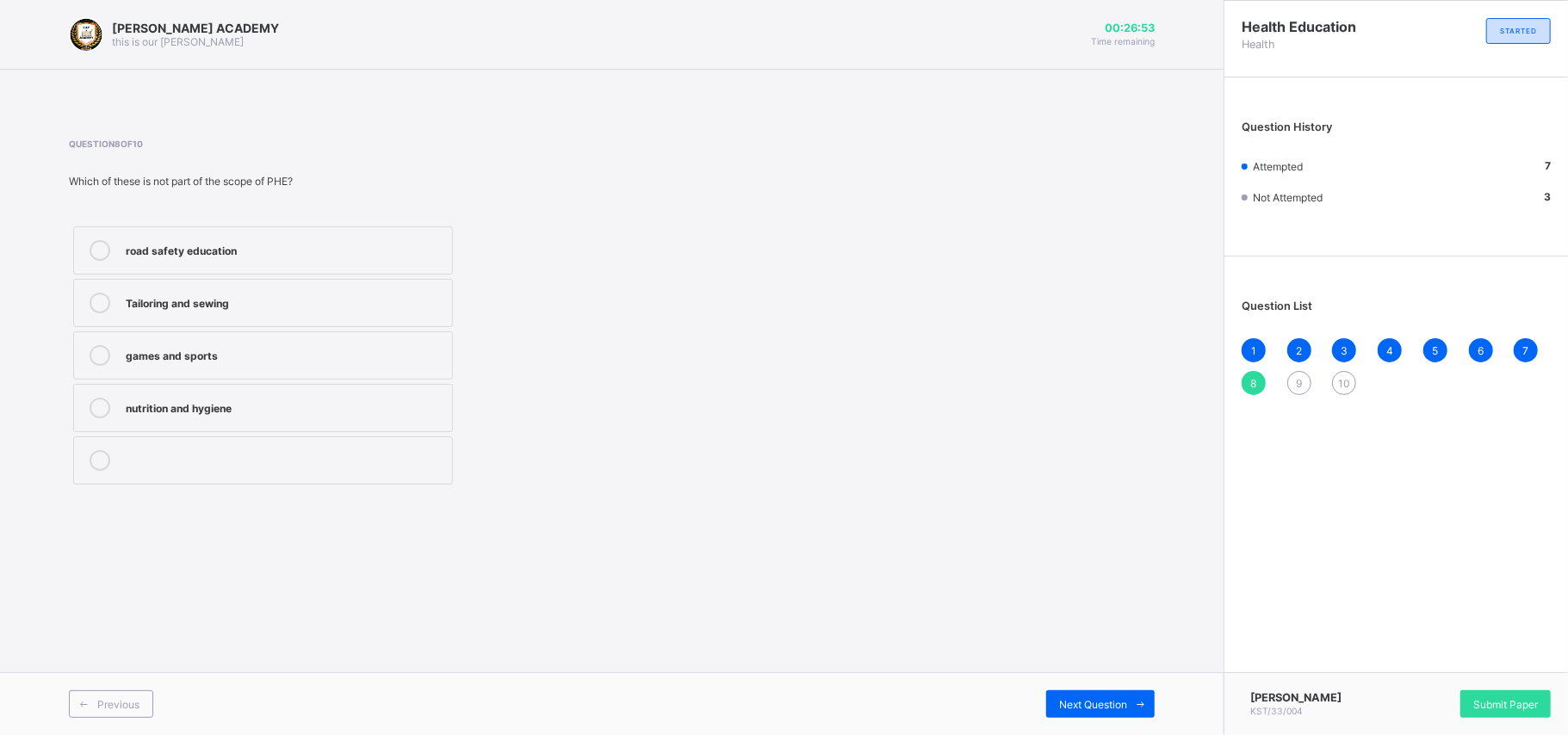
click at [222, 349] on div "games and sports" at bounding box center [284, 354] width 317 height 17
click at [1104, 551] on div "Next Question" at bounding box center [1100, 704] width 108 height 27
click at [293, 308] on div "Strong and healthy bodies" at bounding box center [284, 301] width 317 height 17
click at [1107, 551] on span "Next Question" at bounding box center [1093, 705] width 68 height 13
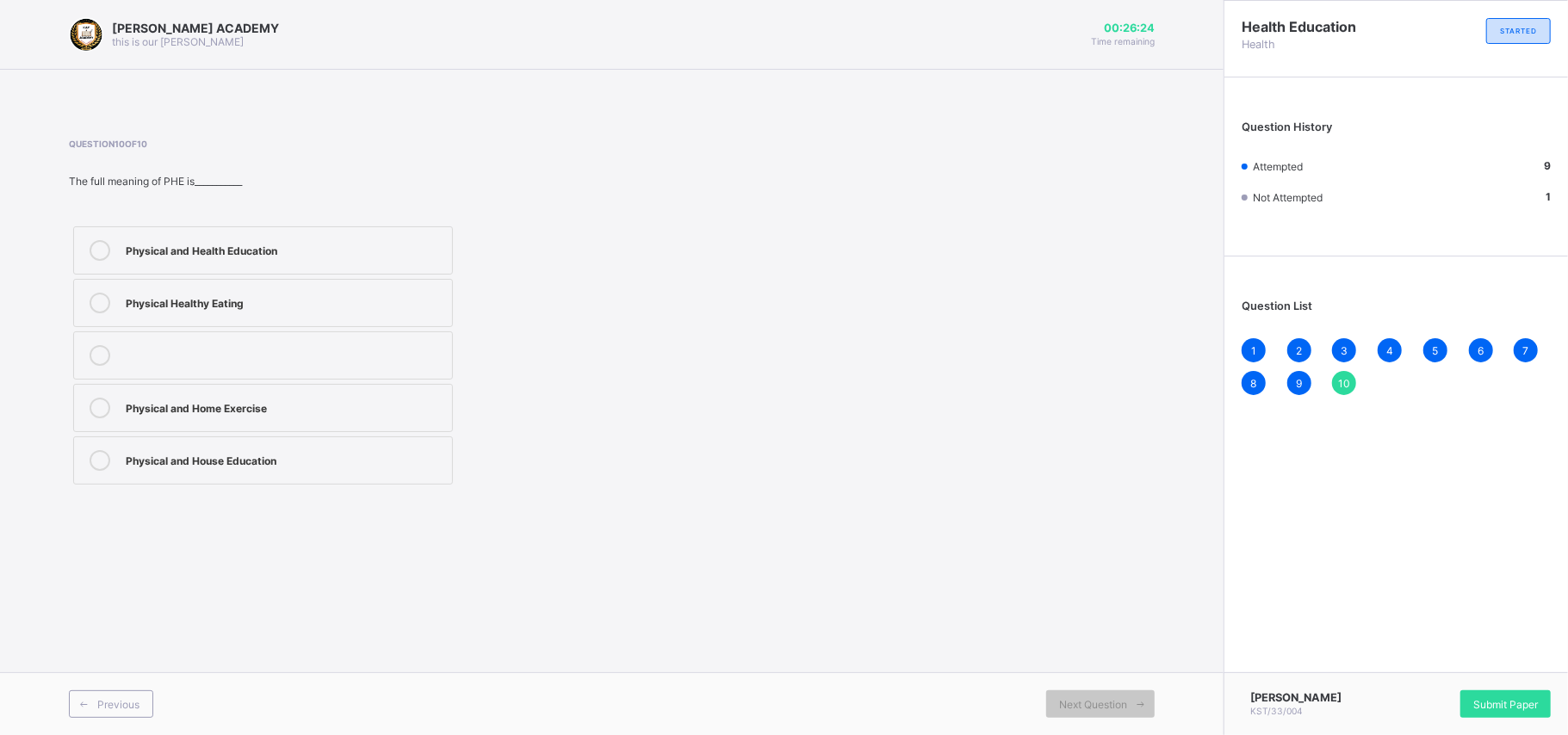
click at [280, 234] on label "Physical and Health Education" at bounding box center [263, 250] width 380 height 49
click at [1176, 551] on div "Submit Paper" at bounding box center [1506, 704] width 91 height 27
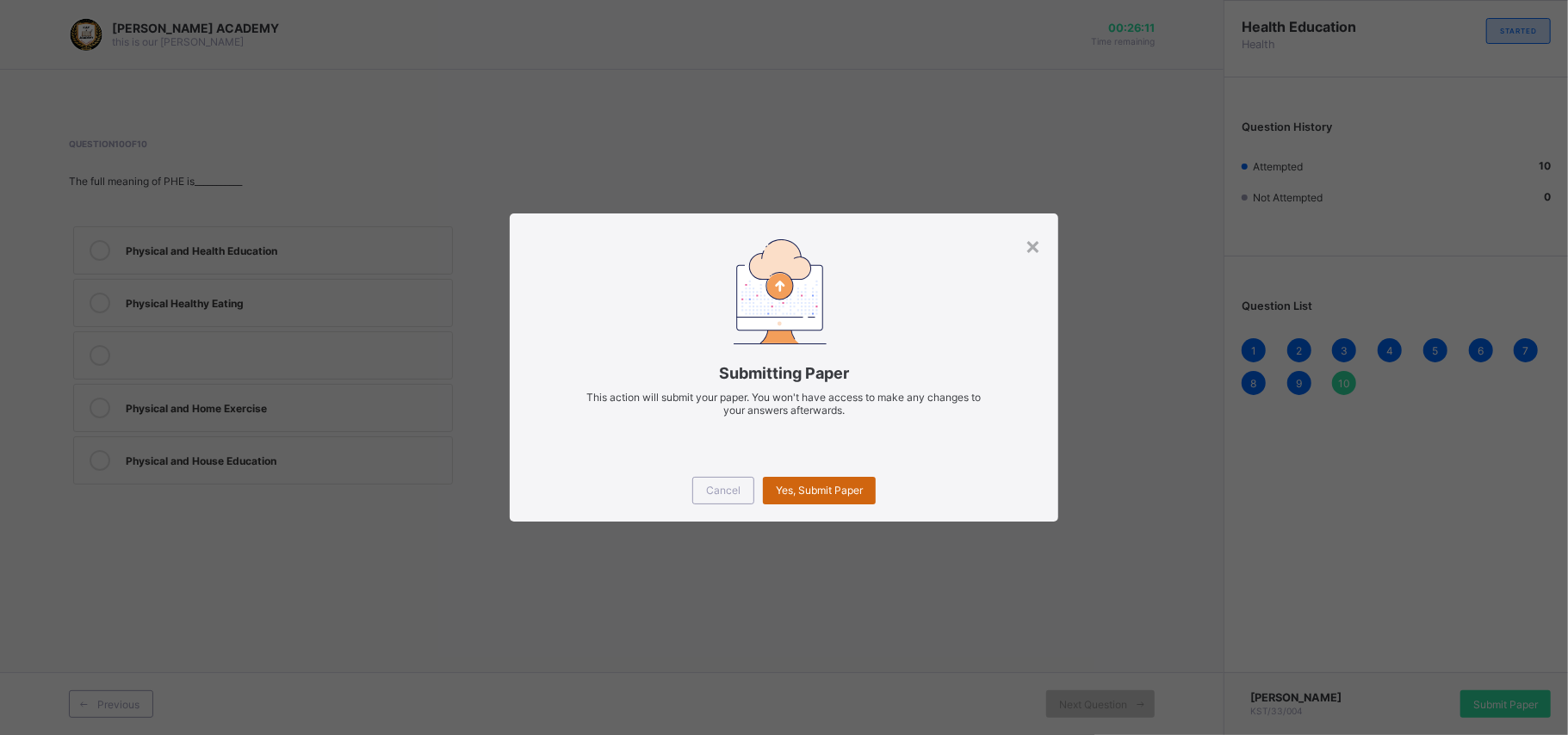
click at [812, 489] on span "Yes, Submit Paper" at bounding box center [819, 490] width 87 height 13
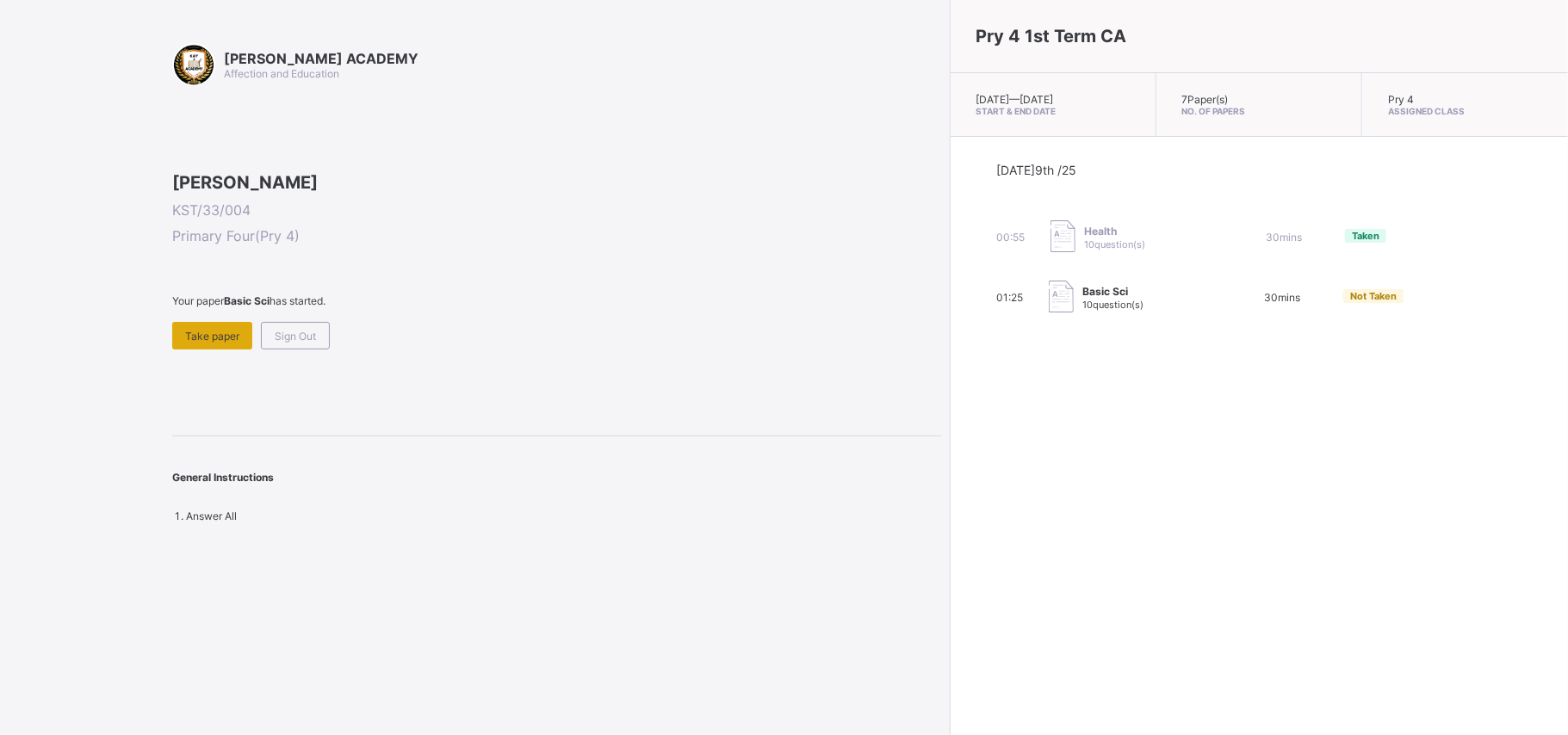
click at [191, 343] on span "Take paper" at bounding box center [212, 336] width 54 height 13
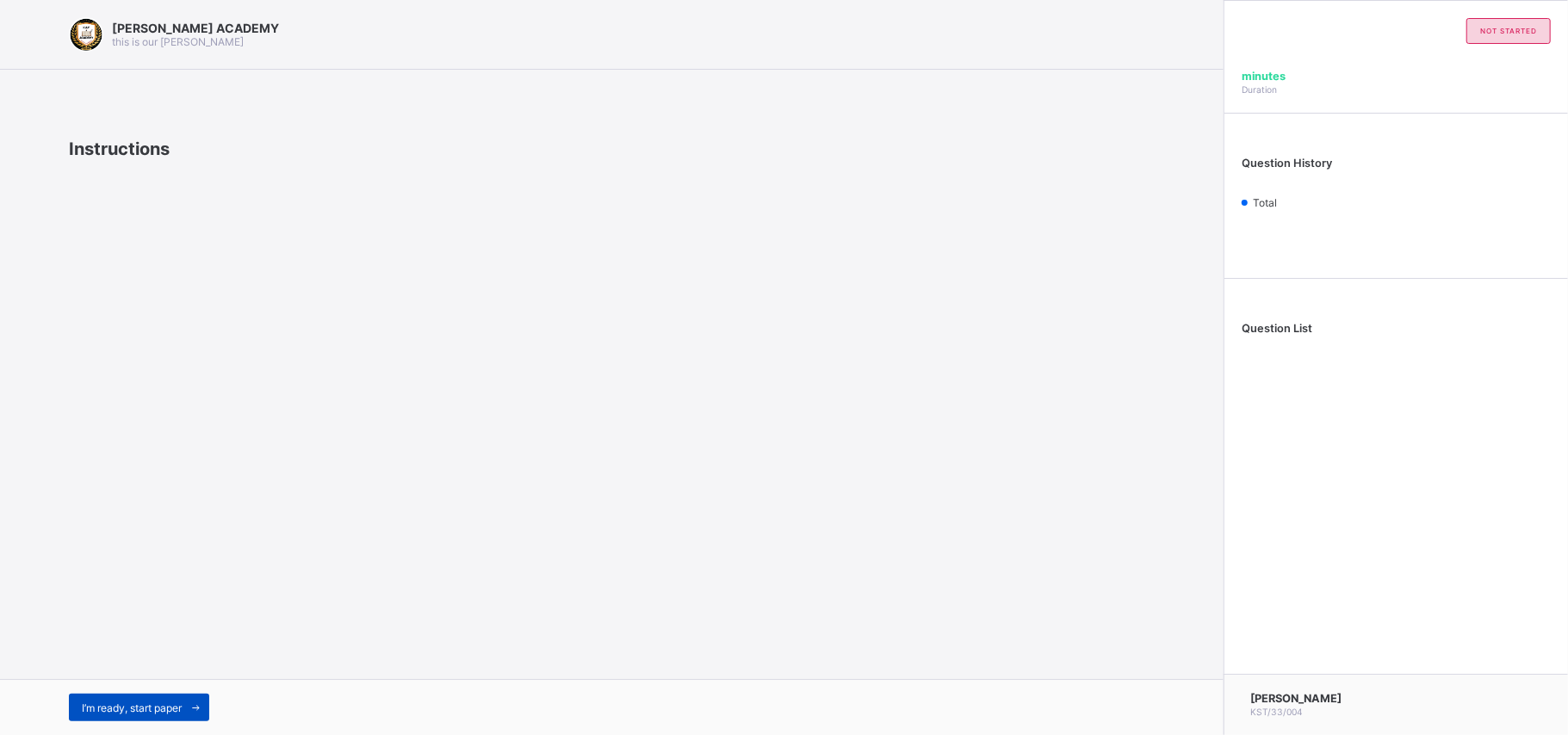
click at [155, 551] on span "I’m ready, start paper" at bounding box center [131, 708] width 100 height 13
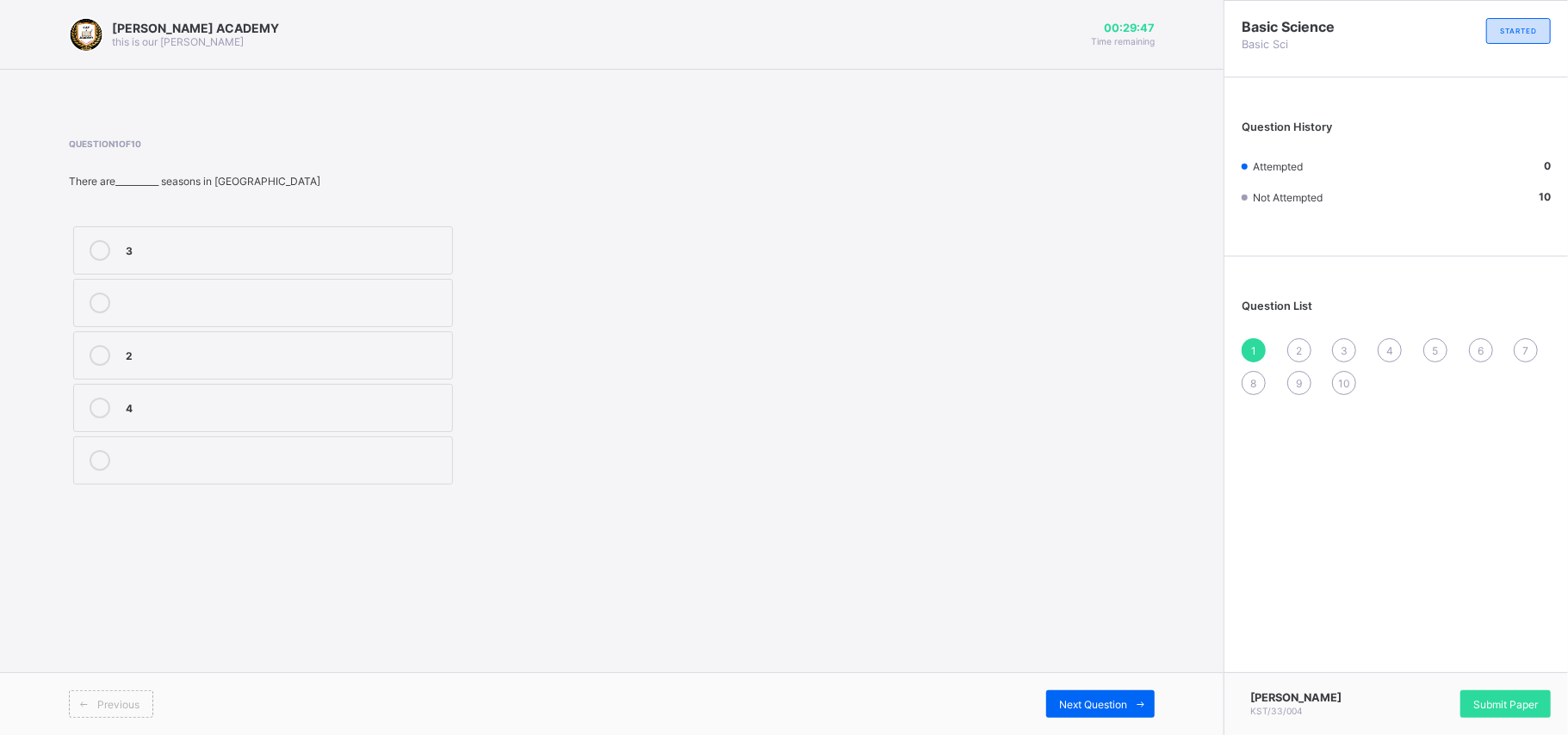
click at [304, 247] on div "3" at bounding box center [284, 248] width 317 height 17
click at [1072, 551] on span "Next Question" at bounding box center [1093, 705] width 68 height 13
click at [207, 368] on label "3" at bounding box center [263, 356] width 380 height 49
click at [1059, 551] on span "Next Question" at bounding box center [1093, 705] width 68 height 13
click at [186, 273] on label "irreversible" at bounding box center [263, 250] width 380 height 49
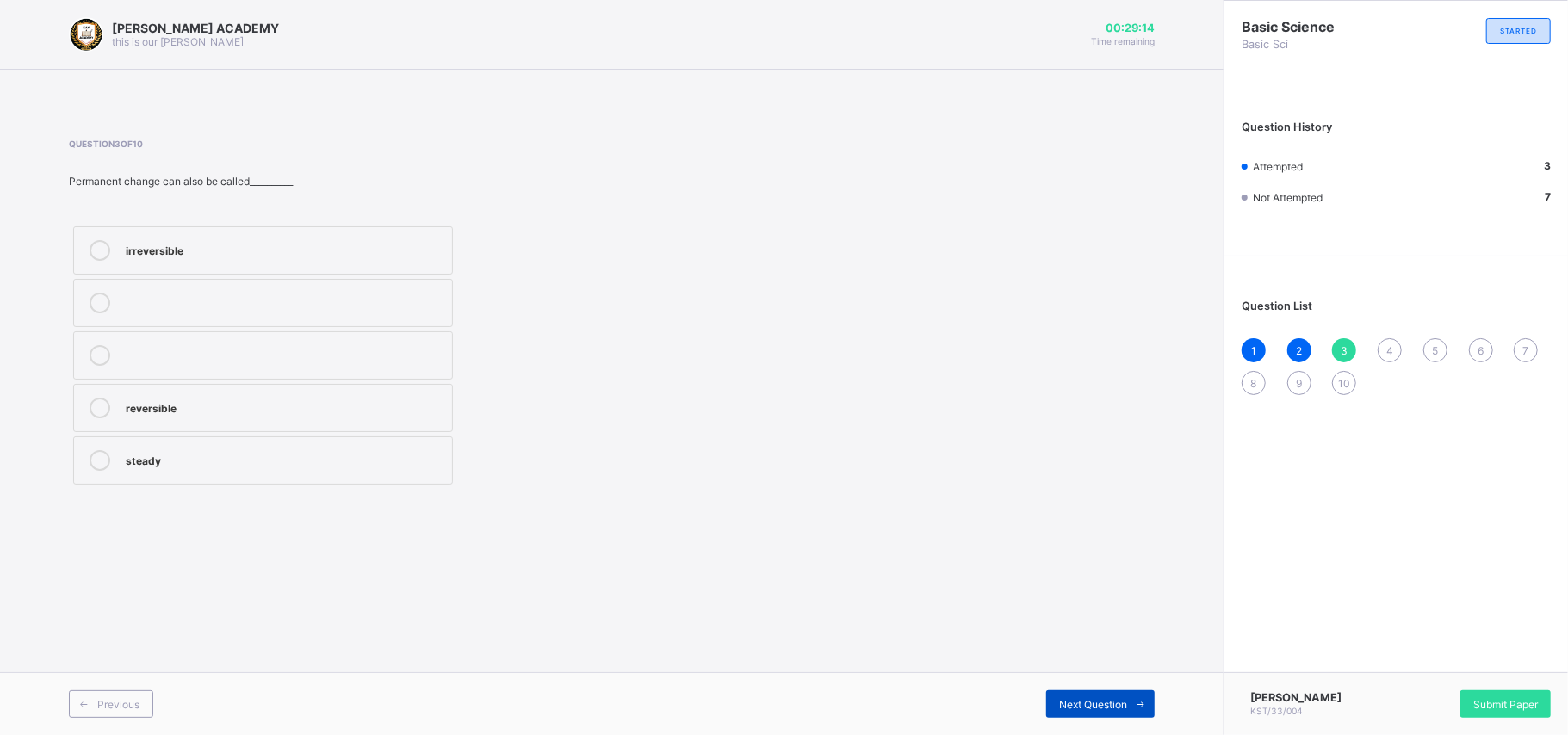
click at [1113, 551] on span "Next Question" at bounding box center [1093, 705] width 68 height 13
click at [193, 362] on div "temporary" at bounding box center [284, 354] width 317 height 17
click at [1078, 551] on div "Next Question" at bounding box center [1100, 704] width 108 height 27
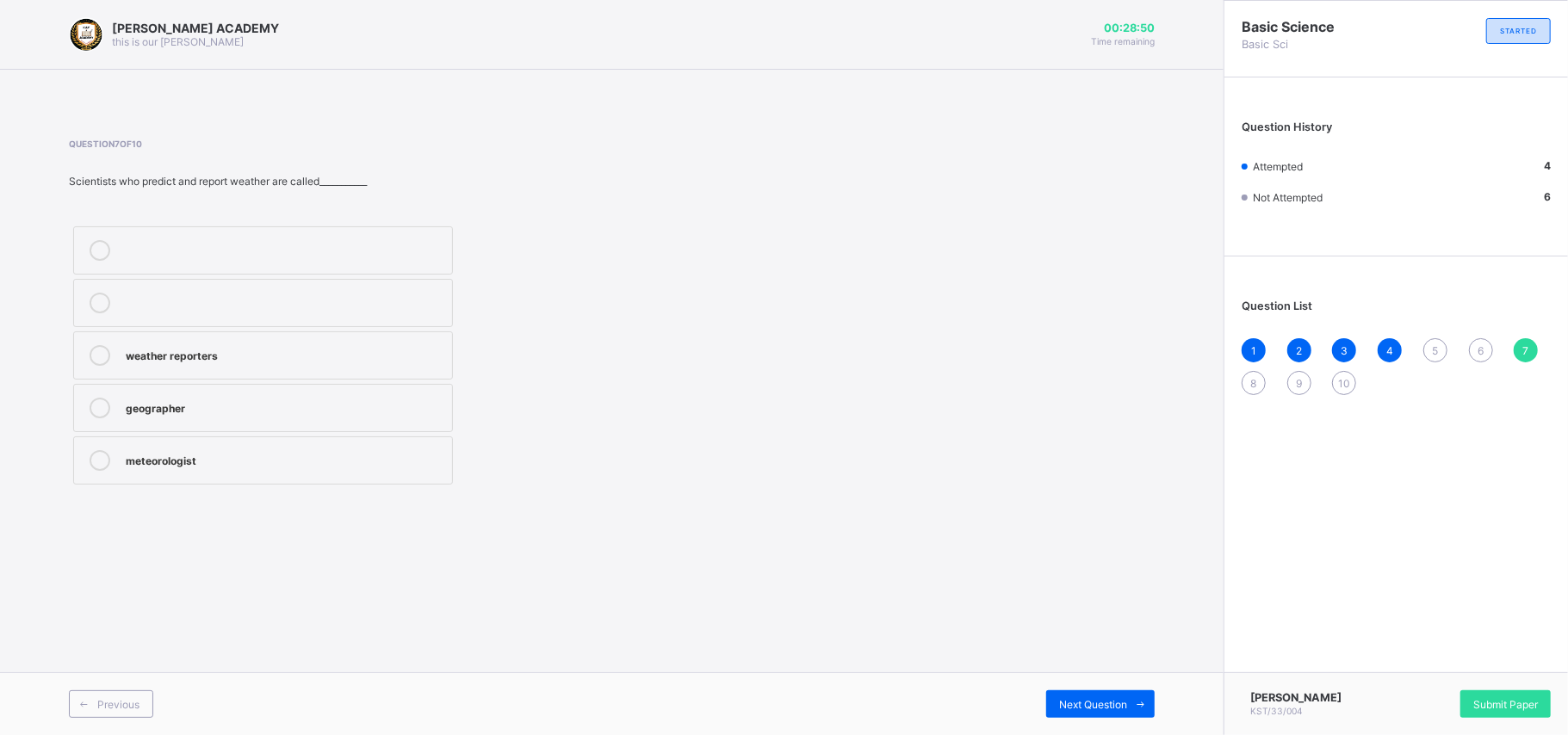
click at [1176, 347] on div "5" at bounding box center [1435, 350] width 24 height 24
click at [359, 339] on label "temporary" at bounding box center [263, 356] width 380 height 49
click at [1080, 551] on span "Next Question" at bounding box center [1093, 705] width 68 height 13
click at [132, 255] on div "weather" at bounding box center [284, 248] width 317 height 17
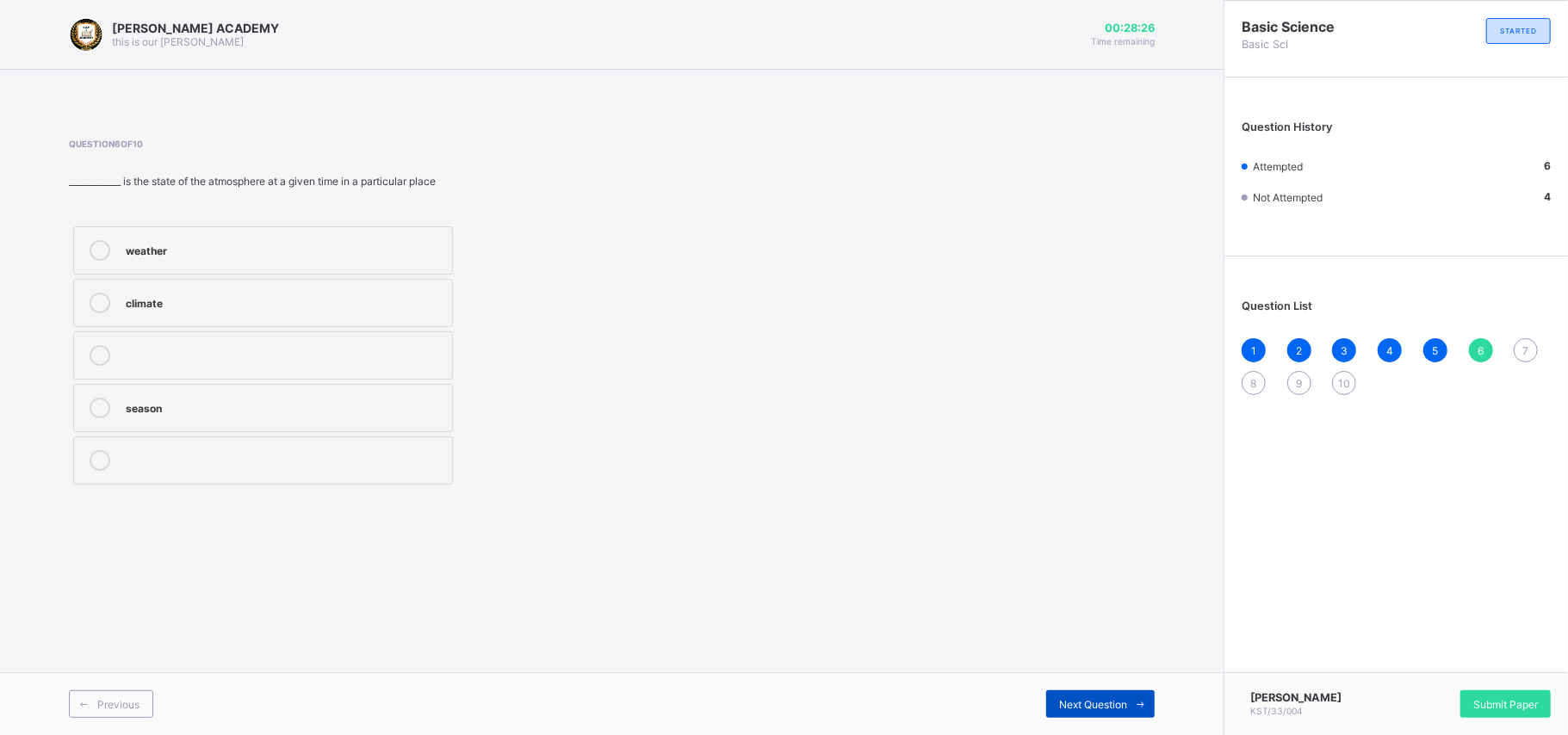
click at [1095, 551] on span "Next Question" at bounding box center [1093, 705] width 68 height 13
click at [204, 471] on div "meteorologist" at bounding box center [284, 460] width 317 height 21
click at [1090, 551] on span "Next Question" at bounding box center [1093, 705] width 68 height 13
click at [220, 347] on div "burns" at bounding box center [284, 354] width 317 height 17
click at [286, 313] on div "melts" at bounding box center [284, 302] width 317 height 21
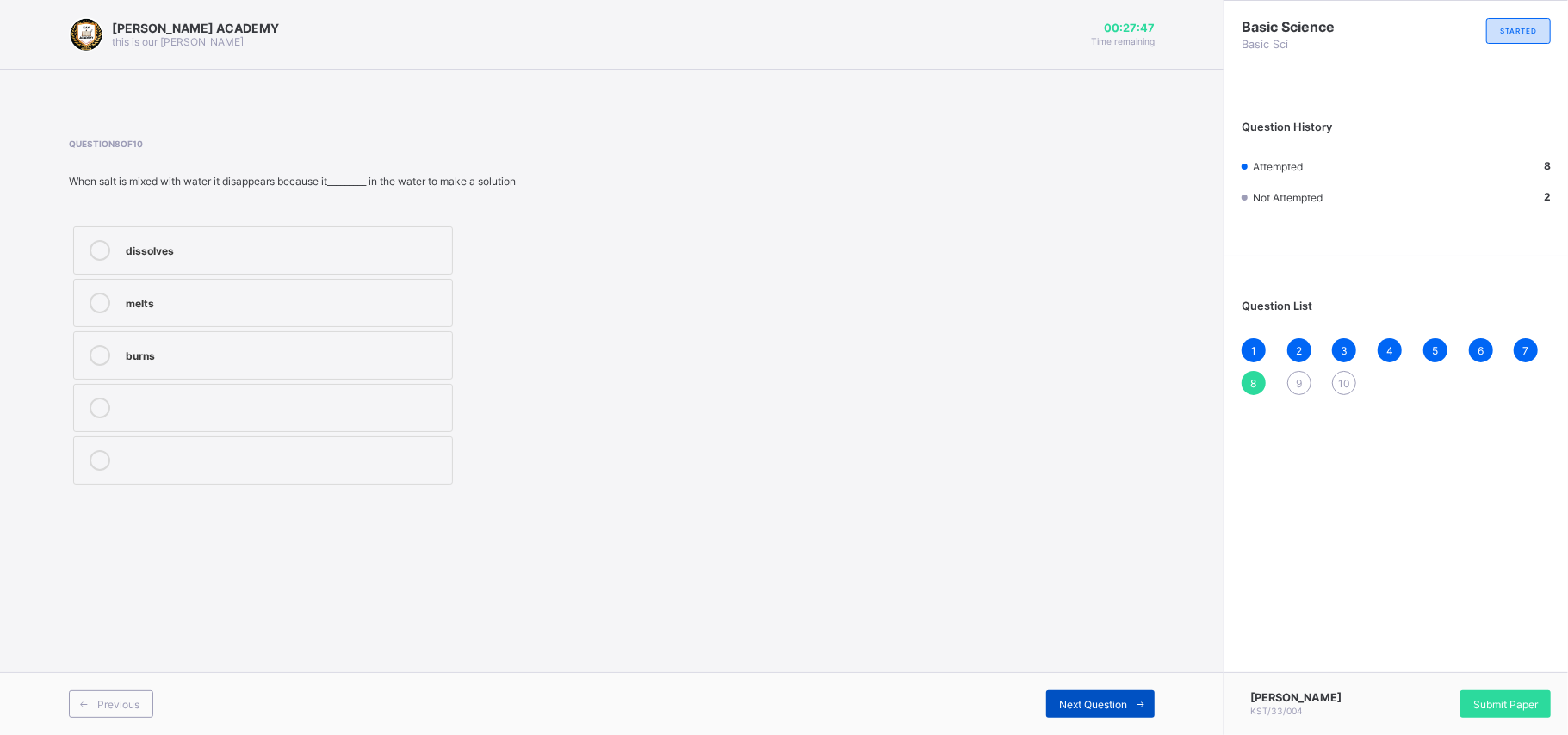
click at [1099, 551] on div "Next Question" at bounding box center [1100, 704] width 108 height 27
click at [151, 473] on label "measurement" at bounding box center [263, 460] width 380 height 49
click at [1104, 551] on span "Next Question" at bounding box center [1093, 705] width 68 height 13
click at [239, 255] on div "change" at bounding box center [284, 248] width 317 height 17
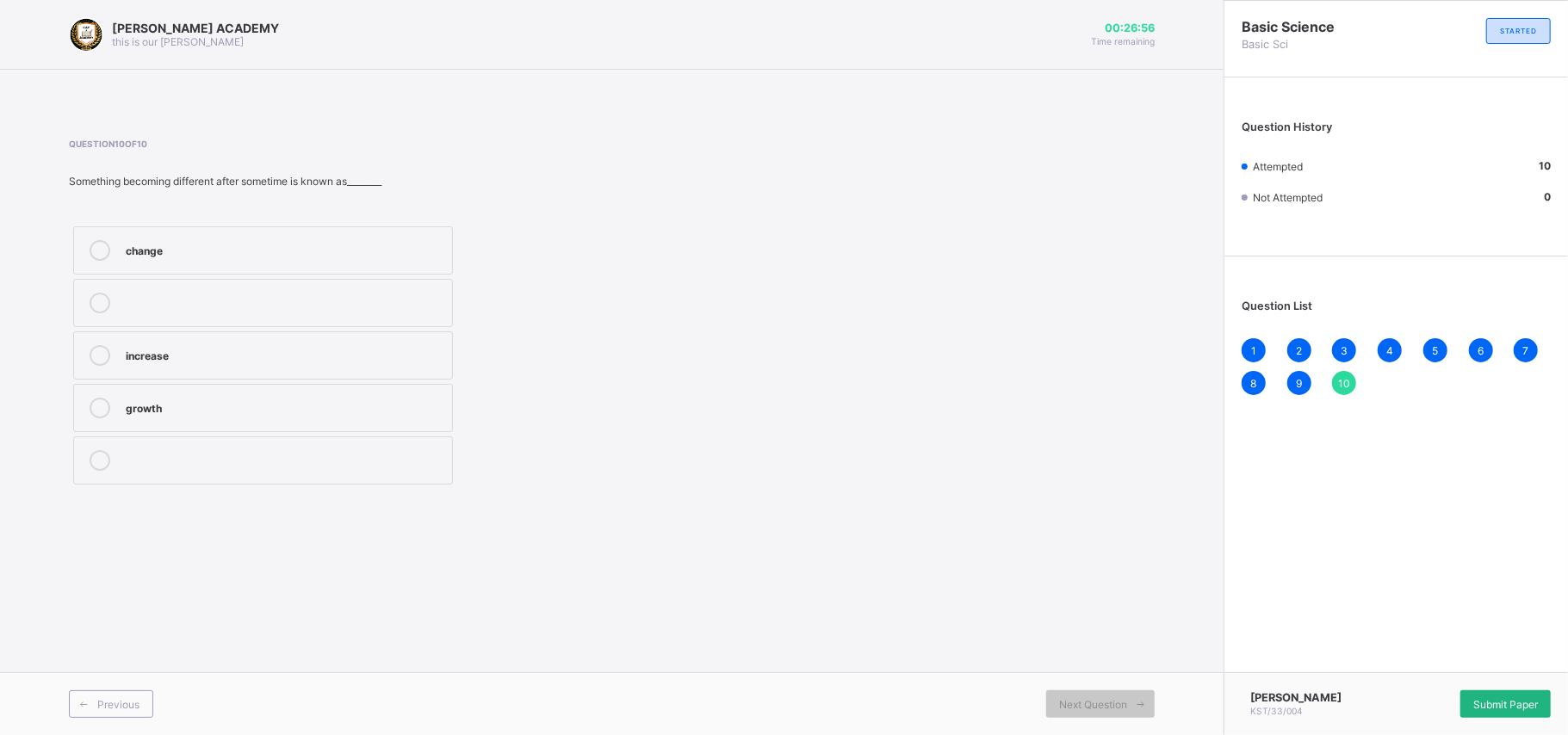
click at [1176, 551] on div "Submit Paper" at bounding box center [1506, 704] width 91 height 27
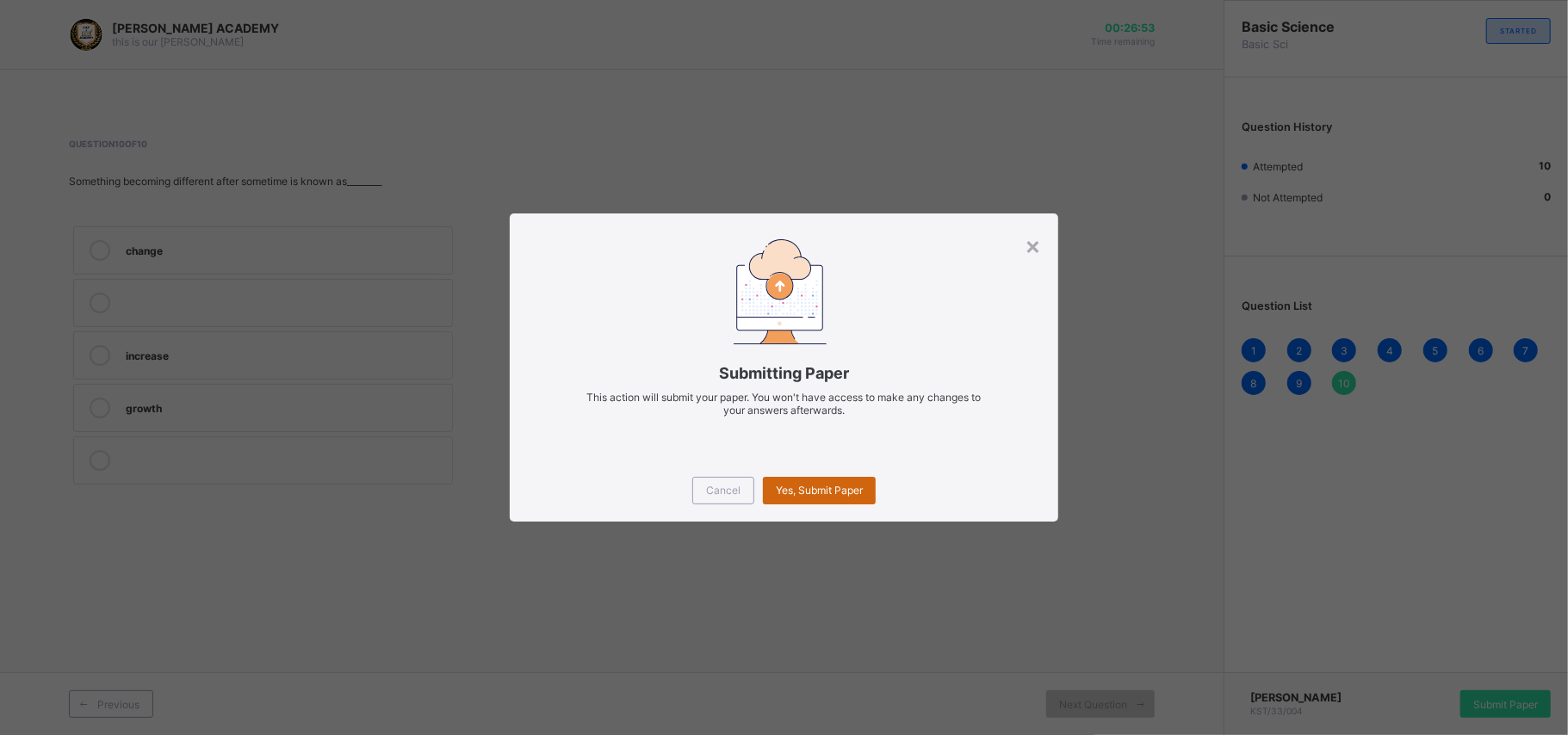
click at [811, 484] on span "Yes, Submit Paper" at bounding box center [819, 490] width 87 height 13
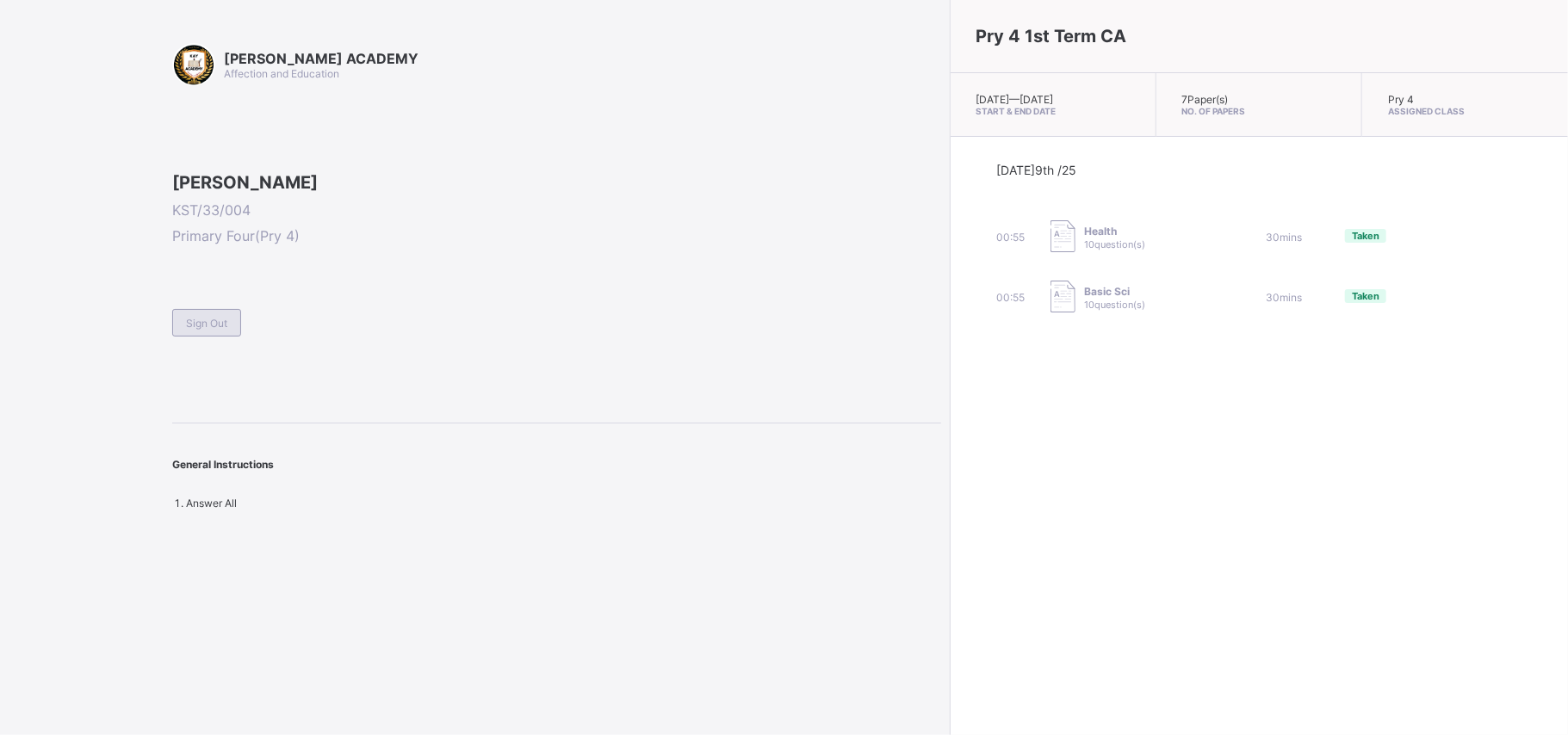
click at [238, 336] on div "Sign Out" at bounding box center [206, 323] width 69 height 27
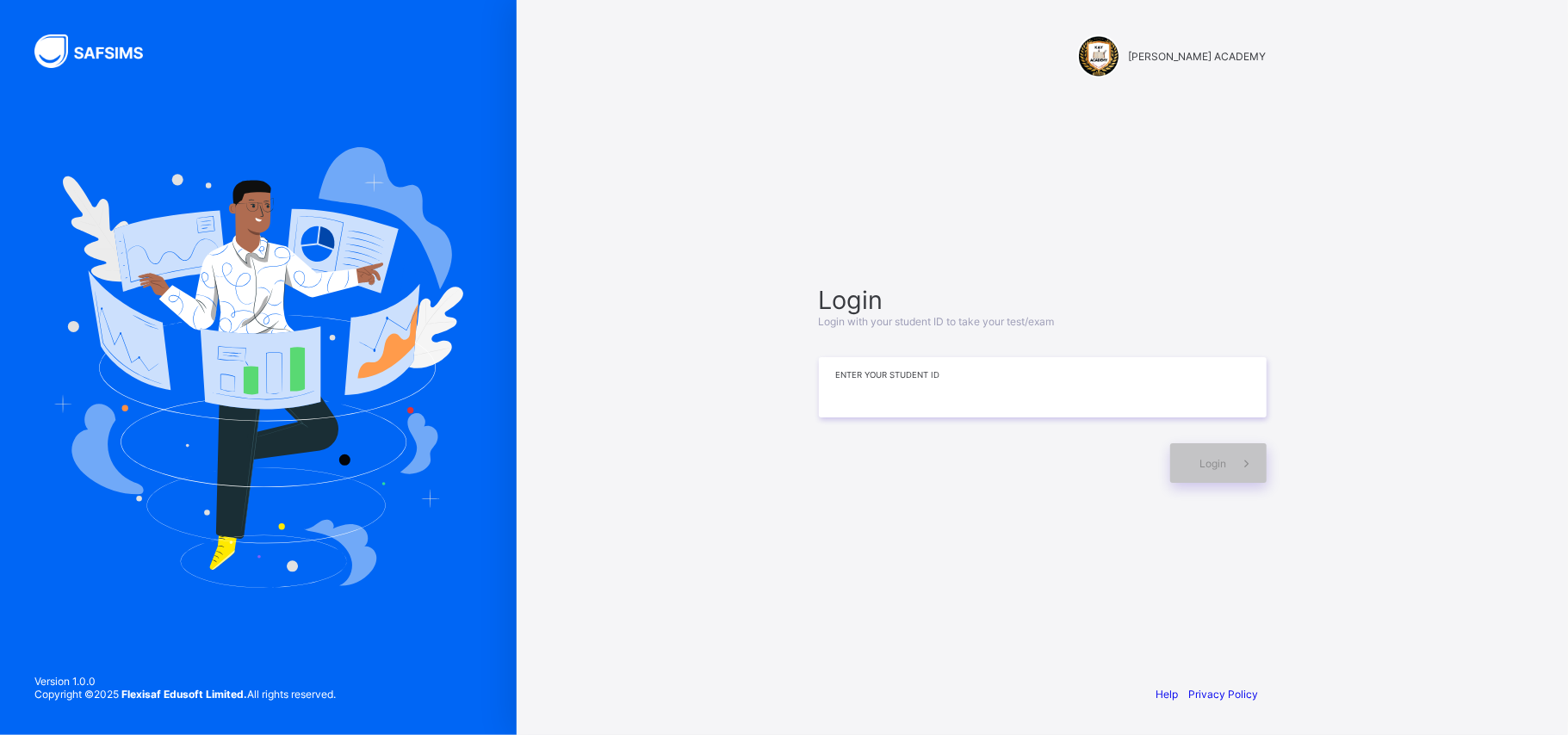
click at [848, 376] on input at bounding box center [1043, 388] width 447 height 60
type input "*********"
click at [1176, 472] on div "Login" at bounding box center [1218, 463] width 96 height 39
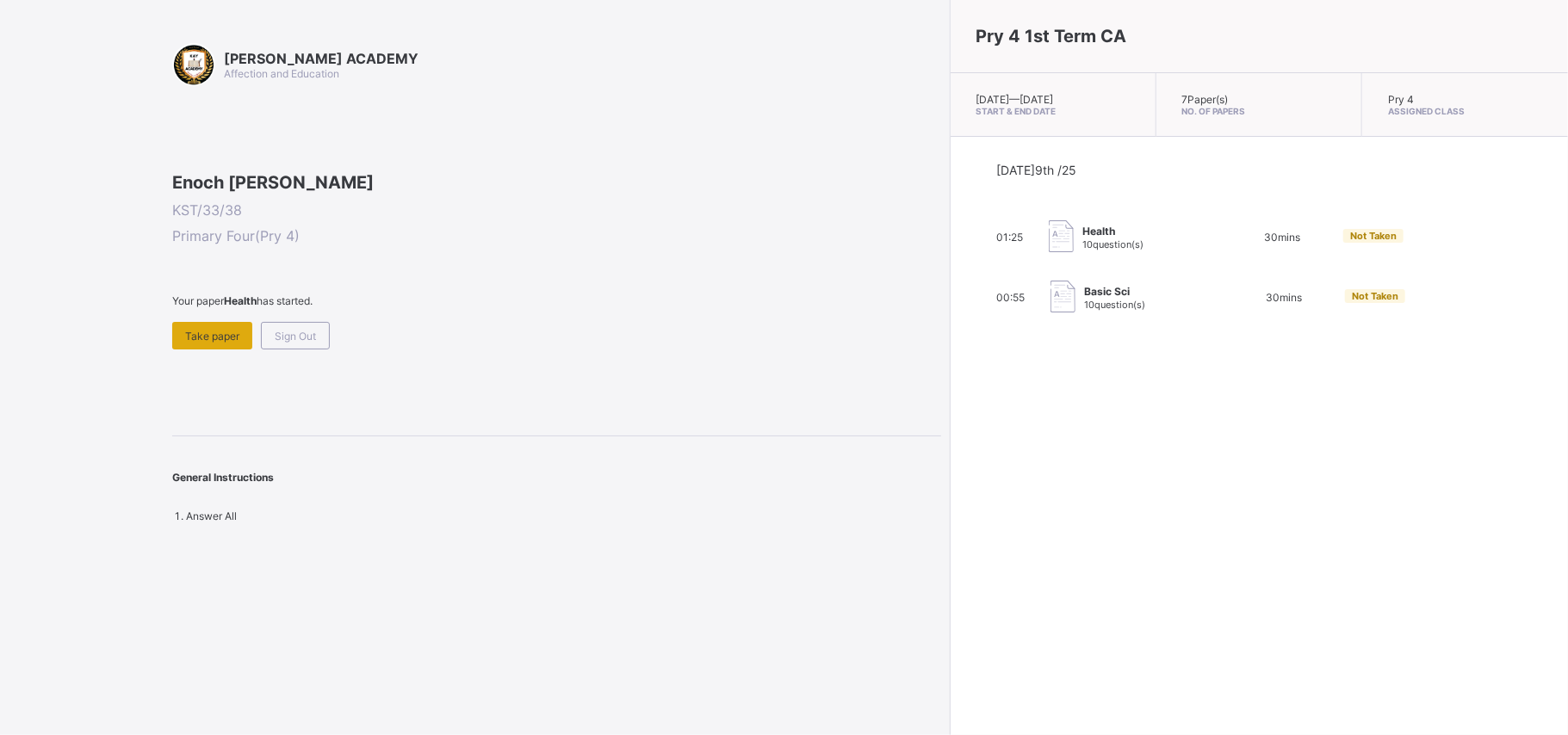
click at [197, 343] on span "Take paper" at bounding box center [212, 336] width 54 height 13
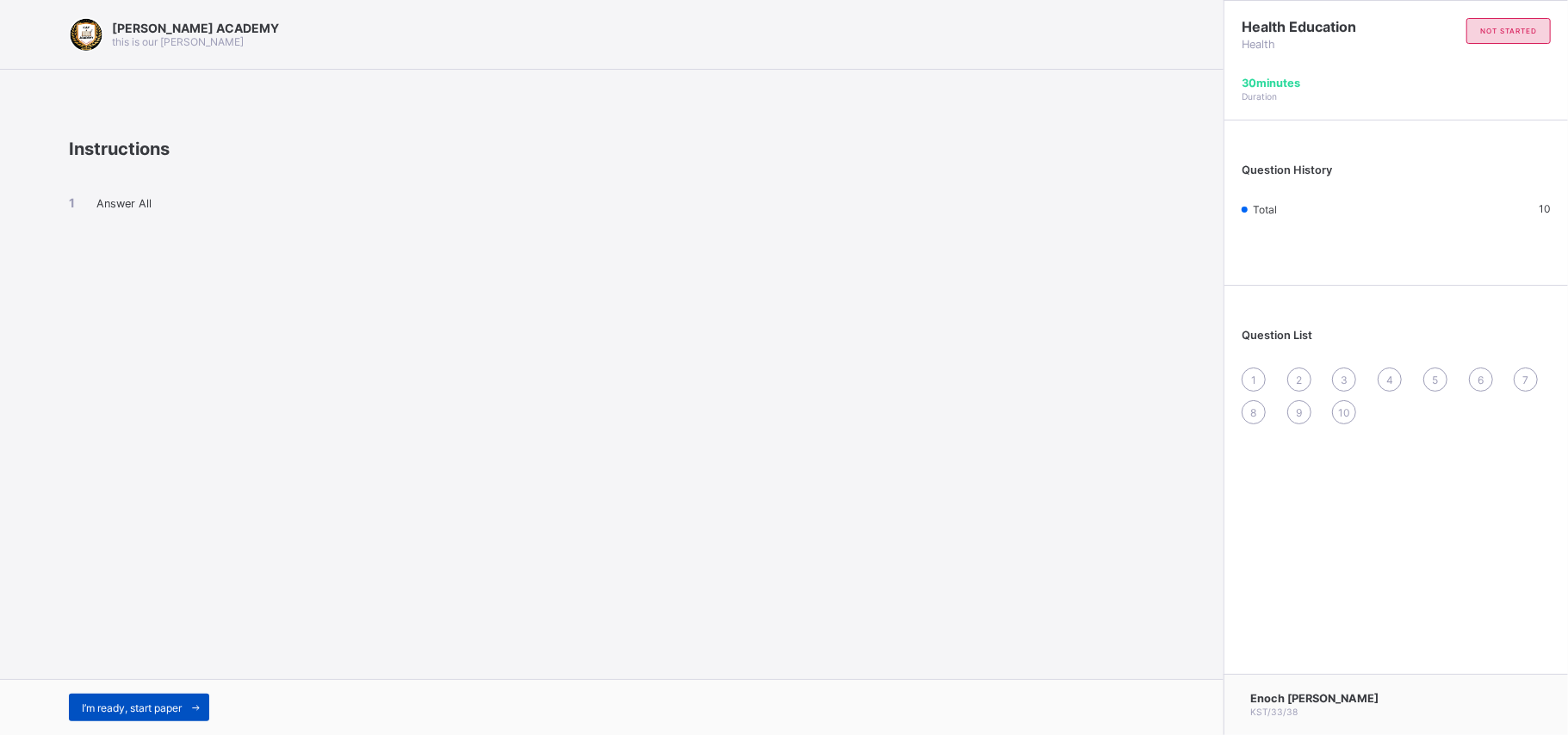
click at [165, 551] on div "I’m ready, start paper" at bounding box center [138, 708] width 140 height 27
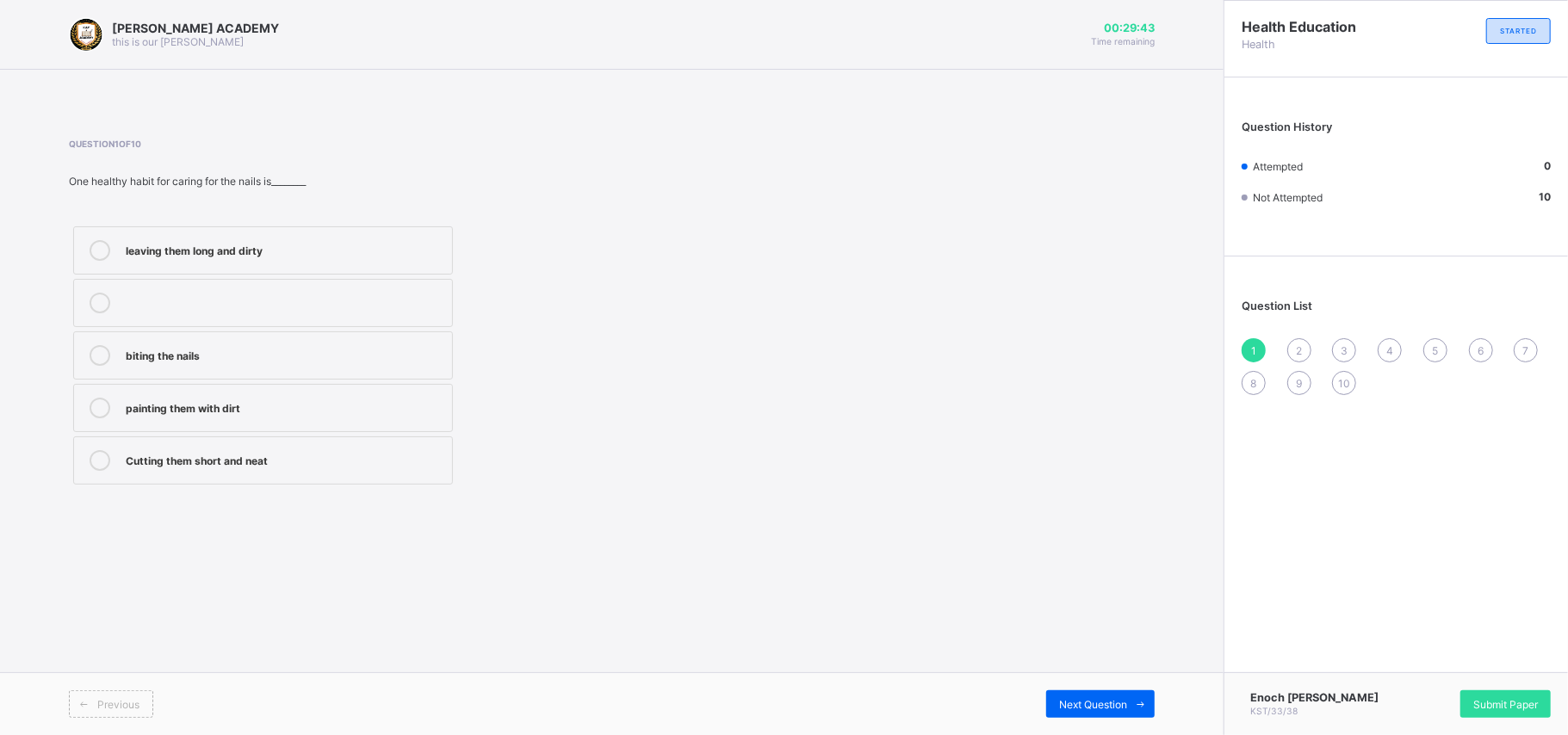
click at [351, 466] on div "Cutting them short and neat" at bounding box center [284, 458] width 317 height 17
click at [1176, 352] on div "2" at bounding box center [1299, 350] width 24 height 24
click at [389, 407] on div "Washing and combing regularly" at bounding box center [284, 406] width 317 height 17
click at [1176, 345] on span "3" at bounding box center [1344, 351] width 7 height 13
click at [349, 314] on label "never brushing at all" at bounding box center [263, 302] width 380 height 49
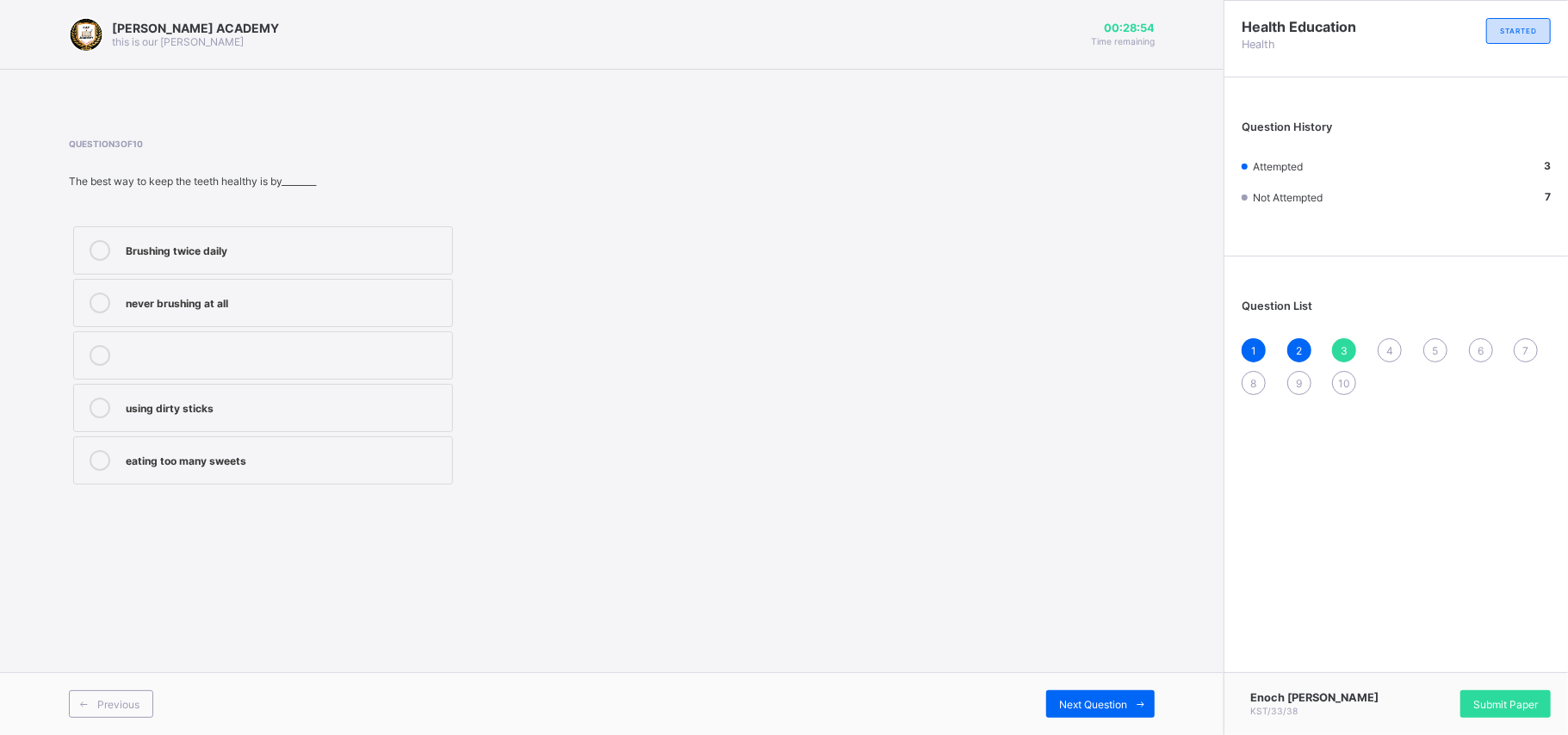
click at [1176, 342] on div "4" at bounding box center [1389, 350] width 24 height 24
click at [301, 298] on div "How to take care for our body" at bounding box center [284, 301] width 317 height 17
click at [1176, 348] on div "5" at bounding box center [1435, 350] width 24 height 24
click at [321, 249] on div "Keep fit and healthy" at bounding box center [284, 248] width 317 height 17
click at [1176, 342] on div "6" at bounding box center [1481, 350] width 24 height 24
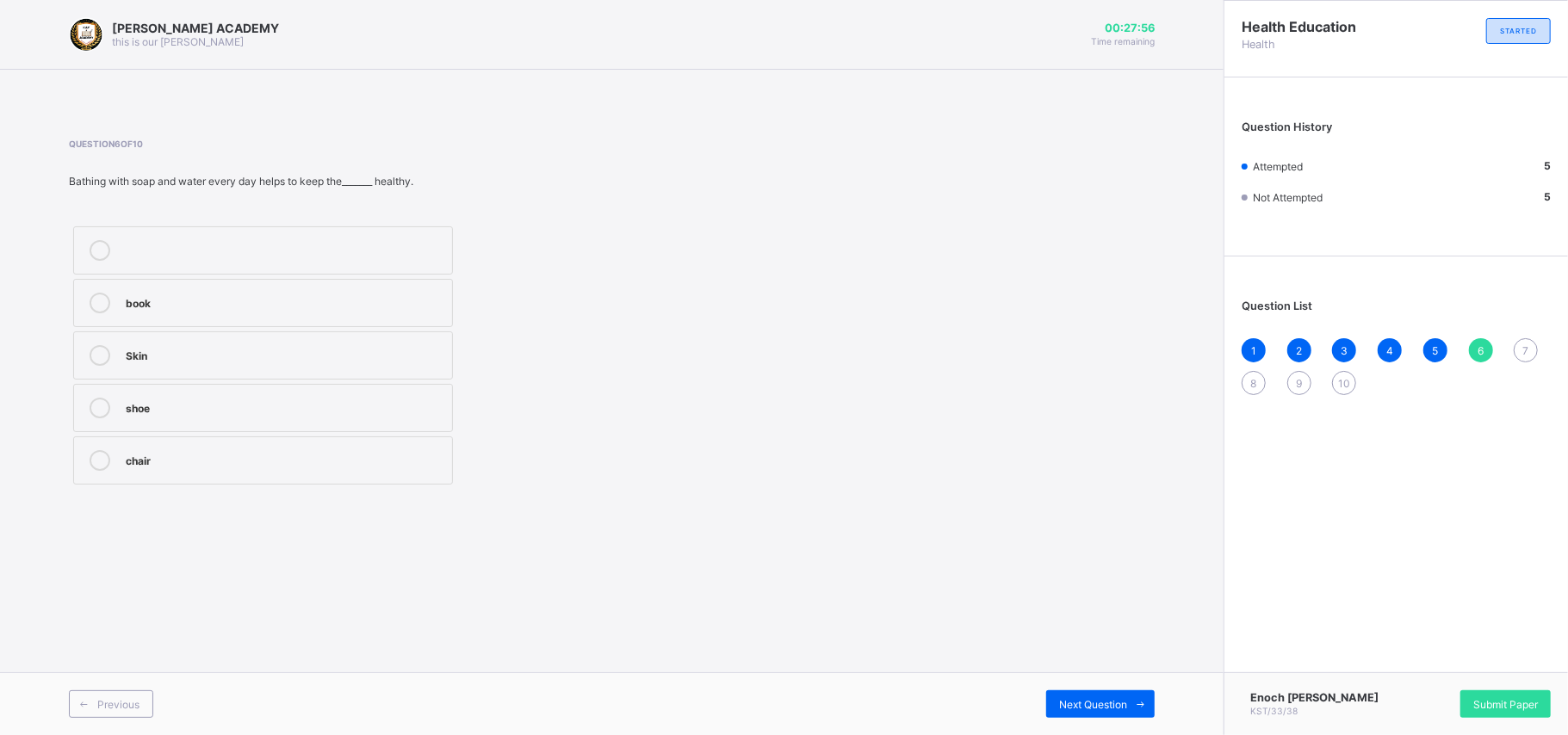
click at [149, 347] on div "Skin" at bounding box center [284, 354] width 317 height 17
click at [1176, 352] on span "7" at bounding box center [1526, 351] width 6 height 13
click at [180, 473] on label "Spread of germs and diseases" at bounding box center [263, 460] width 380 height 49
click at [1176, 380] on div "8" at bounding box center [1253, 383] width 24 height 24
click at [142, 410] on div "nutrition and hygiene" at bounding box center [284, 406] width 317 height 17
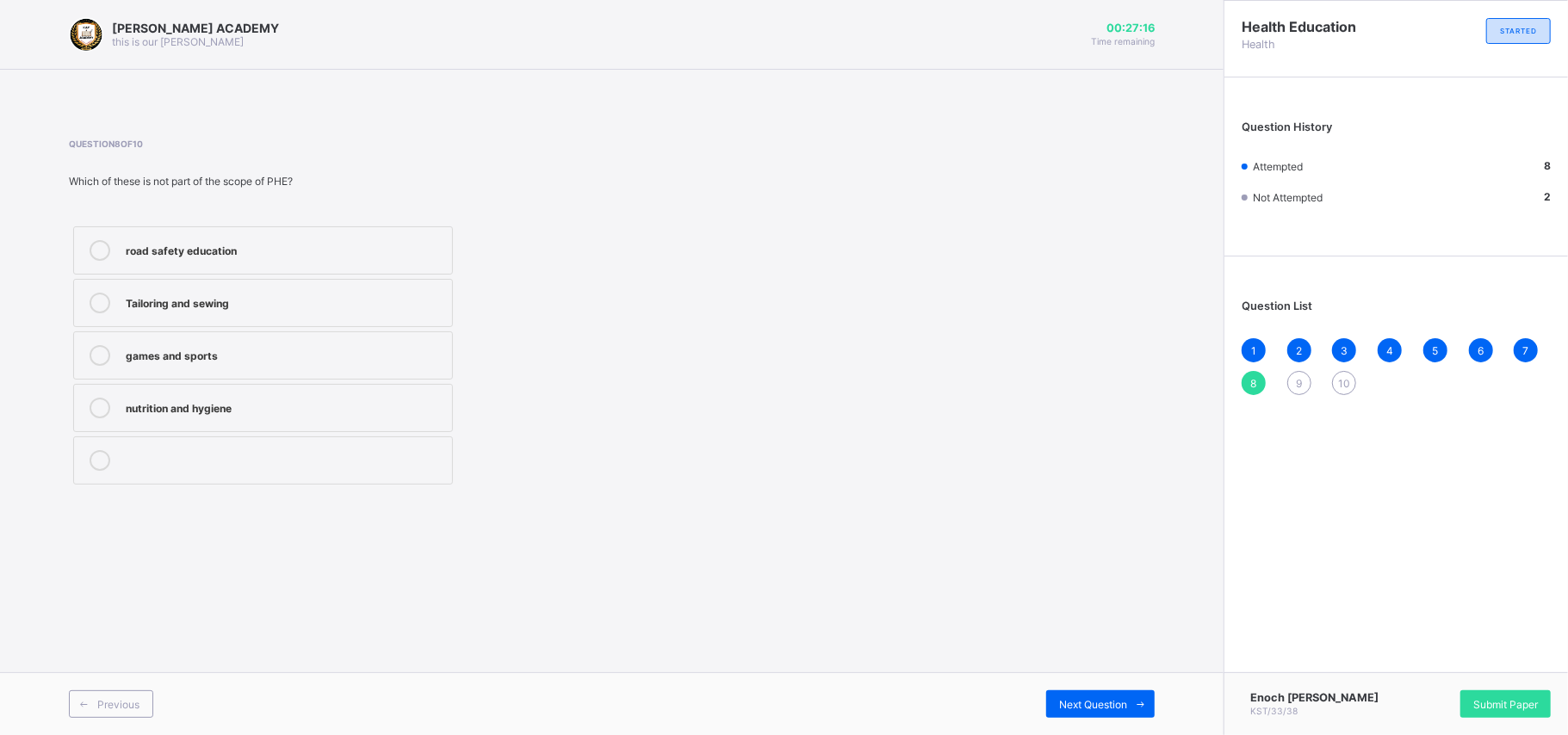
click at [1176, 377] on span "9" at bounding box center [1298, 383] width 6 height 13
click at [152, 303] on div "Strong and healthy bodies" at bounding box center [284, 301] width 317 height 17
click at [1176, 382] on span "10" at bounding box center [1343, 383] width 12 height 13
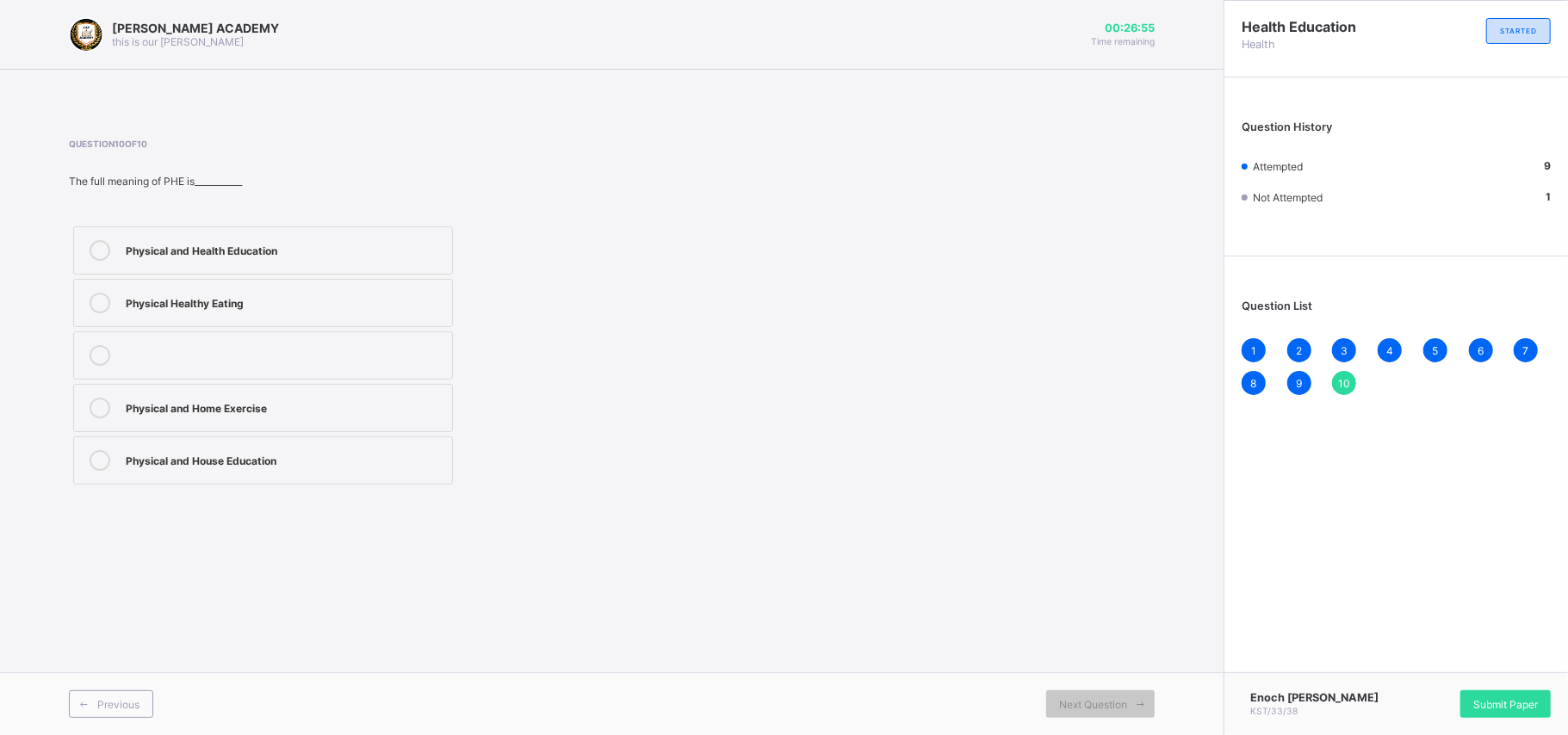
click at [1176, 380] on span "10" at bounding box center [1343, 383] width 12 height 13
click at [1151, 551] on div "[PERSON_NAME] ACADEMY this is our [PERSON_NAME] 00:26:47 Time remaining Questio…" at bounding box center [612, 368] width 1223 height 735
click at [221, 257] on div "Physical and Health Education" at bounding box center [284, 248] width 317 height 17
click at [1176, 551] on div "Submit Paper" at bounding box center [1506, 704] width 91 height 27
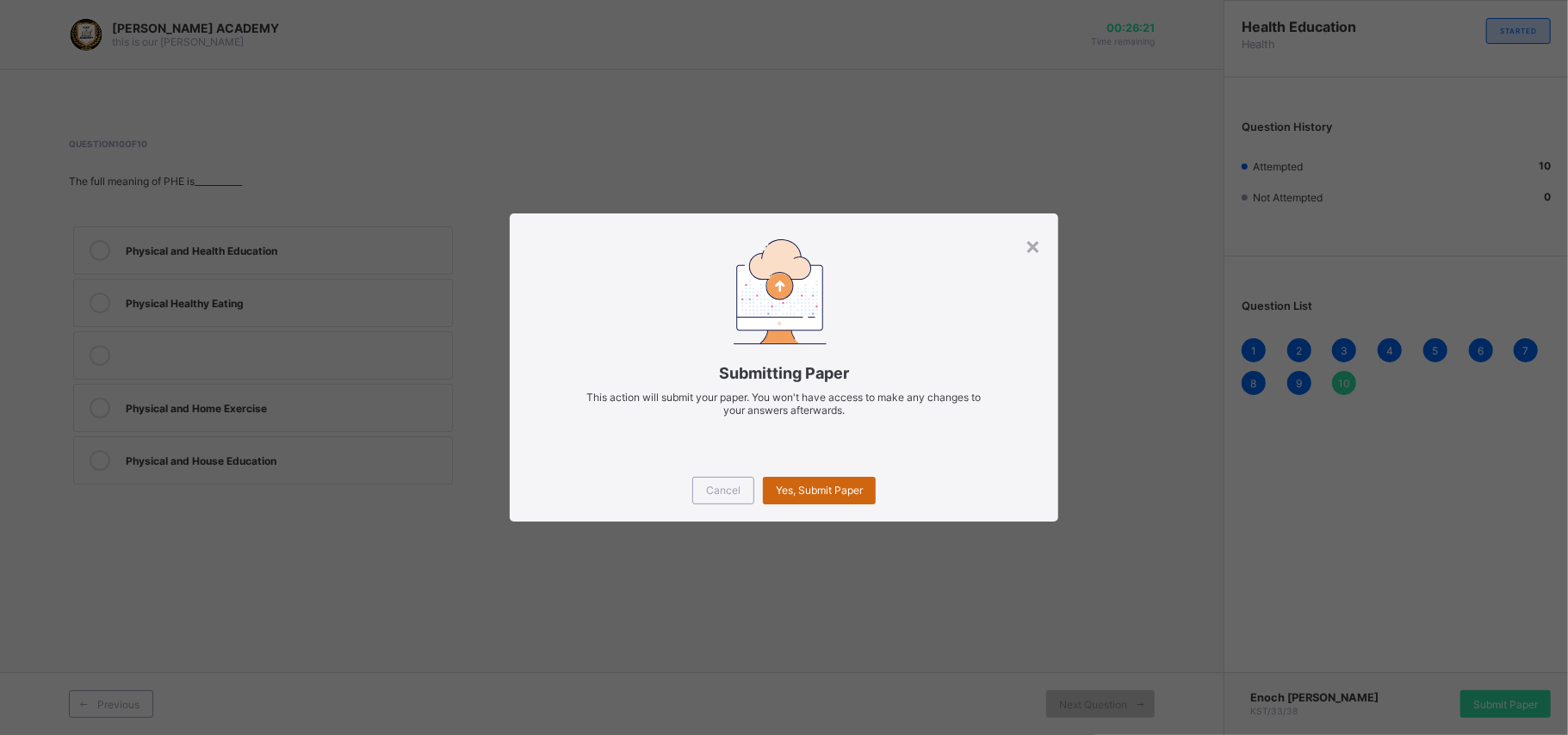
click at [813, 488] on span "Yes, Submit Paper" at bounding box center [819, 490] width 87 height 13
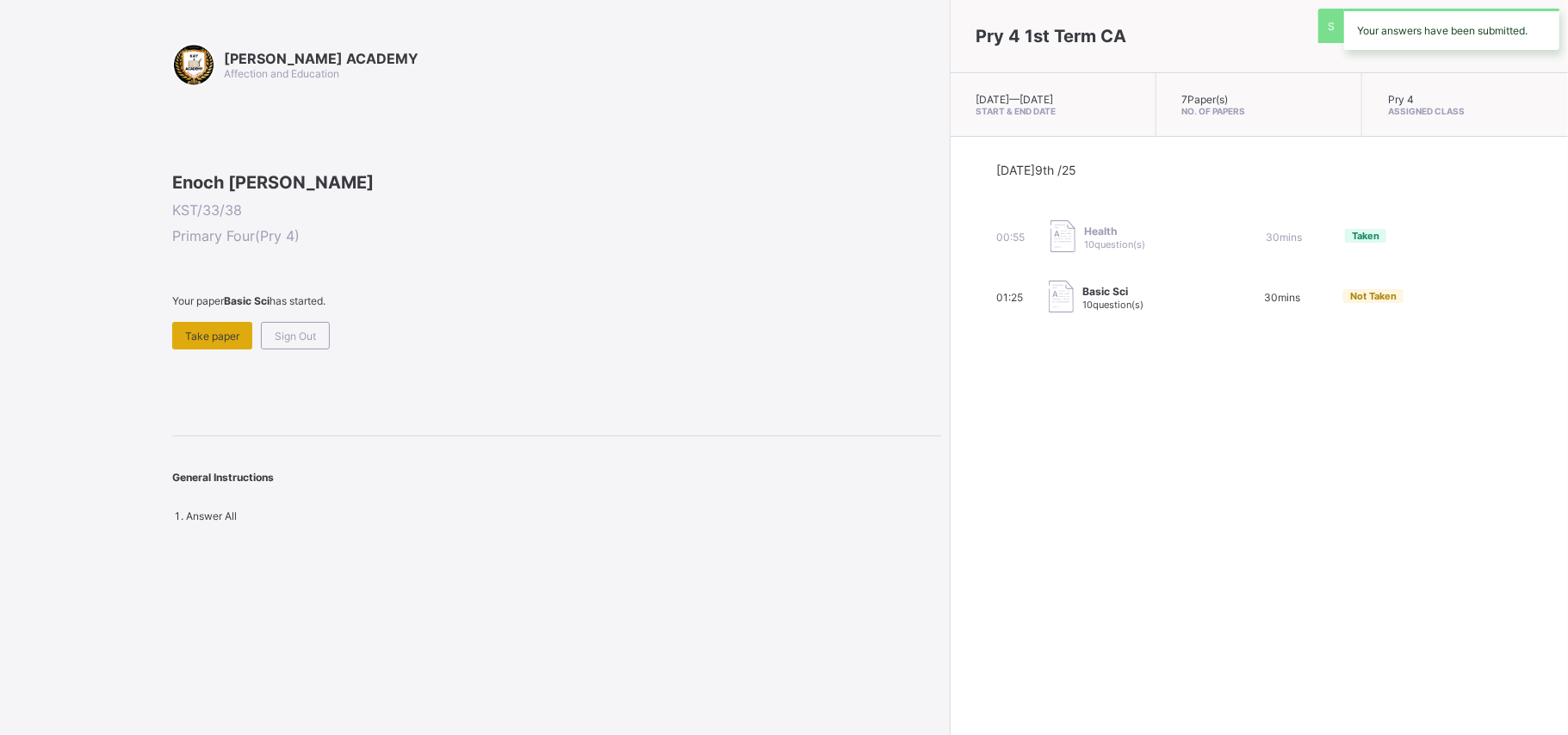
click at [206, 343] on span "Take paper" at bounding box center [212, 336] width 54 height 13
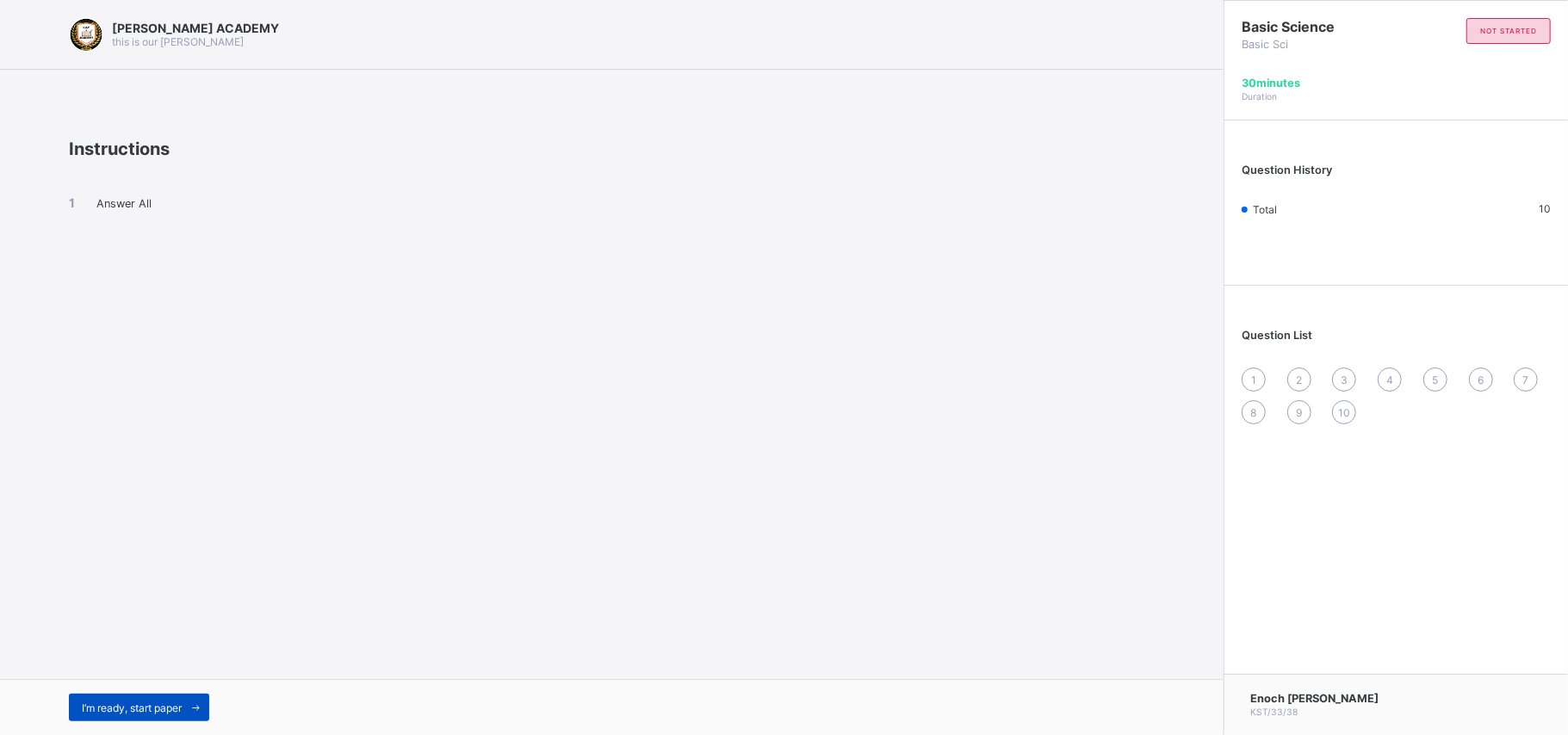
click at [94, 551] on span "I’m ready, start paper" at bounding box center [131, 708] width 100 height 13
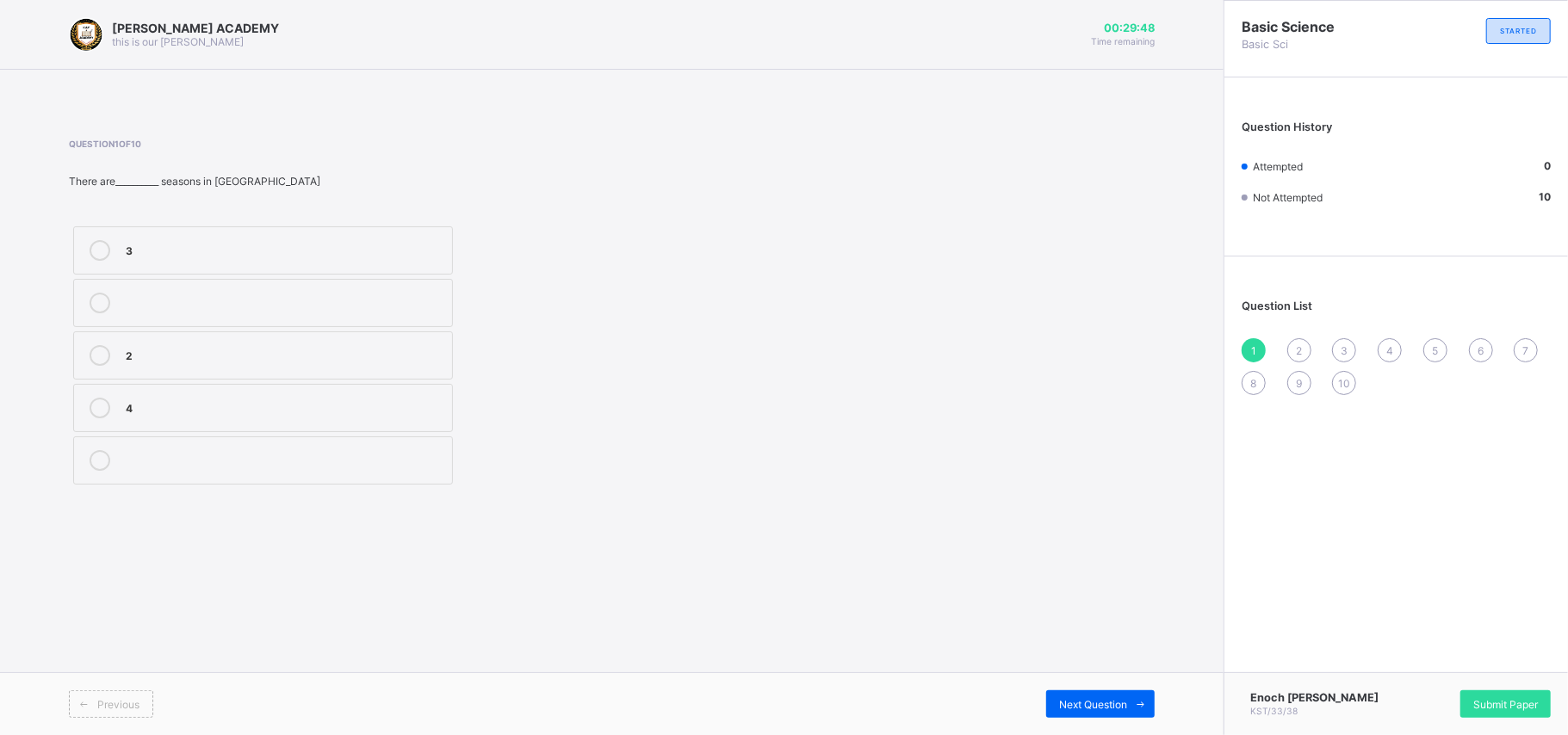
click at [314, 355] on div "2" at bounding box center [284, 354] width 317 height 17
click at [1176, 349] on div "2" at bounding box center [1299, 350] width 24 height 24
click at [338, 458] on div "2" at bounding box center [284, 458] width 317 height 17
click at [1176, 342] on div "3" at bounding box center [1344, 350] width 24 height 24
click at [387, 226] on label "irreversible" at bounding box center [263, 250] width 380 height 49
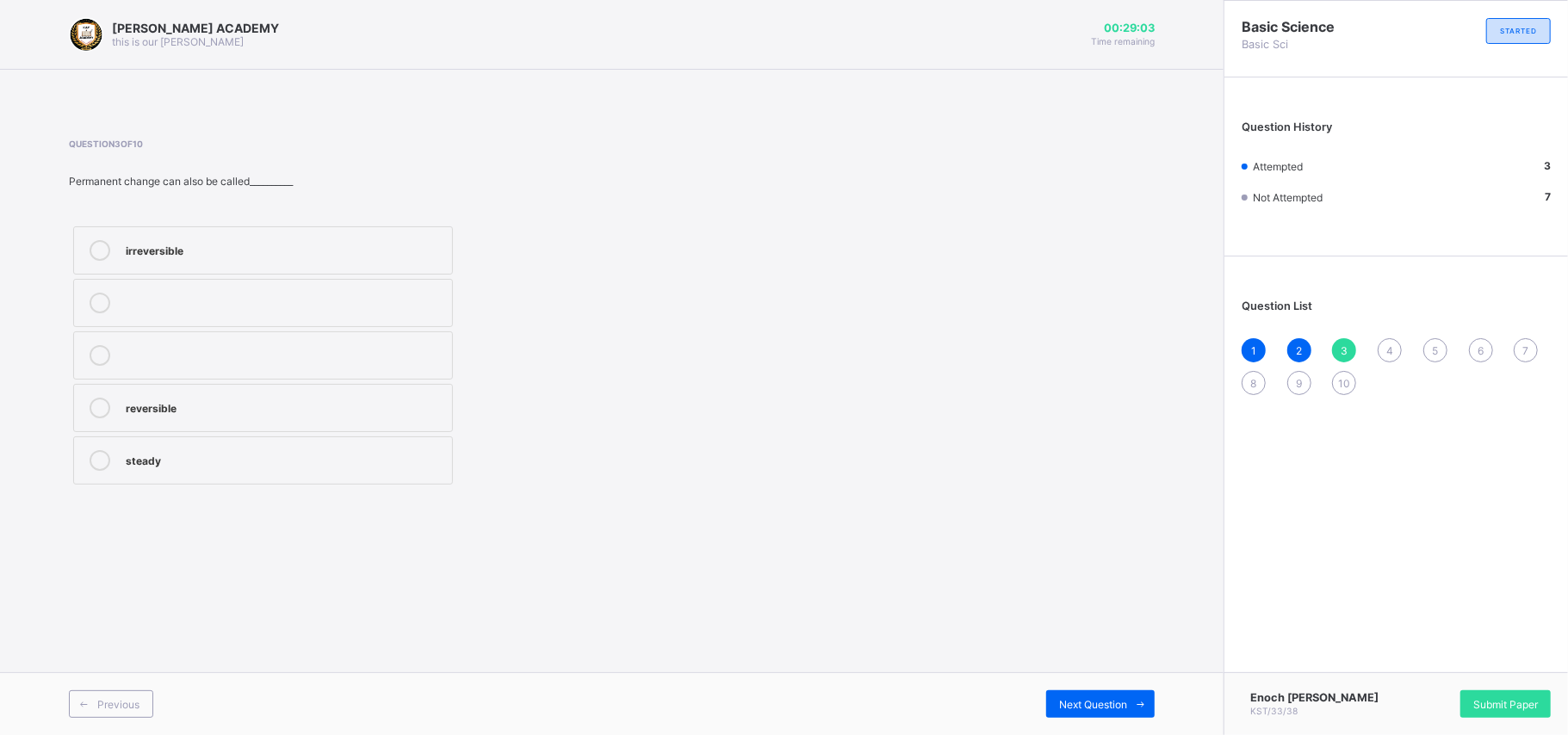
click at [1176, 352] on div "4" at bounding box center [1389, 350] width 24 height 24
click at [279, 370] on label "temporary" at bounding box center [263, 356] width 380 height 49
click at [1176, 347] on div "5" at bounding box center [1435, 350] width 24 height 24
click at [1176, 346] on div "6" at bounding box center [1481, 350] width 24 height 24
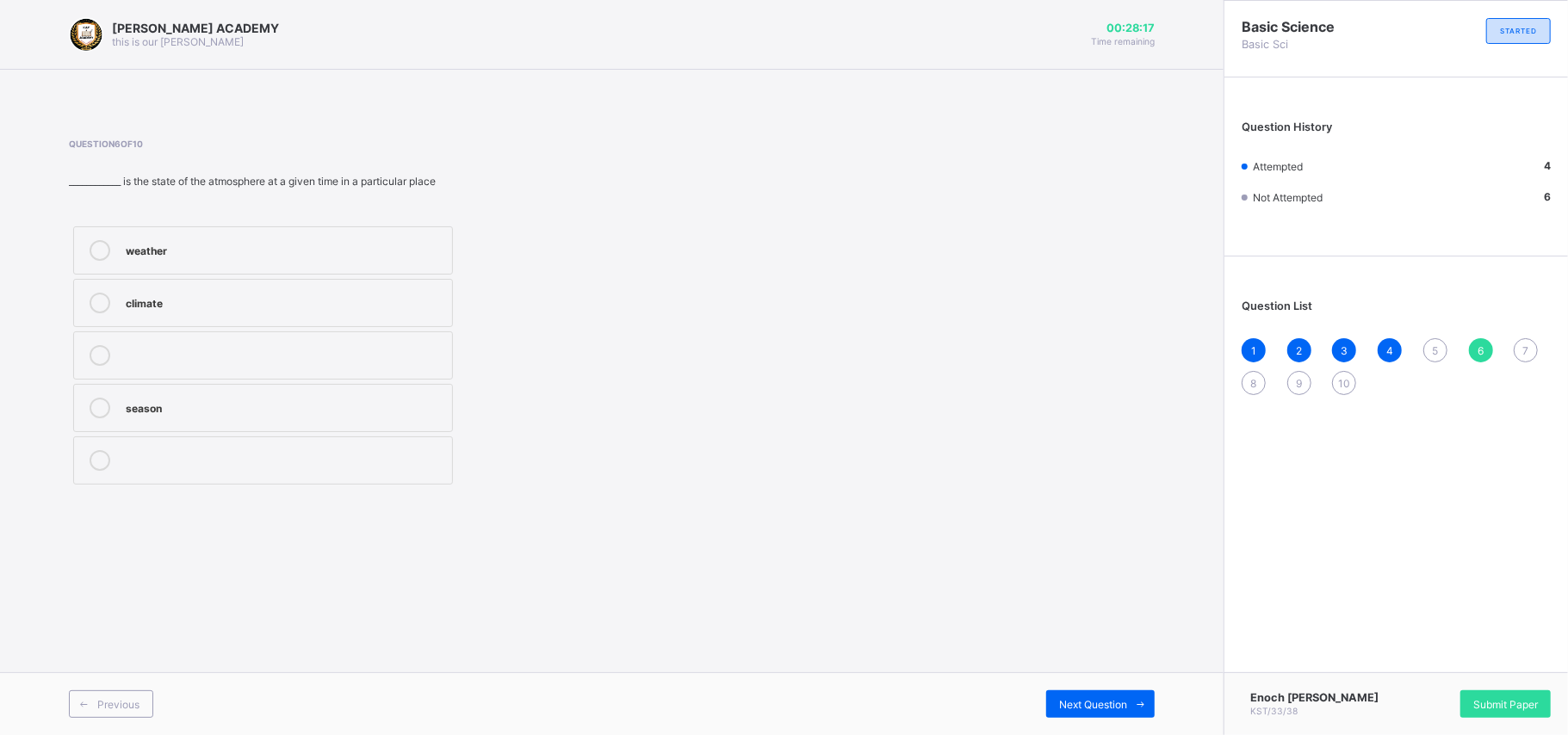
click at [1176, 342] on div "5" at bounding box center [1435, 350] width 24 height 24
click at [138, 359] on div "temporary" at bounding box center [284, 354] width 317 height 17
click at [421, 361] on div "temporary" at bounding box center [284, 354] width 317 height 17
click at [1176, 356] on span "6" at bounding box center [1480, 351] width 6 height 13
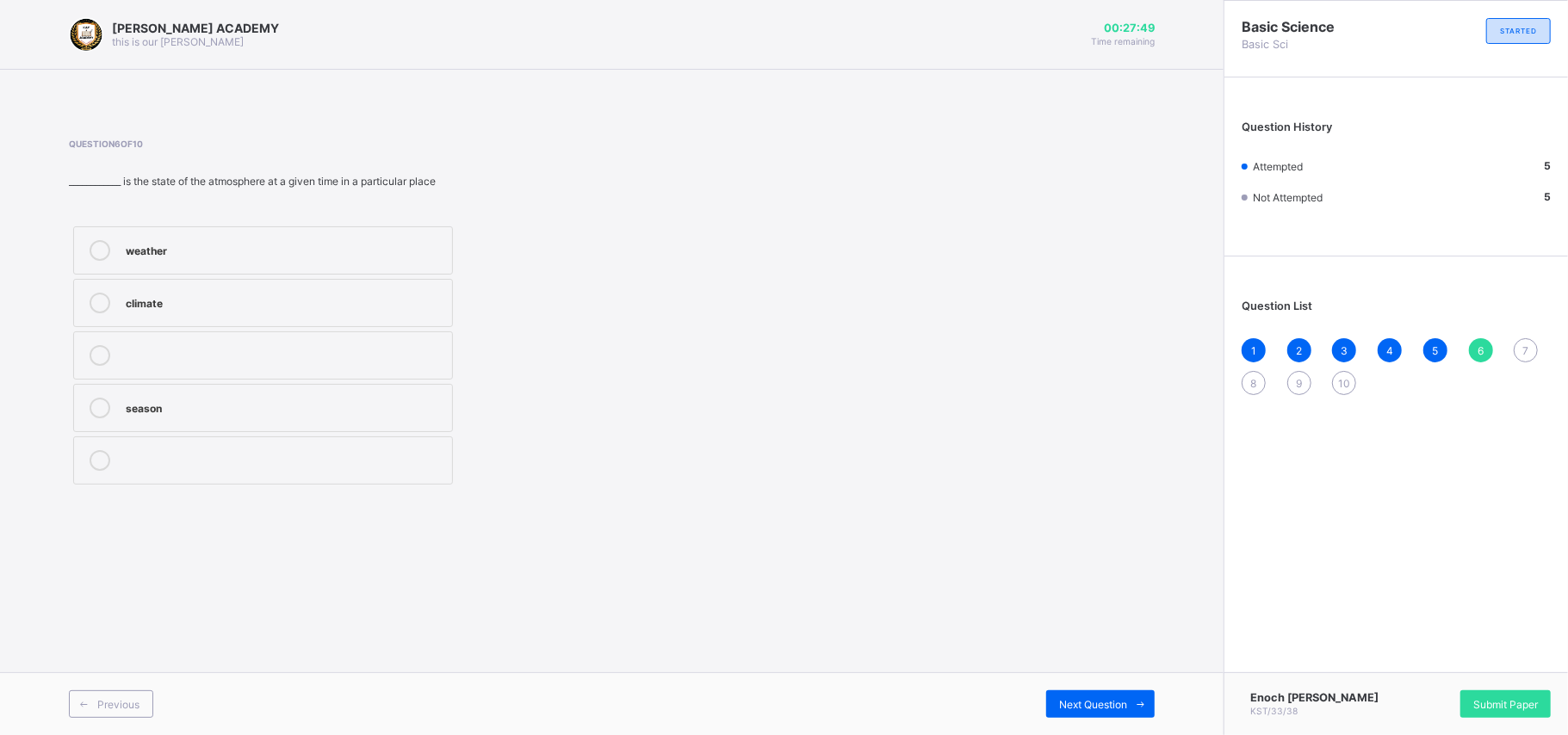
click at [353, 286] on label "climate" at bounding box center [263, 302] width 380 height 49
click at [1176, 345] on span "7" at bounding box center [1526, 351] width 6 height 13
click at [380, 453] on div "meteorologist" at bounding box center [284, 458] width 317 height 17
click at [1176, 386] on span "8" at bounding box center [1253, 383] width 6 height 13
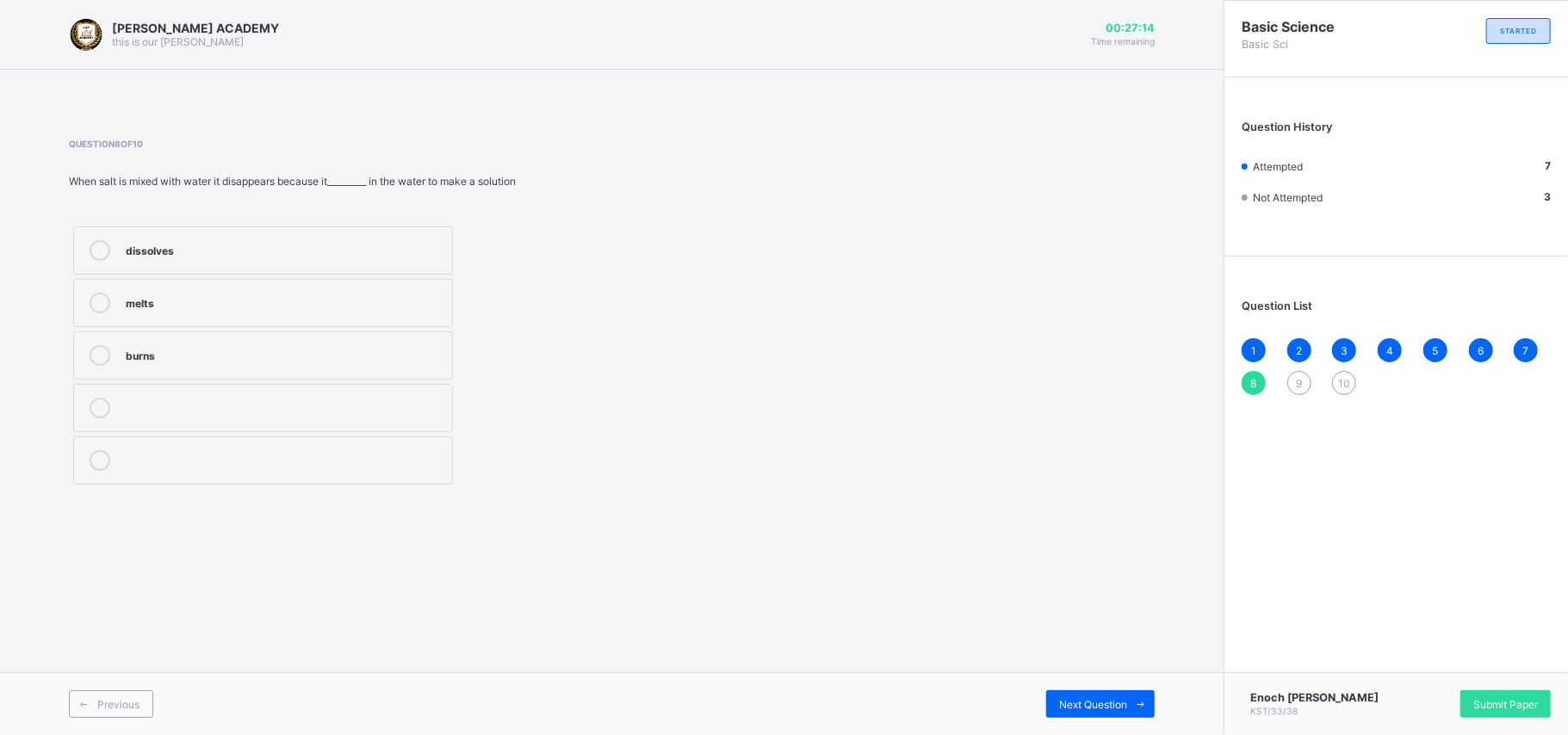
click at [375, 259] on div "dissolves" at bounding box center [284, 250] width 317 height 21
click at [1176, 379] on span "9" at bounding box center [1298, 383] width 6 height 13
click at [253, 358] on div "change" at bounding box center [284, 354] width 317 height 17
click at [1176, 375] on div "10" at bounding box center [1344, 383] width 24 height 24
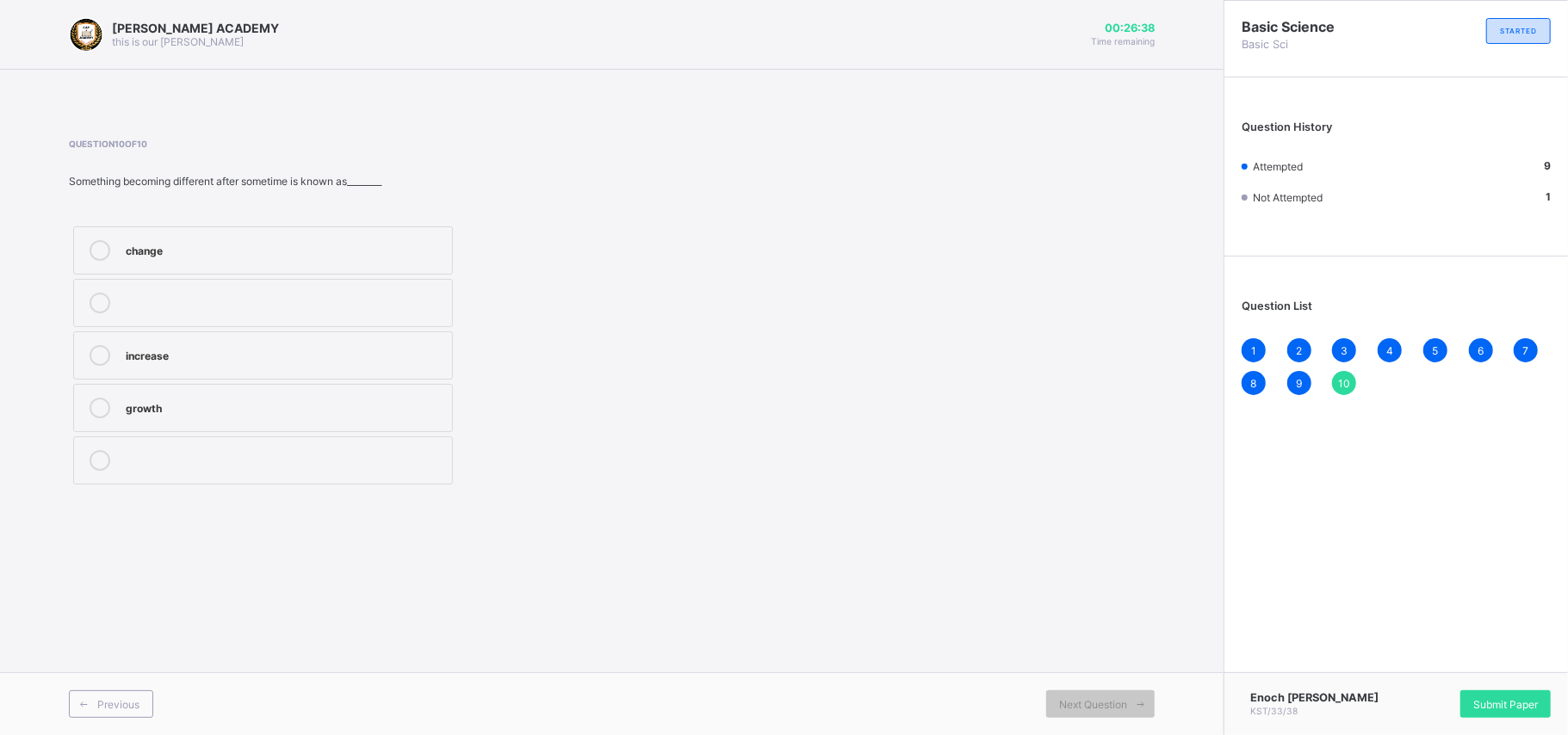
click at [183, 252] on div "change" at bounding box center [284, 248] width 317 height 17
click at [1176, 551] on span "Submit Paper" at bounding box center [1506, 705] width 64 height 13
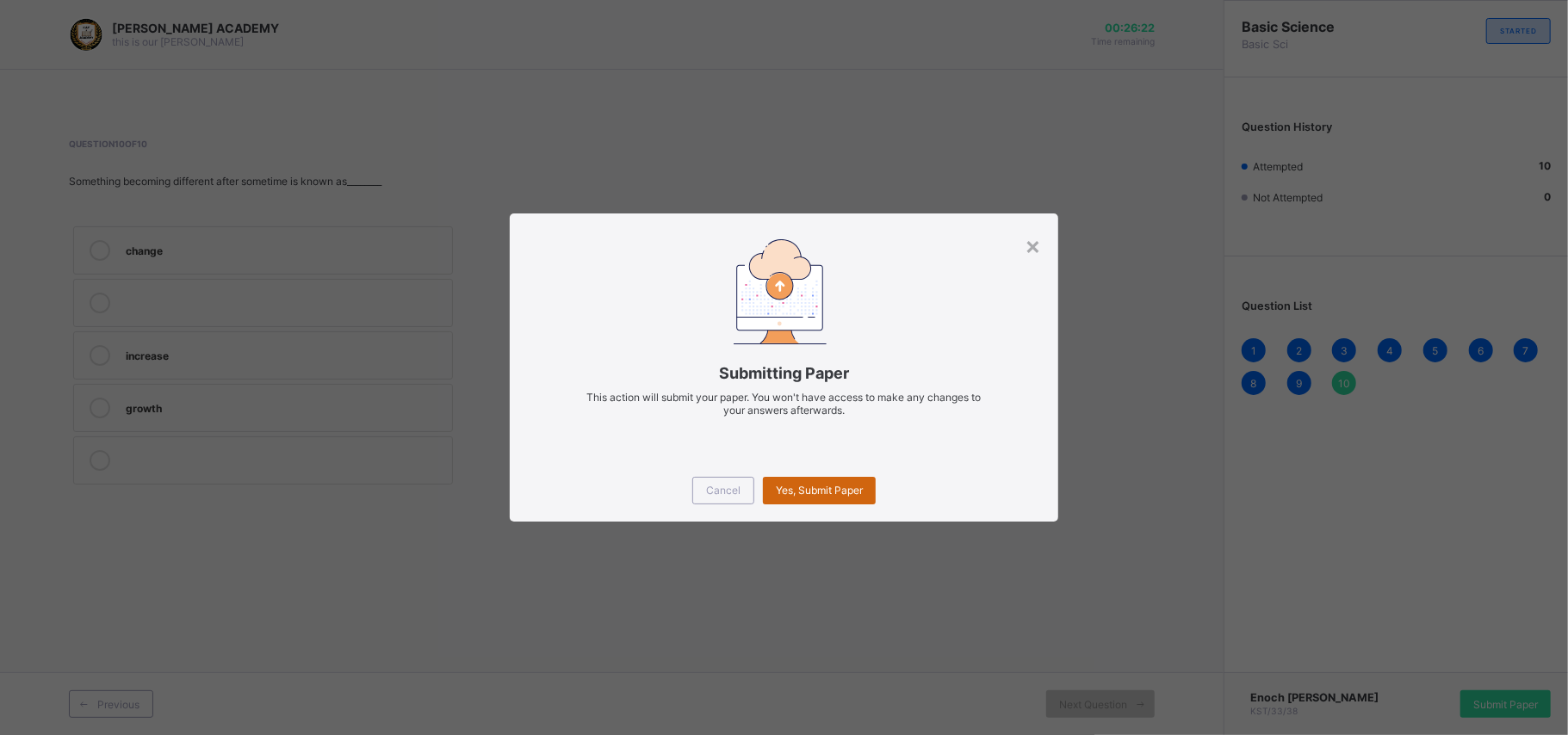
click at [834, 480] on div "Yes, Submit Paper" at bounding box center [819, 490] width 113 height 27
click at [835, 480] on div "Yes, Submit Paper" at bounding box center [819, 490] width 113 height 27
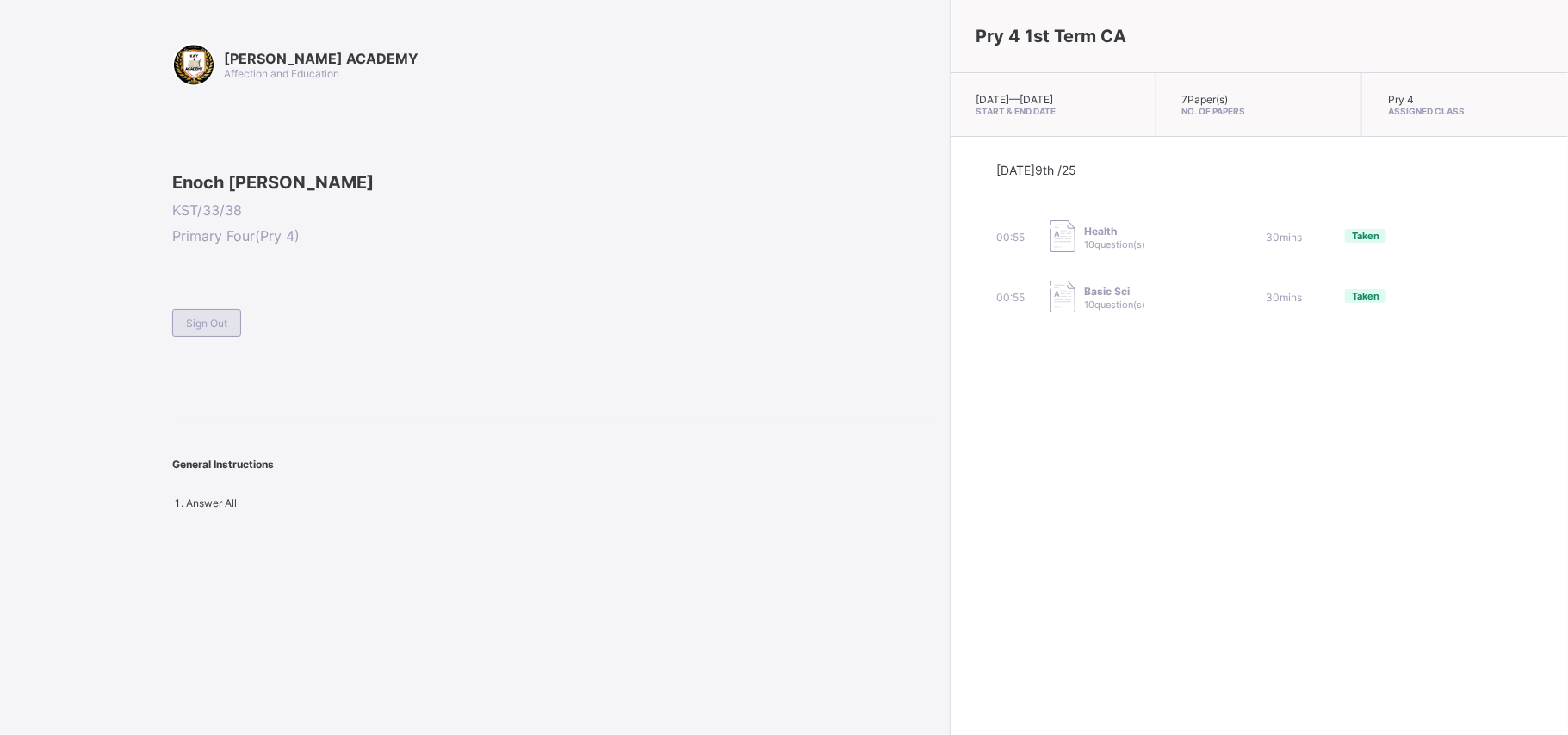
click at [219, 330] on span "Sign Out" at bounding box center [206, 324] width 41 height 13
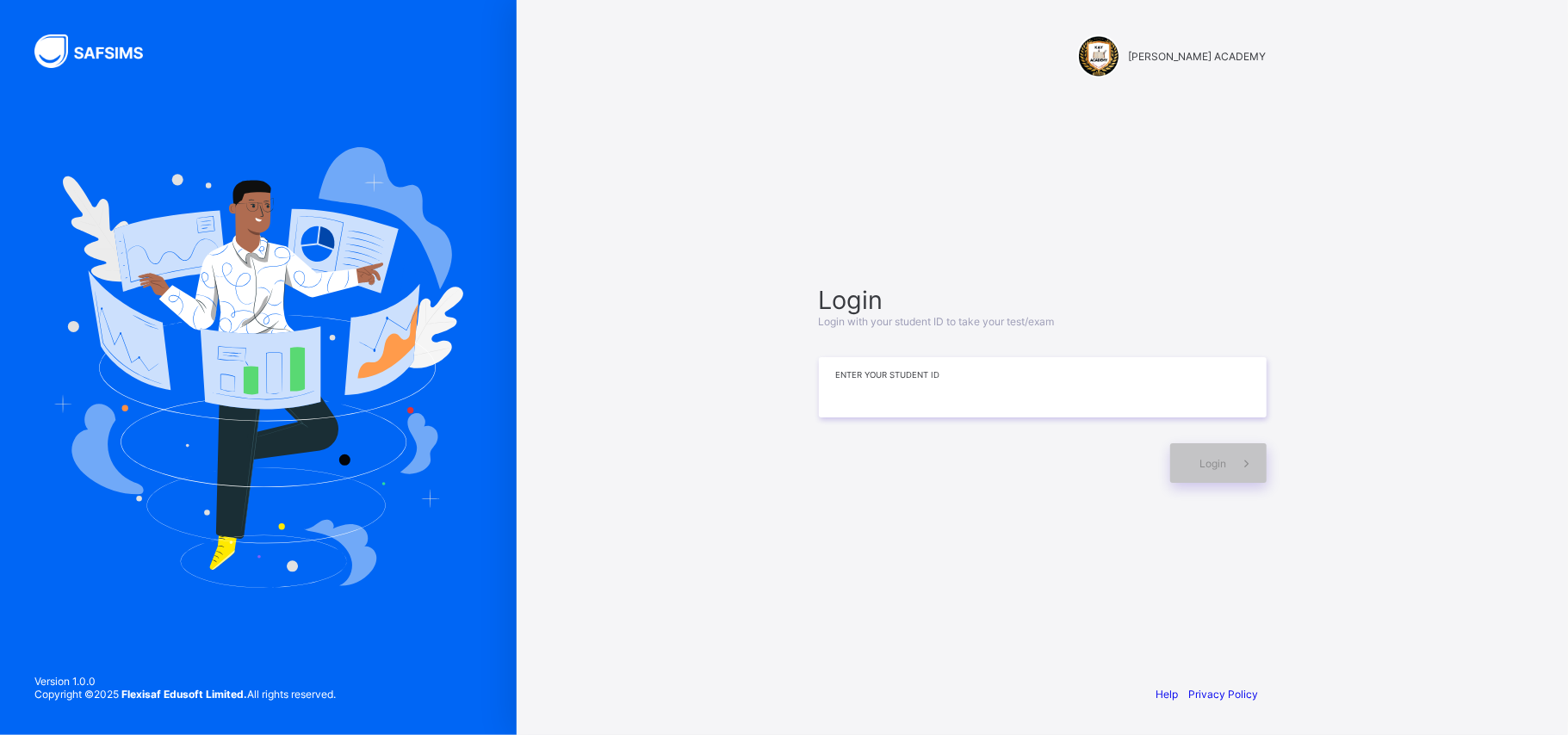
click at [840, 386] on input at bounding box center [1043, 388] width 447 height 60
type input "*********"
click at [1173, 455] on div "Login" at bounding box center [1218, 463] width 96 height 39
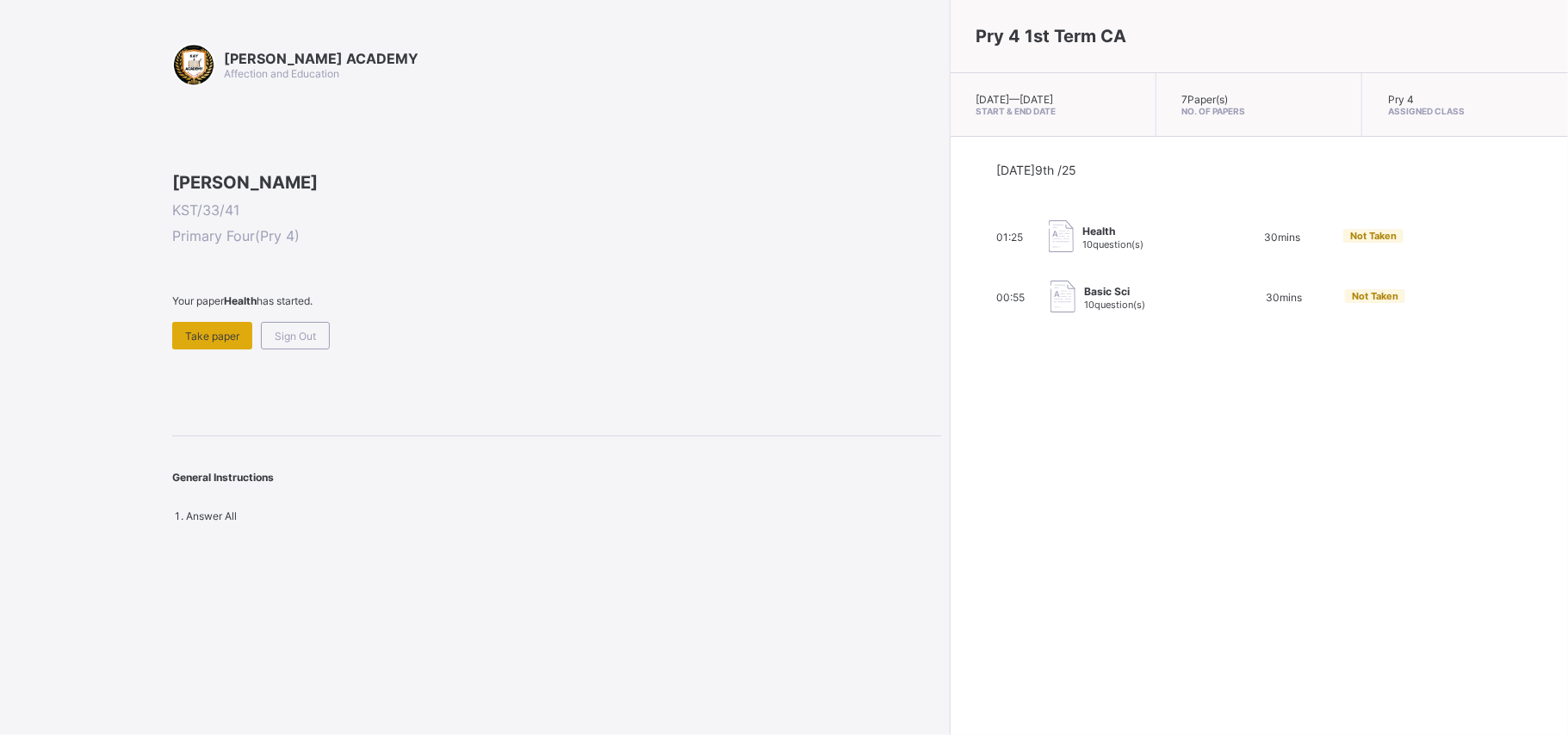
click at [212, 343] on span "Take paper" at bounding box center [212, 336] width 54 height 13
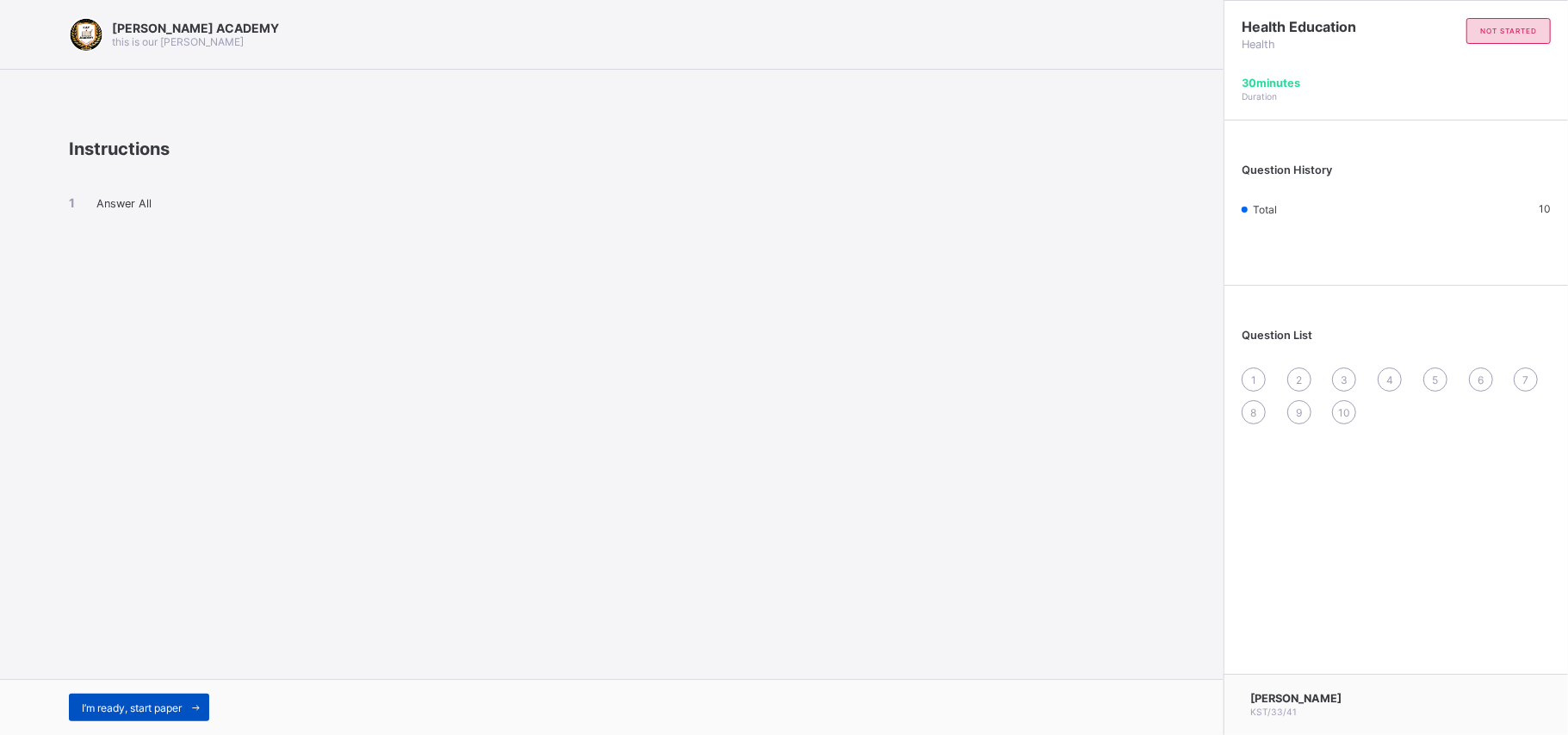
click at [170, 551] on span "I’m ready, start paper" at bounding box center [131, 708] width 100 height 13
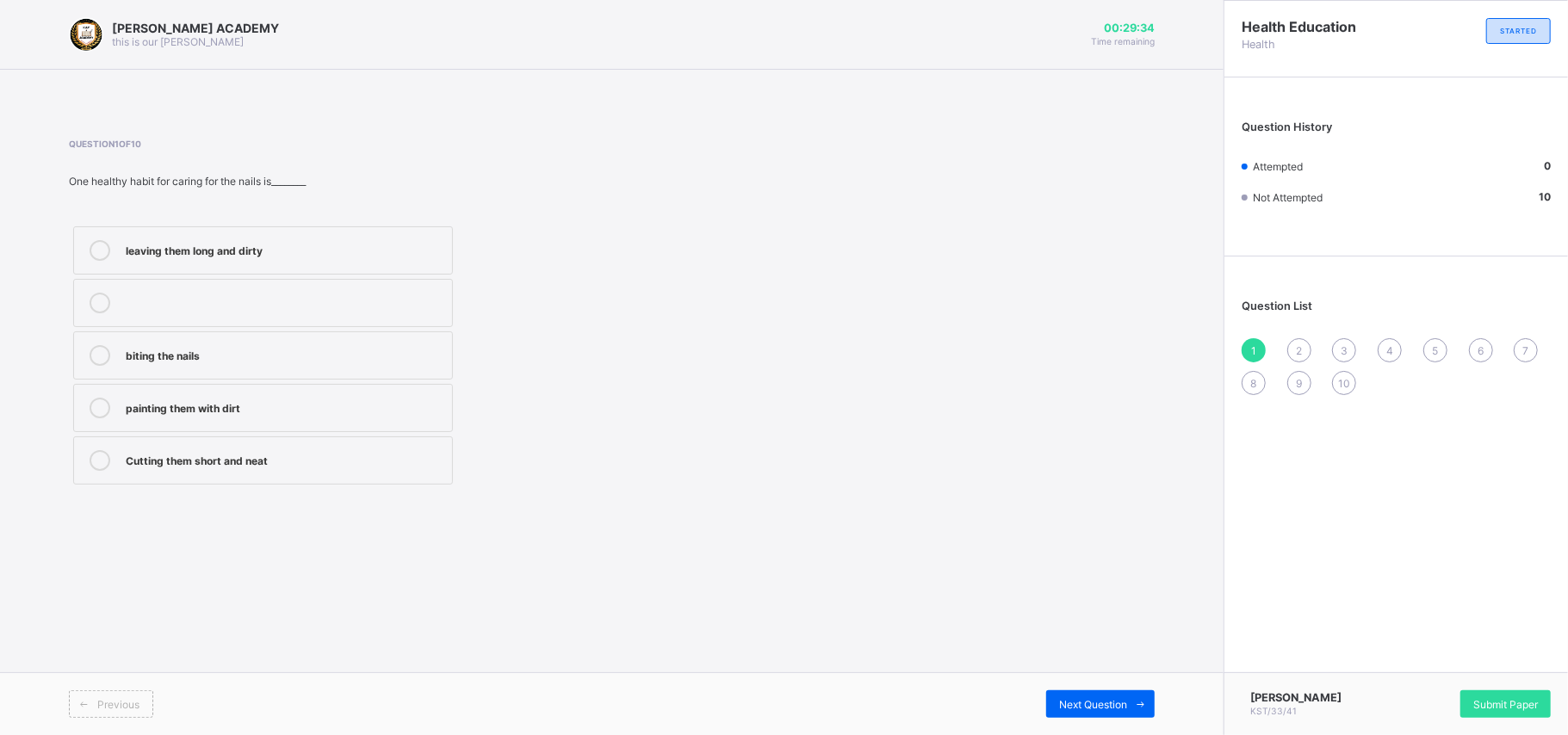
click at [236, 445] on label "Cutting them short and neat" at bounding box center [263, 460] width 380 height 49
click at [1176, 349] on span "2" at bounding box center [1298, 351] width 6 height 13
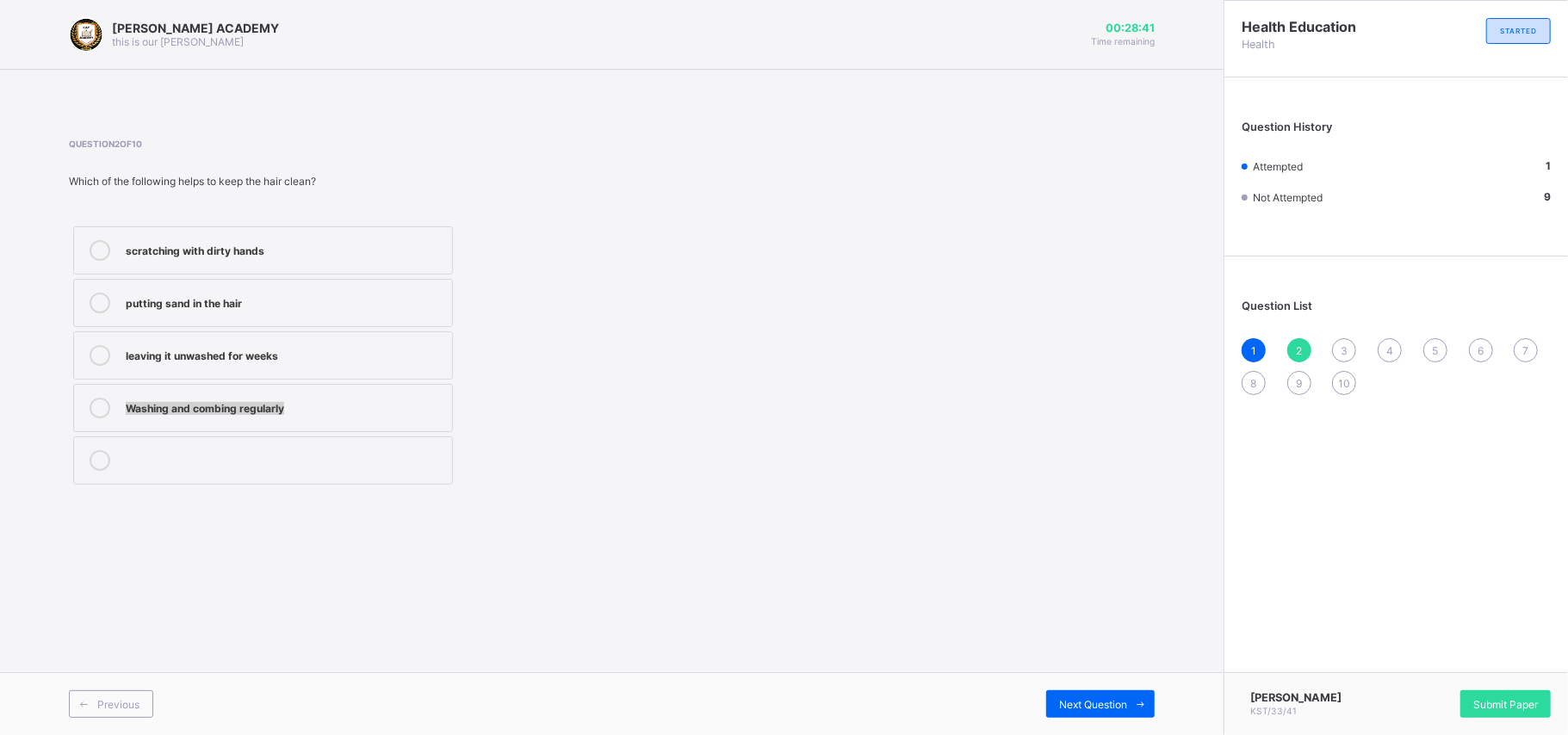
drag, startPoint x: 382, startPoint y: 431, endPoint x: 102, endPoint y: 406, distance: 281.1
click at [102, 406] on label "Washing and combing regularly" at bounding box center [263, 408] width 380 height 49
click at [102, 404] on icon at bounding box center [100, 408] width 21 height 21
click at [1176, 352] on span "3" at bounding box center [1344, 351] width 7 height 13
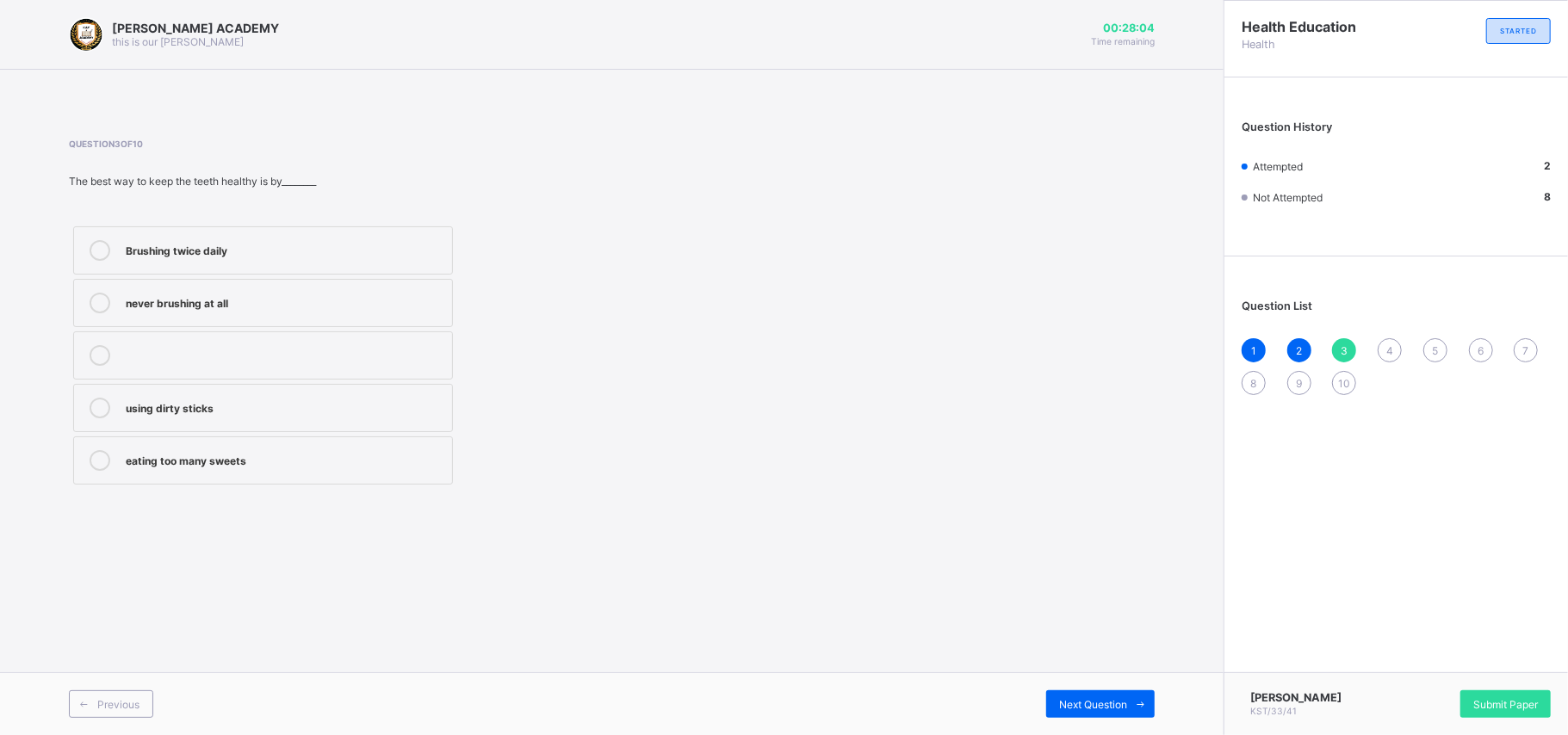
click at [98, 247] on icon at bounding box center [100, 250] width 21 height 21
click at [1176, 347] on span "4" at bounding box center [1390, 351] width 7 height 13
click at [337, 301] on div "How to take care for our body" at bounding box center [284, 301] width 317 height 17
click at [1176, 348] on span "5" at bounding box center [1435, 351] width 6 height 13
click at [431, 262] on label "Keep fit and healthy" at bounding box center [263, 250] width 380 height 49
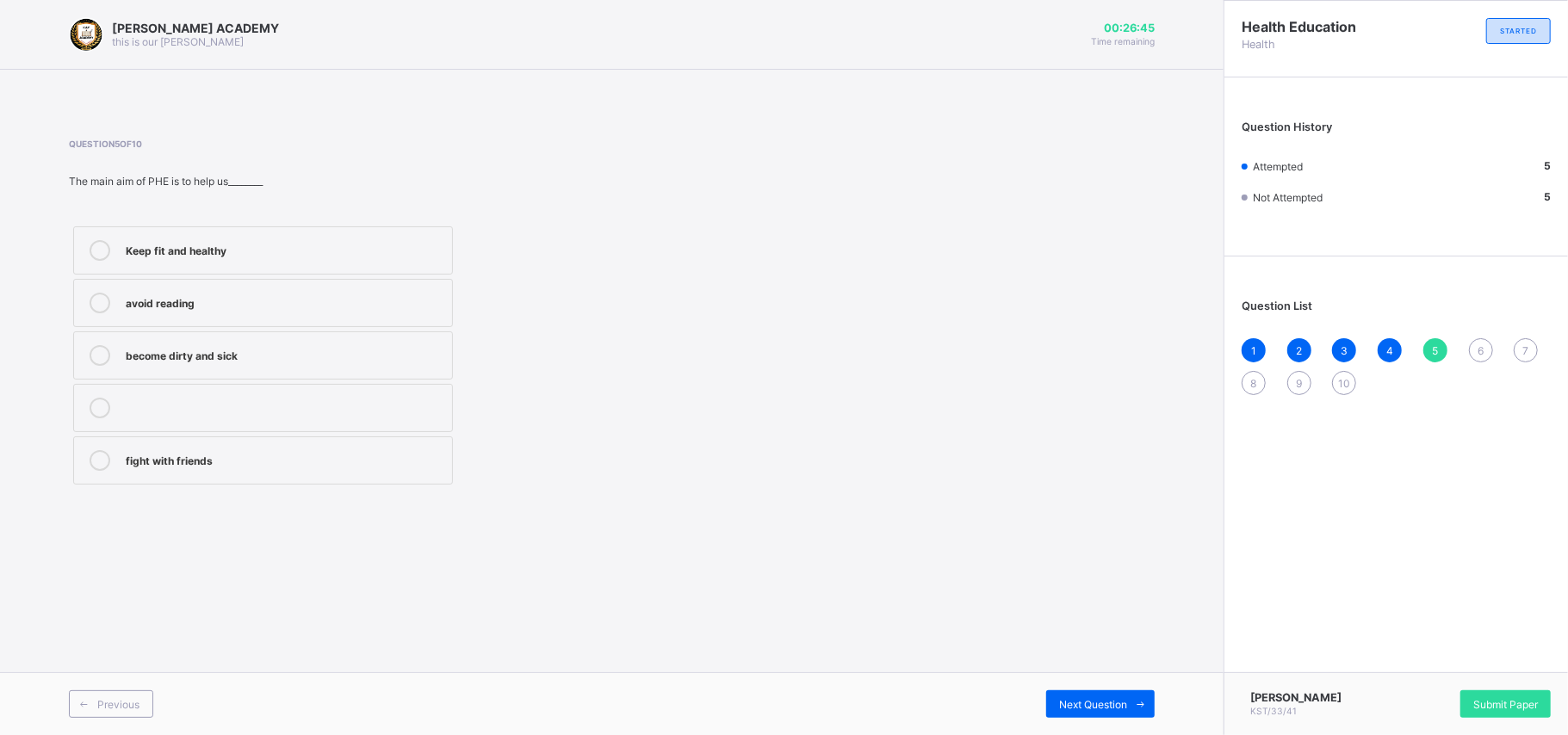
click at [1176, 352] on span "6" at bounding box center [1480, 351] width 6 height 13
click at [439, 369] on label "Skin" at bounding box center [263, 356] width 380 height 49
click at [1176, 353] on span "7" at bounding box center [1526, 351] width 6 height 13
click at [403, 459] on div "Spread of germs and diseases" at bounding box center [284, 458] width 317 height 17
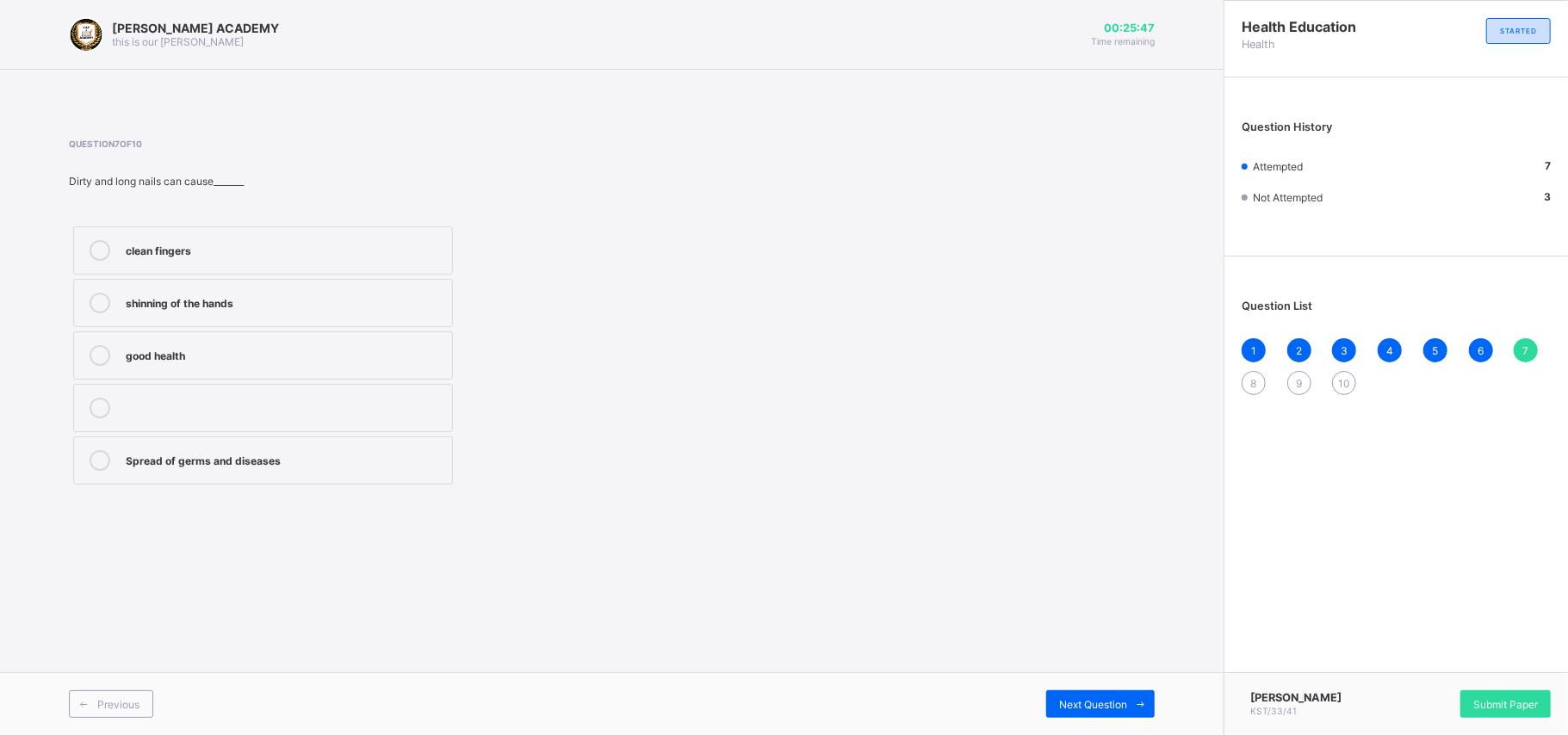
click at [406, 402] on div at bounding box center [284, 400] width 317 height 5
click at [390, 473] on label "Spread of germs and diseases" at bounding box center [263, 460] width 380 height 49
click at [1176, 383] on div "Question List 1 2 3 4 5 6 7 8 9 10" at bounding box center [1396, 338] width 344 height 148
click at [1176, 380] on div "8" at bounding box center [1253, 383] width 24 height 24
drag, startPoint x: 346, startPoint y: 407, endPoint x: 921, endPoint y: 384, distance: 575.5
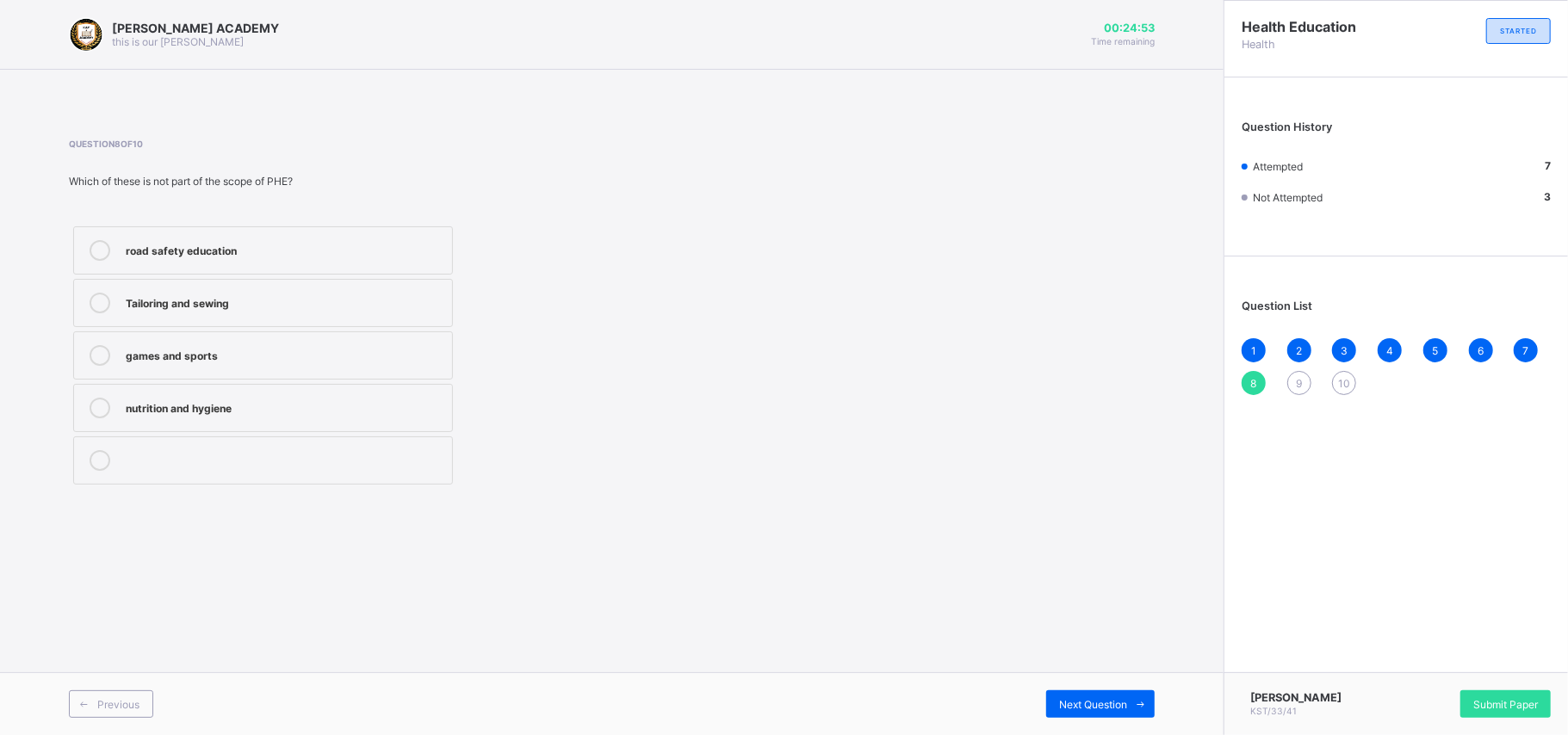
click at [921, 384] on div "Question 8 of 10 Which of these is not part of the scope of PHE? road safety ed…" at bounding box center [612, 313] width 1086 height 350
click at [425, 431] on label "nutrition and hygiene" at bounding box center [263, 408] width 380 height 49
click at [1176, 380] on div "9" at bounding box center [1299, 383] width 24 height 24
click at [402, 325] on label "Strong and healthy bodies" at bounding box center [263, 302] width 380 height 49
click at [1176, 374] on div "10" at bounding box center [1344, 383] width 24 height 24
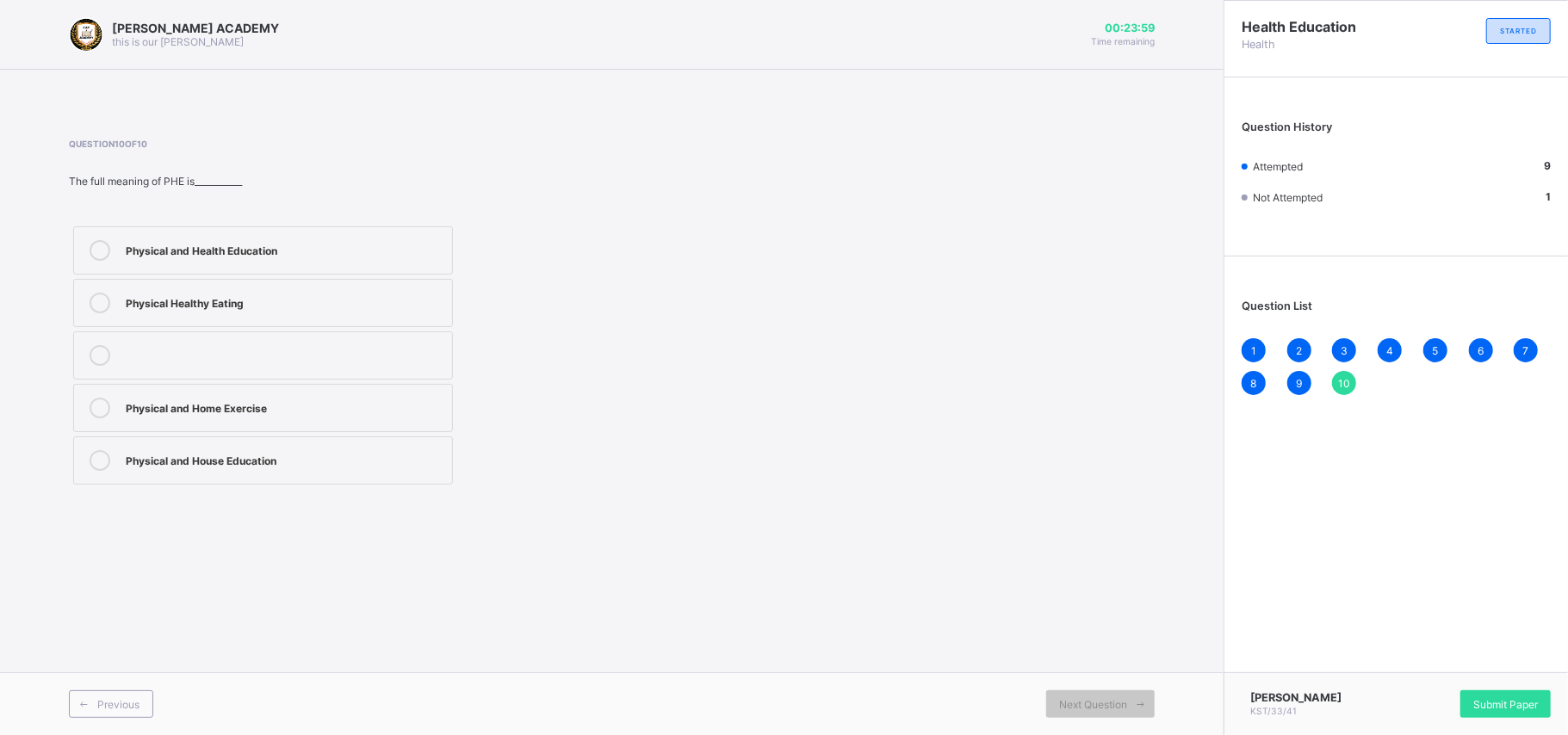
click at [217, 256] on div "Physical and Health Education" at bounding box center [284, 248] width 317 height 17
click at [1176, 551] on span "Submit Paper" at bounding box center [1506, 705] width 64 height 13
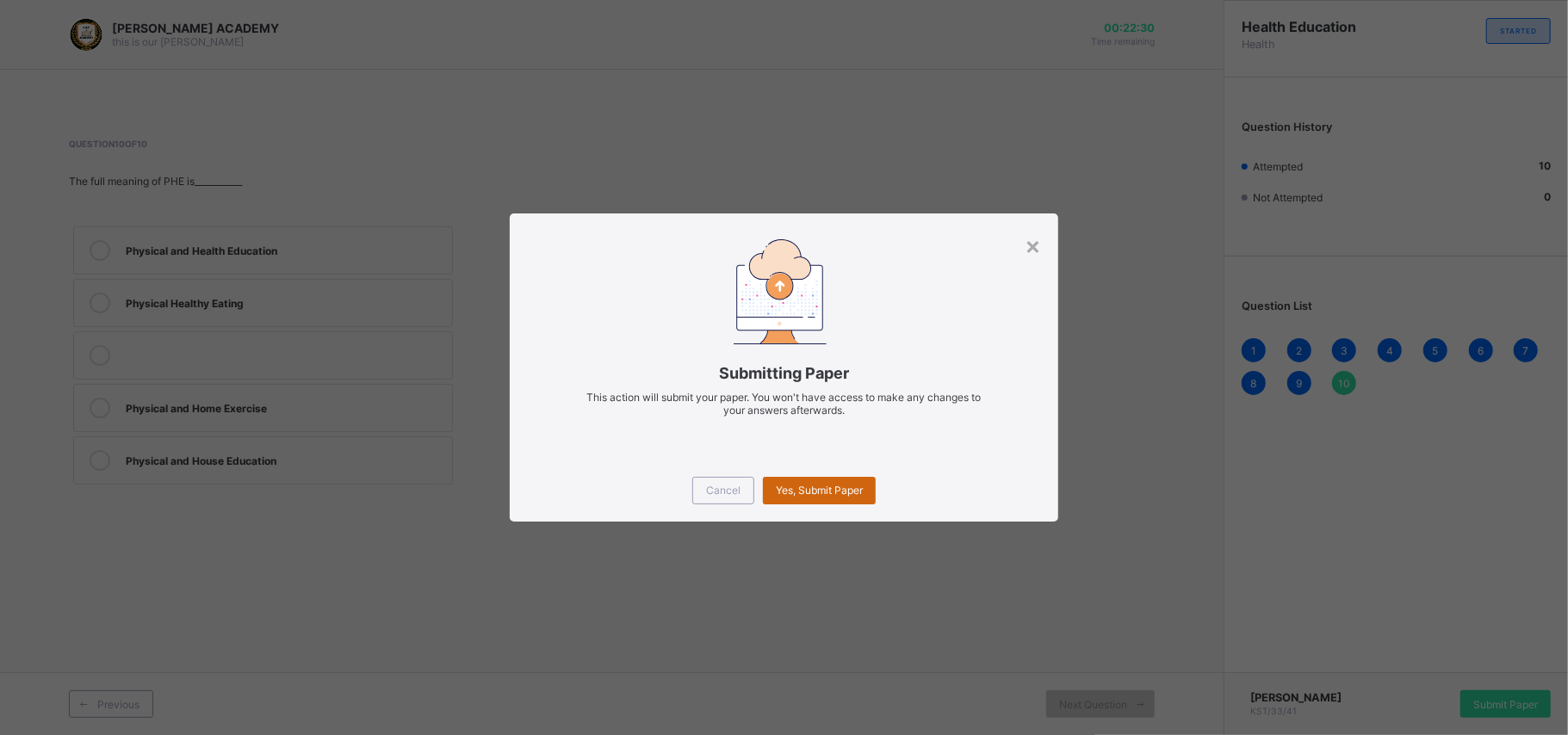
click at [822, 488] on span "Yes, Submit Paper" at bounding box center [819, 490] width 87 height 13
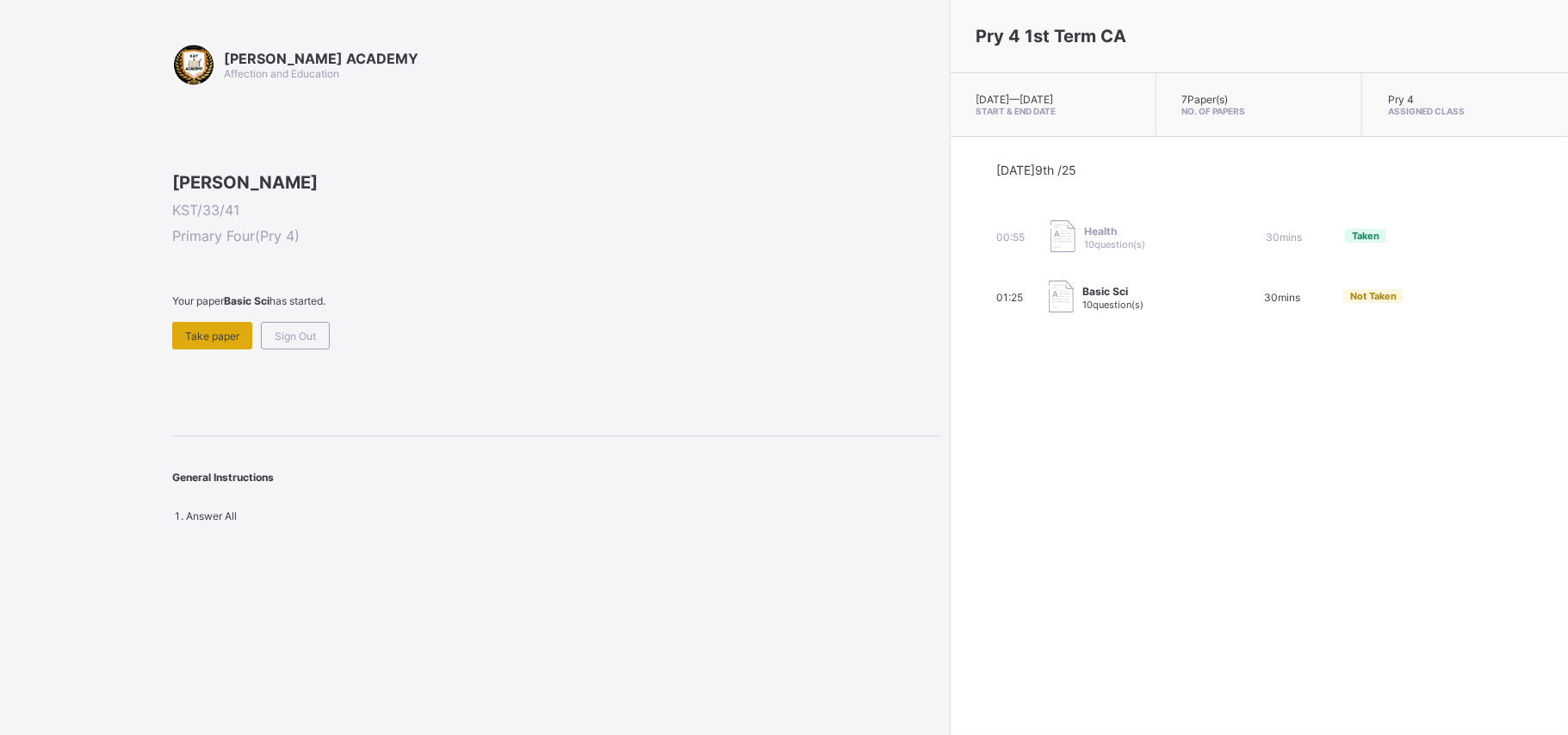
click at [241, 349] on div "Take paper" at bounding box center [212, 335] width 80 height 27
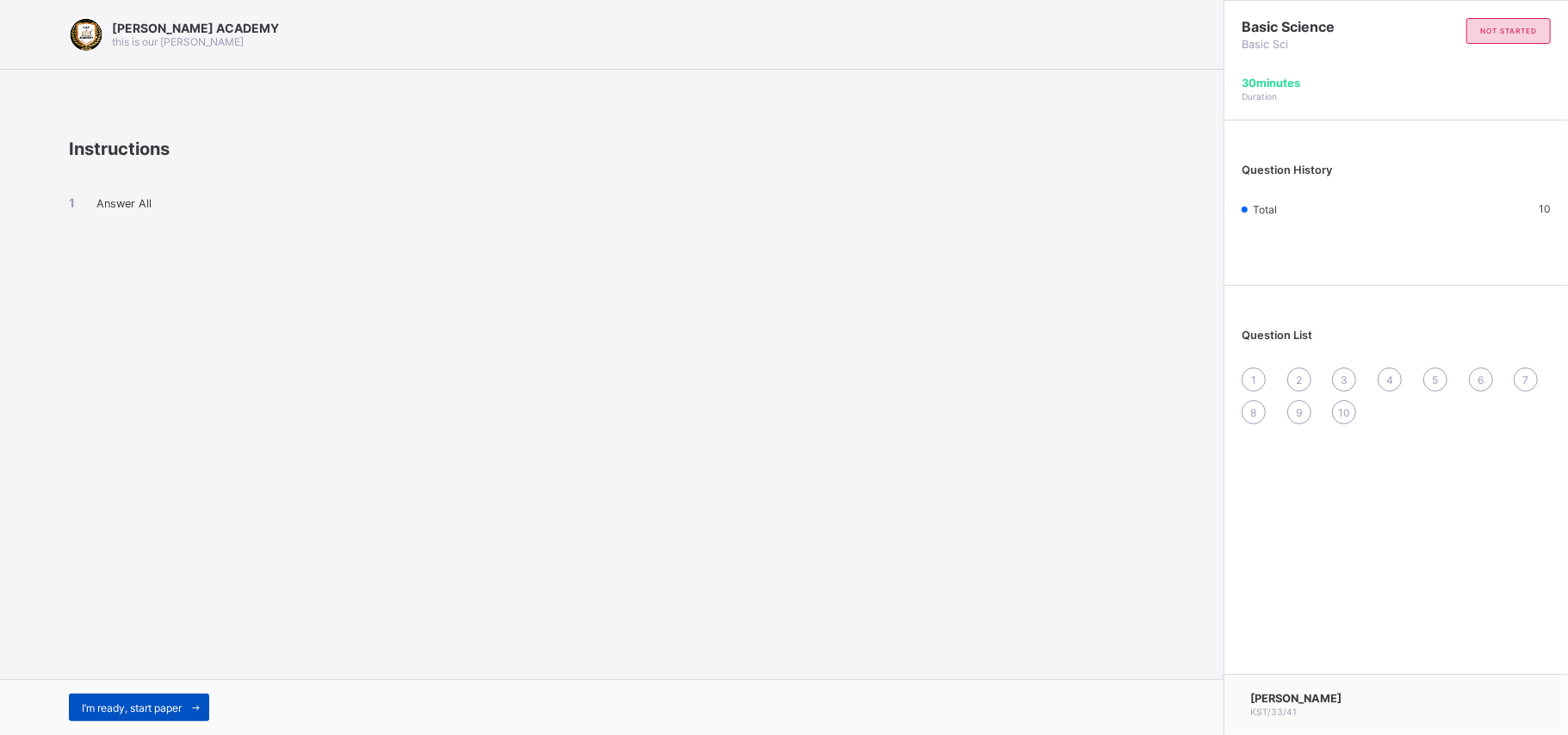
click at [122, 551] on div "I’m ready, start paper" at bounding box center [138, 708] width 140 height 27
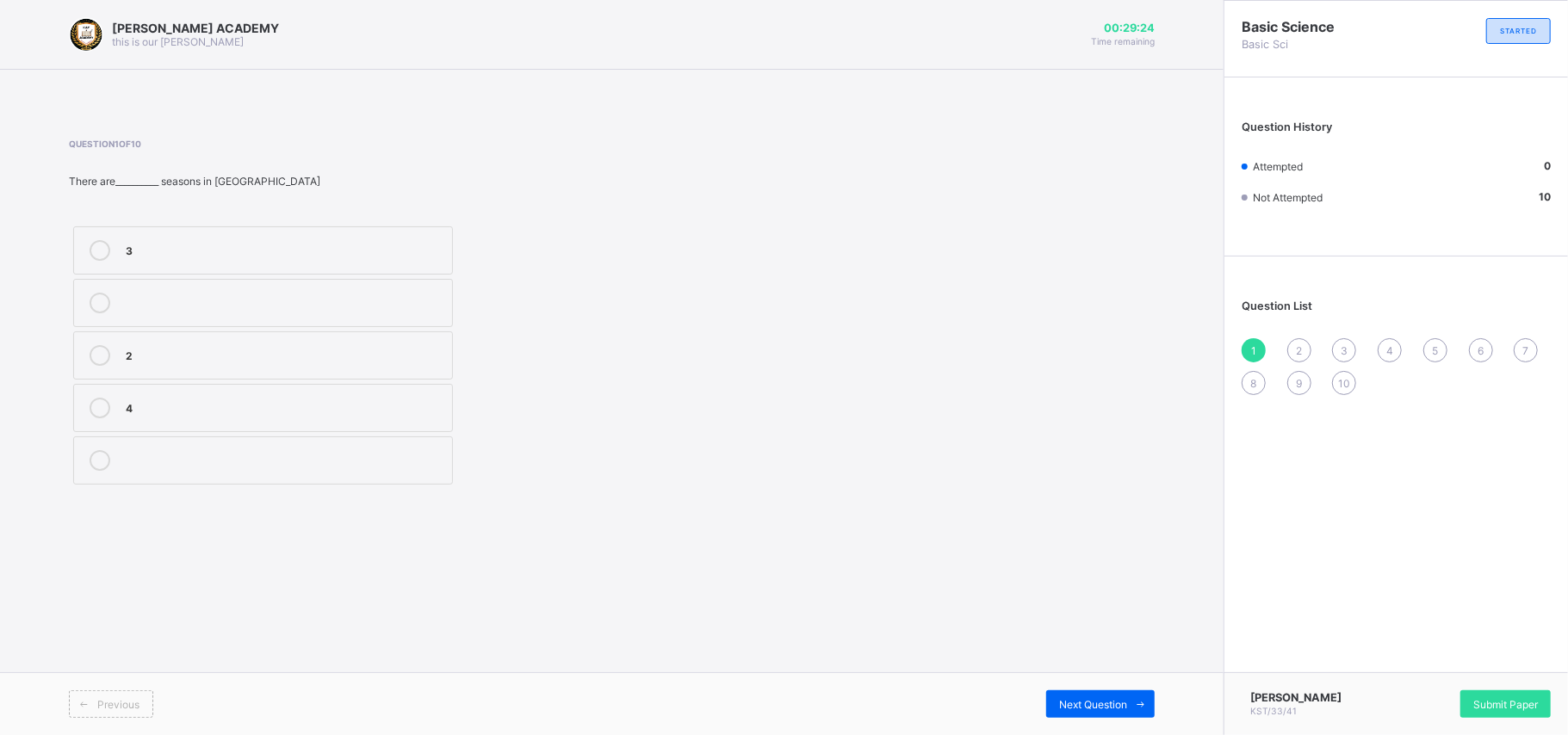
click at [279, 418] on div "4" at bounding box center [284, 408] width 317 height 21
click at [1176, 348] on span "2" at bounding box center [1298, 351] width 6 height 13
drag, startPoint x: 425, startPoint y: 367, endPoint x: 840, endPoint y: 388, distance: 415.5
click at [840, 388] on div "Question 2 of 10 Changes are of___________ types 3 4 2" at bounding box center [612, 313] width 1086 height 350
click at [431, 348] on div "3" at bounding box center [284, 354] width 317 height 17
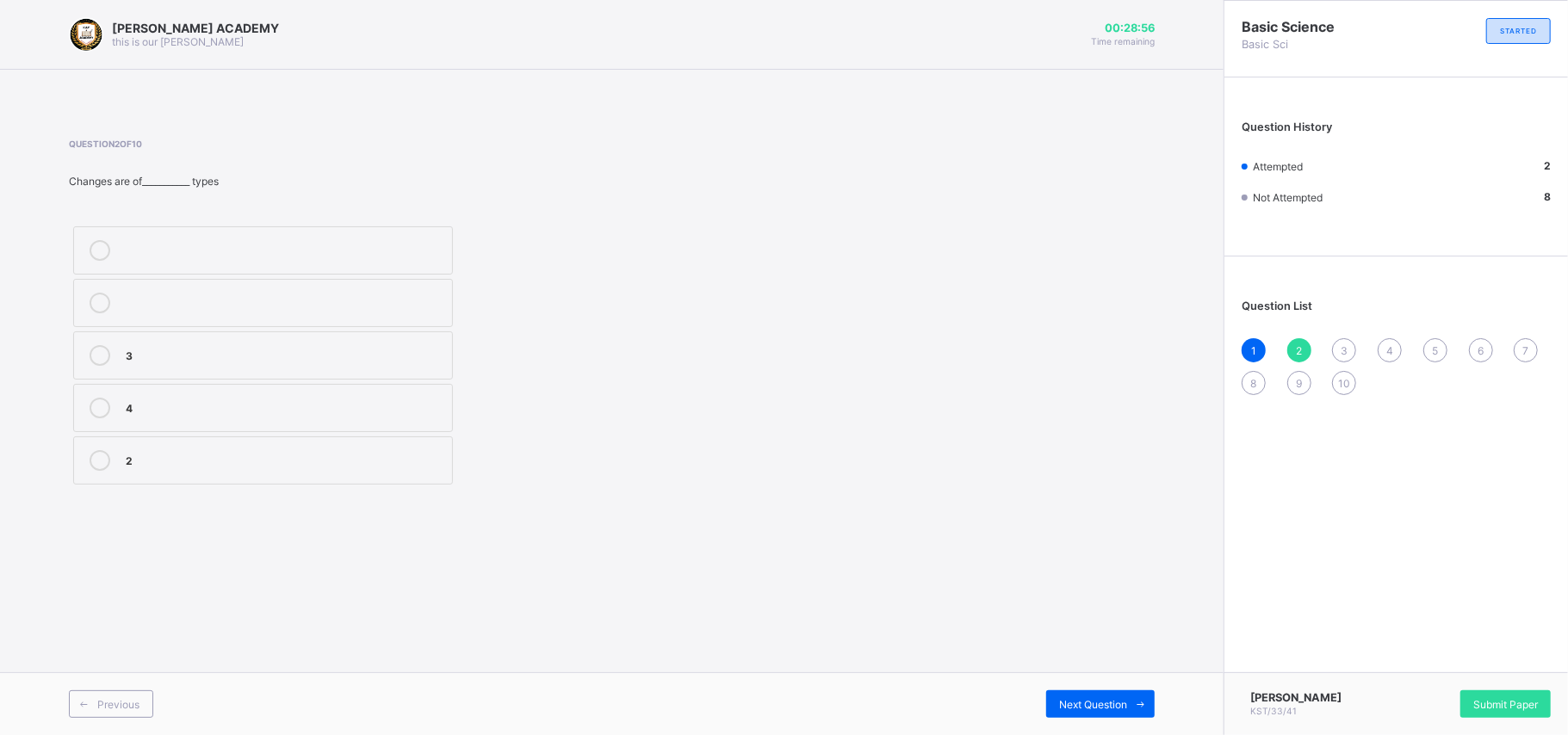
click at [1176, 348] on span "3" at bounding box center [1344, 351] width 7 height 13
click at [1176, 343] on div "1" at bounding box center [1253, 350] width 24 height 24
click at [1176, 347] on span "2" at bounding box center [1298, 351] width 6 height 13
click at [1176, 343] on div "5" at bounding box center [1435, 350] width 24 height 24
click at [286, 363] on div "temporary" at bounding box center [284, 356] width 317 height 21
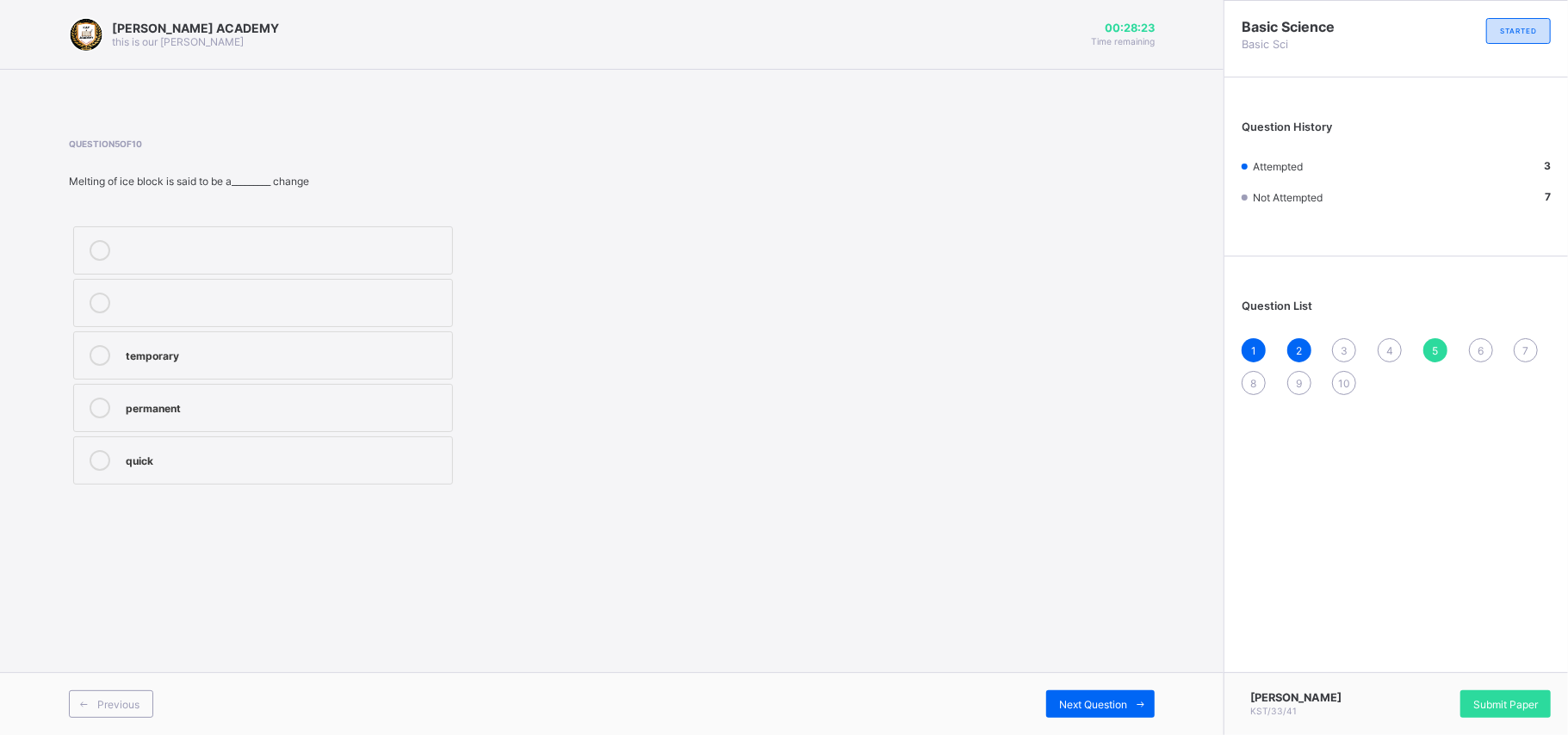
click at [1176, 347] on span "3" at bounding box center [1344, 351] width 7 height 13
drag, startPoint x: 424, startPoint y: 248, endPoint x: 191, endPoint y: 251, distance: 233.0
click at [191, 251] on div "irreversible" at bounding box center [284, 248] width 317 height 17
click at [191, 252] on div "irreversible" at bounding box center [284, 248] width 317 height 17
click at [1176, 353] on span "4" at bounding box center [1390, 351] width 7 height 13
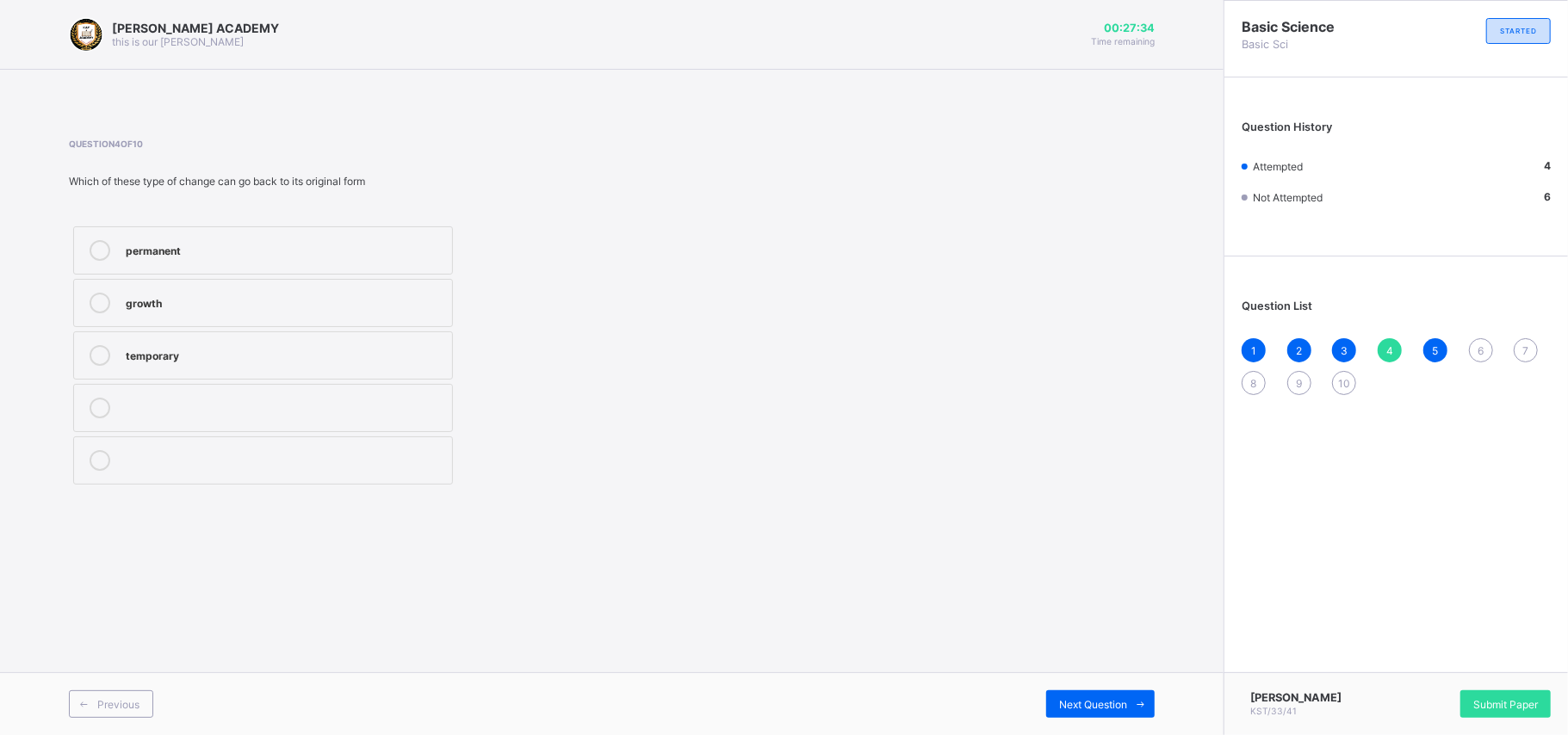
click at [327, 247] on div "permanent" at bounding box center [284, 248] width 317 height 17
click at [1176, 346] on div "6" at bounding box center [1481, 350] width 24 height 24
drag, startPoint x: 267, startPoint y: 249, endPoint x: 967, endPoint y: 303, distance: 702.1
click at [967, 303] on div "Question 6 of 10 ____________ is the state of the atmosphere at a given time in…" at bounding box center [612, 313] width 1086 height 350
click at [235, 258] on div "weather" at bounding box center [284, 250] width 317 height 21
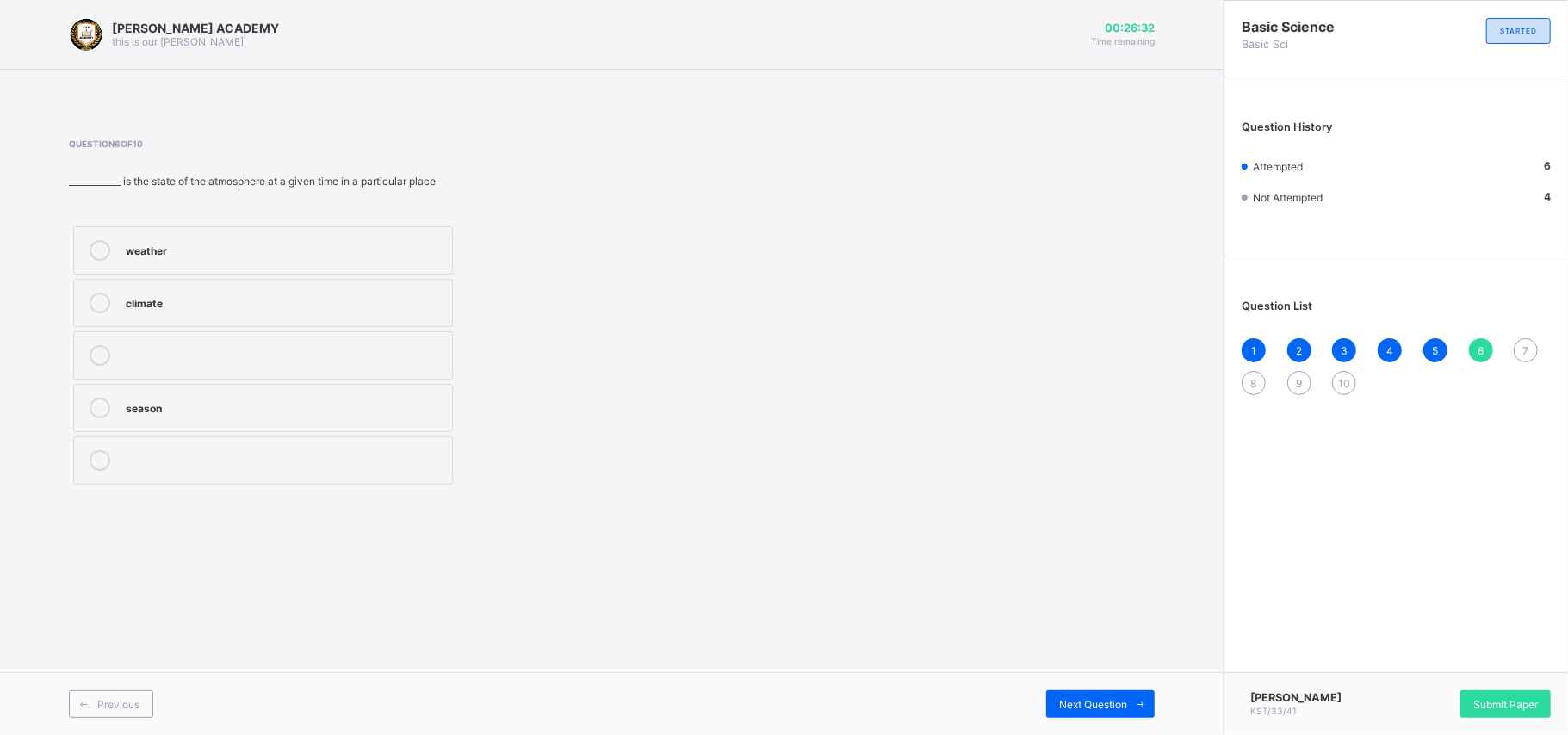
click at [1176, 355] on div "7" at bounding box center [1526, 350] width 24 height 24
click at [294, 353] on div "weather reporters" at bounding box center [284, 354] width 317 height 17
click at [1176, 388] on span "8" at bounding box center [1253, 383] width 6 height 13
drag, startPoint x: 410, startPoint y: 266, endPoint x: 773, endPoint y: 368, distance: 377.1
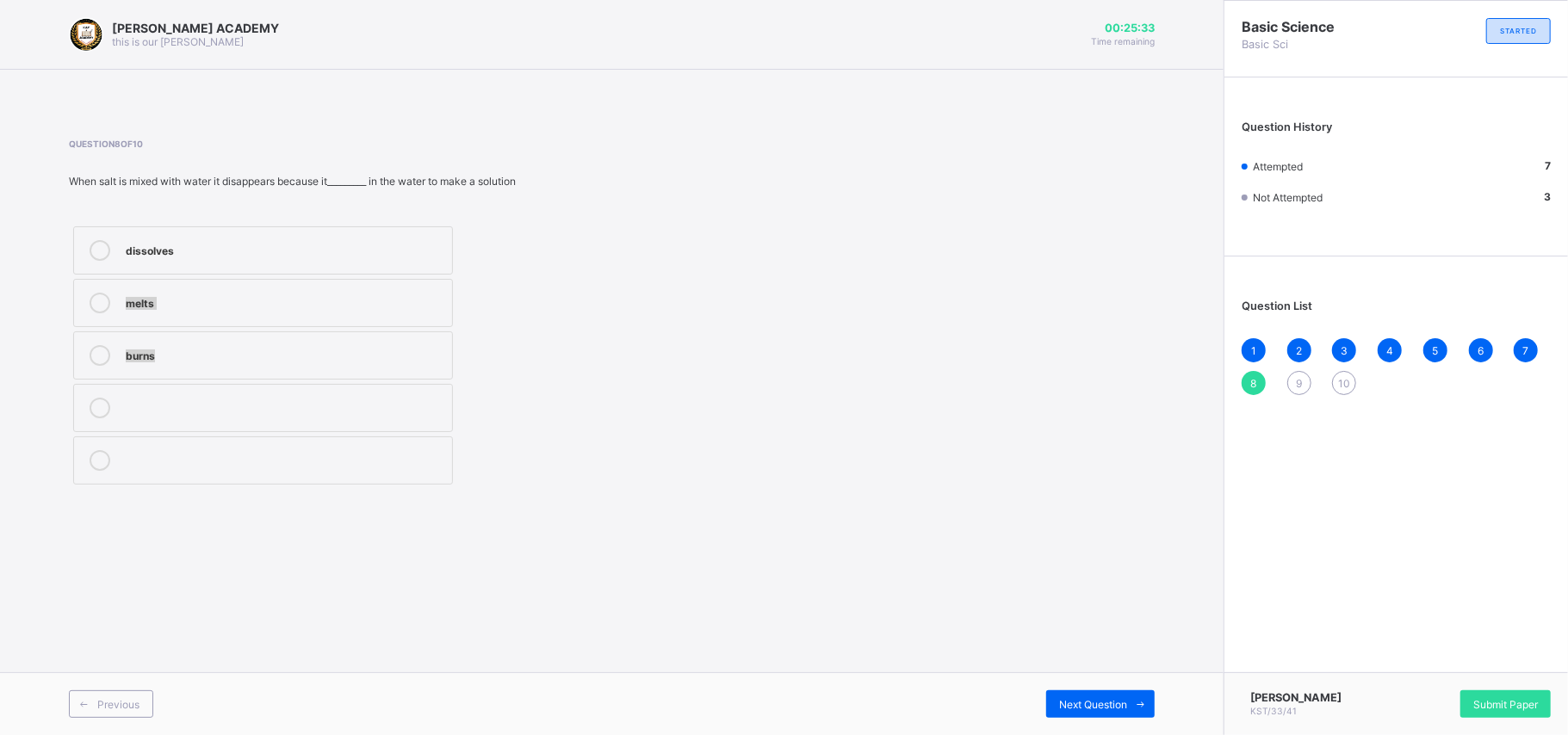
click at [773, 368] on div "Question 8 of 10 When salt is mixed with water it disappears because it________…" at bounding box center [612, 313] width 1086 height 350
click at [415, 251] on div "dissolves" at bounding box center [284, 248] width 317 height 17
click at [1176, 384] on span "9" at bounding box center [1298, 383] width 6 height 13
drag, startPoint x: 334, startPoint y: 452, endPoint x: 383, endPoint y: 335, distance: 126.8
click at [383, 335] on div "change growth measurement" at bounding box center [262, 355] width 388 height 267
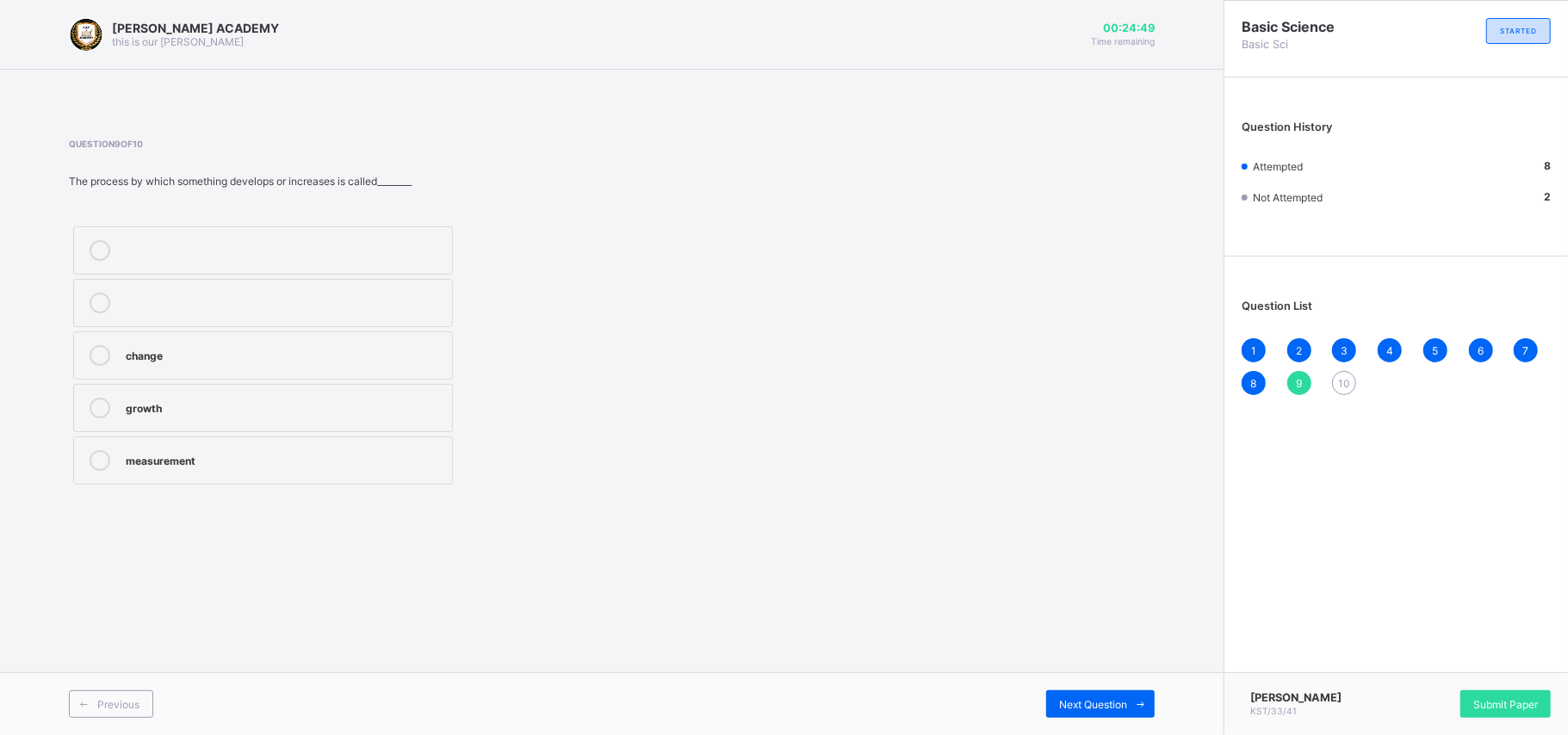
click at [383, 335] on label "change" at bounding box center [263, 356] width 380 height 49
click at [1176, 427] on div "Basic Science Basic Sci STARTED Question History Attempted 9 Not Attempted 1 Qu…" at bounding box center [1396, 368] width 345 height 735
click at [1176, 382] on span "10" at bounding box center [1343, 383] width 12 height 13
click at [437, 251] on div "change" at bounding box center [284, 248] width 317 height 17
click at [1176, 551] on span "Submit Paper" at bounding box center [1506, 705] width 64 height 13
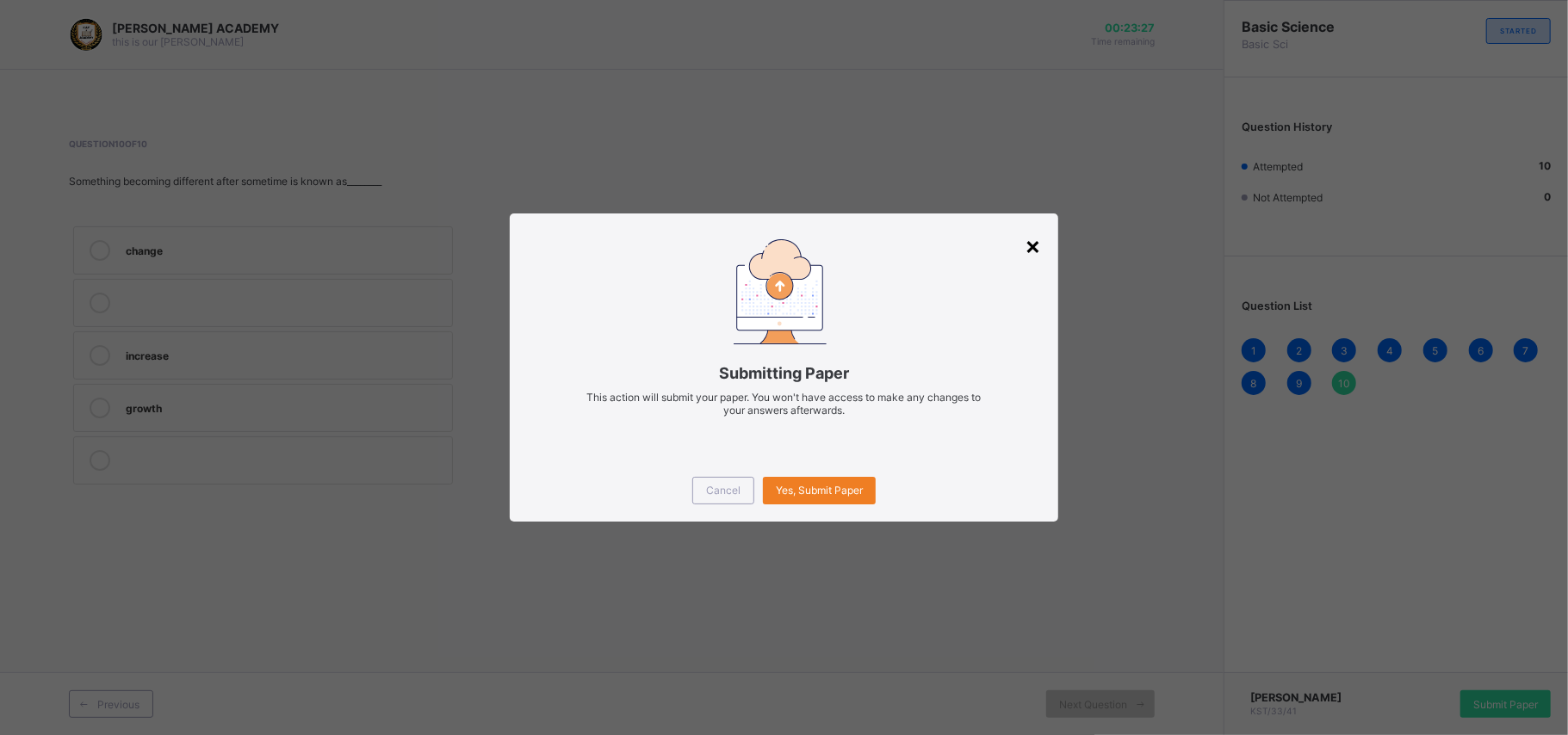
click at [1034, 231] on div "×" at bounding box center [1032, 246] width 17 height 29
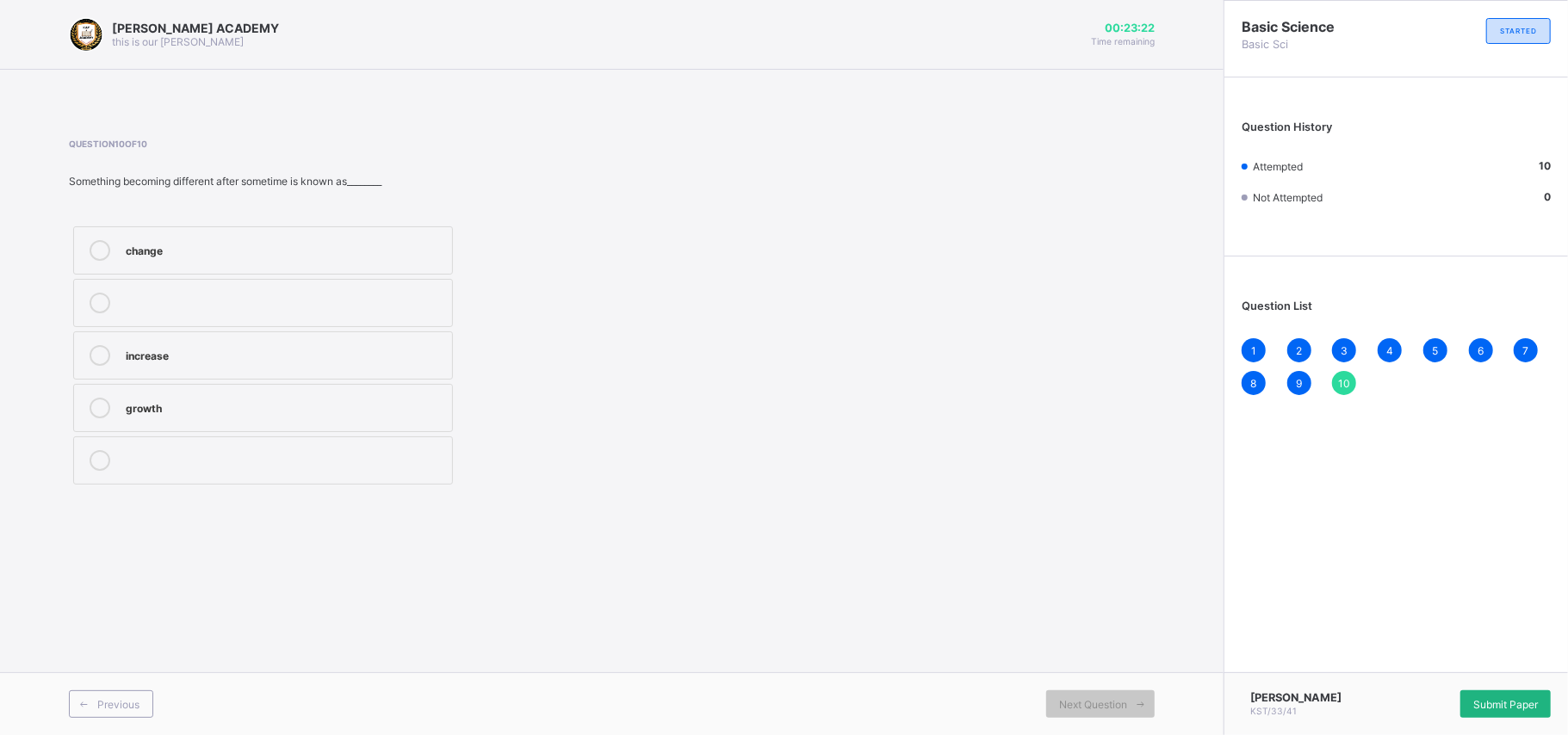
click at [1176, 551] on div "Submit Paper" at bounding box center [1506, 704] width 91 height 27
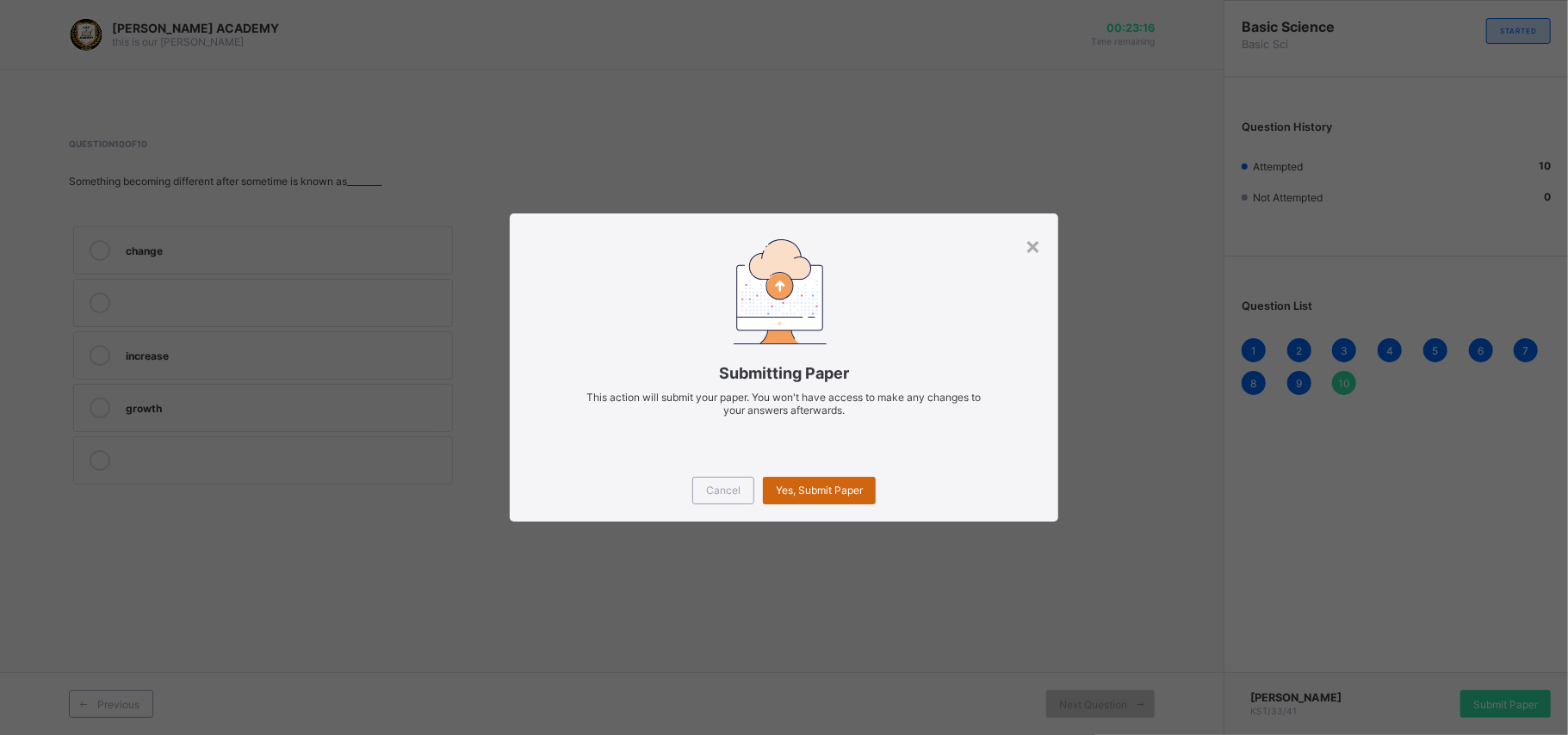
click at [831, 477] on div "Yes, Submit Paper" at bounding box center [819, 490] width 113 height 27
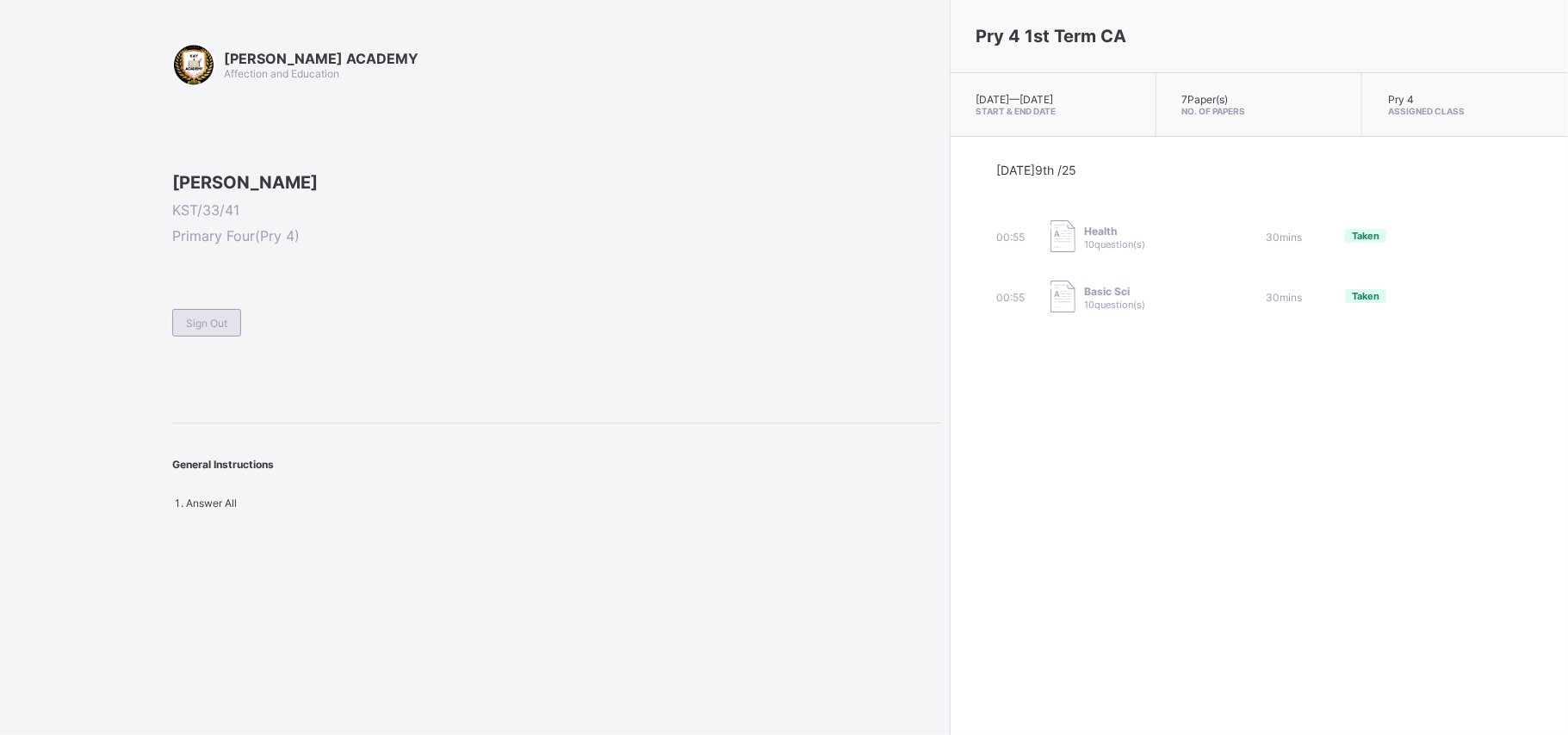
click at [210, 336] on div "Sign Out" at bounding box center [206, 323] width 69 height 27
